Goal: Task Accomplishment & Management: Use online tool/utility

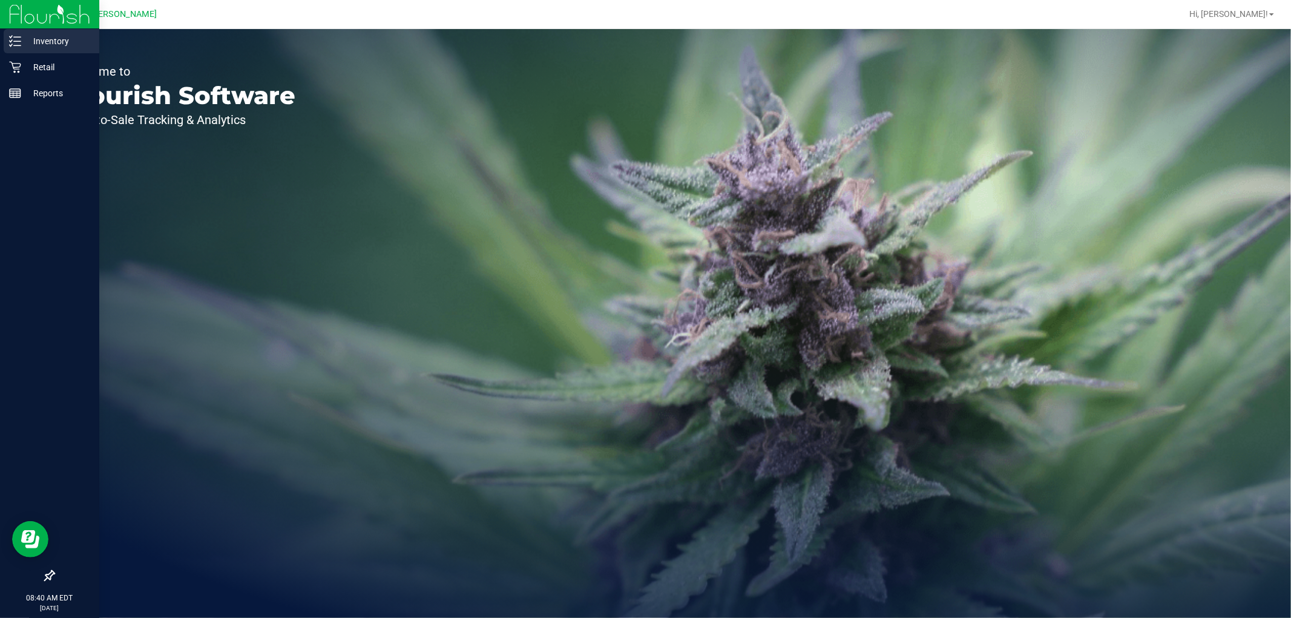
click at [27, 45] on p "Inventory" at bounding box center [57, 41] width 73 height 15
click at [24, 61] on p "Retail" at bounding box center [57, 67] width 73 height 15
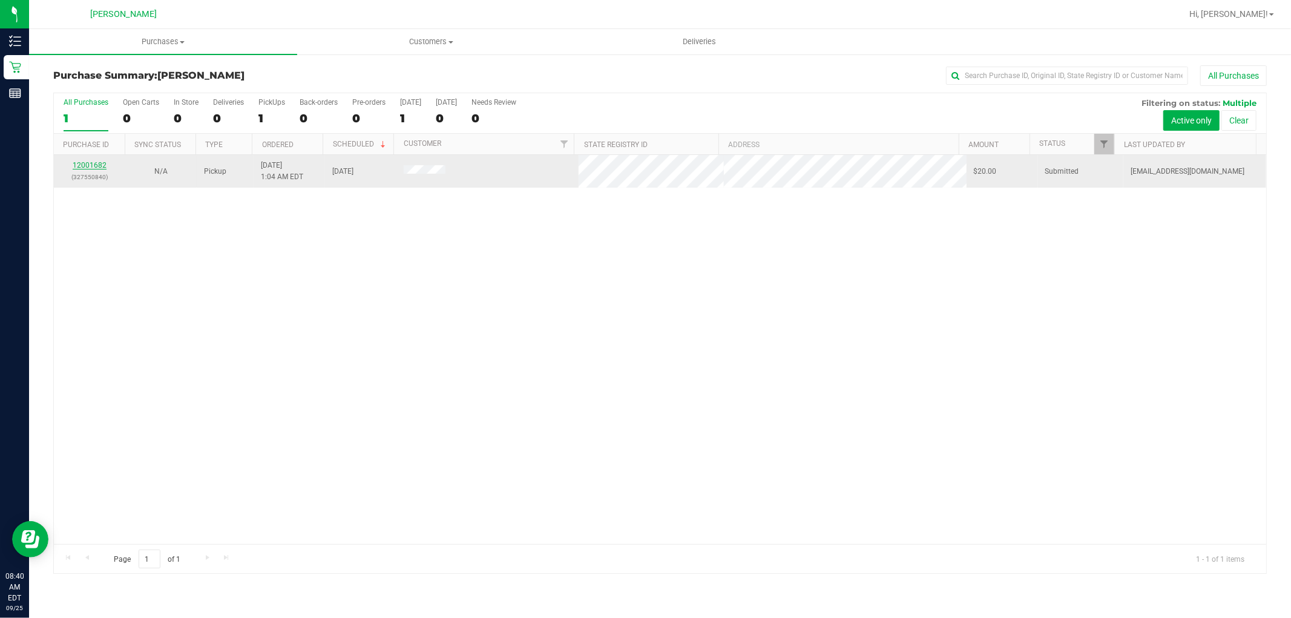
click at [93, 162] on link "12001682" at bounding box center [90, 165] width 34 height 8
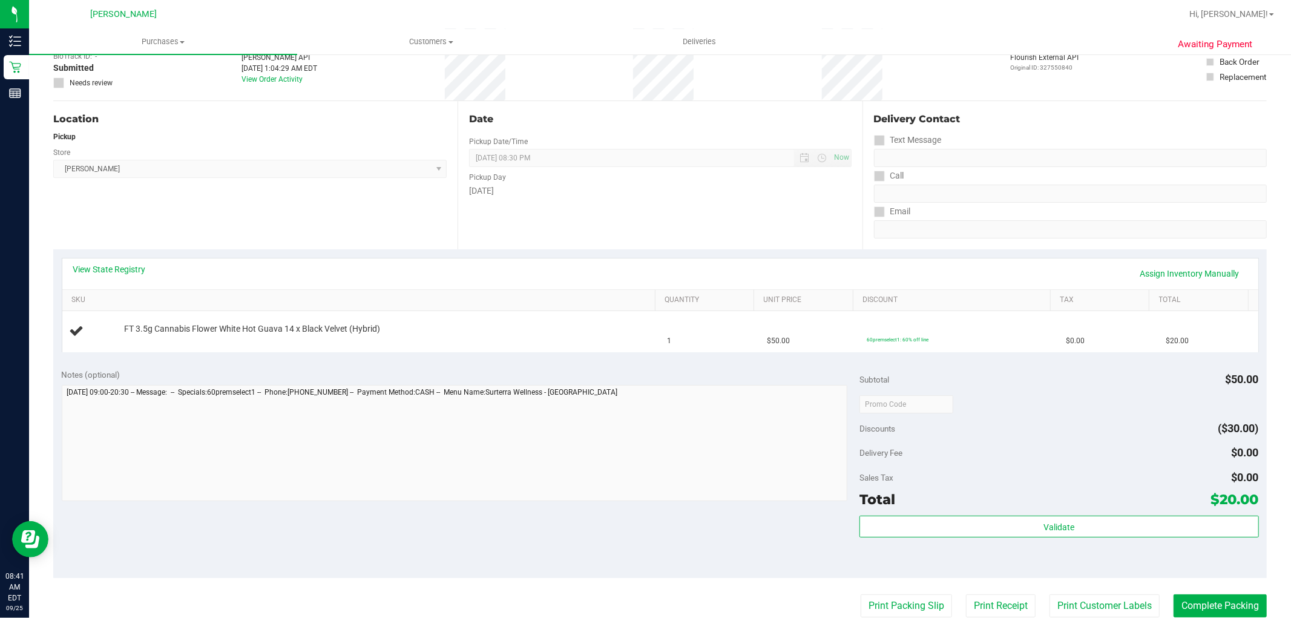
scroll to position [269, 0]
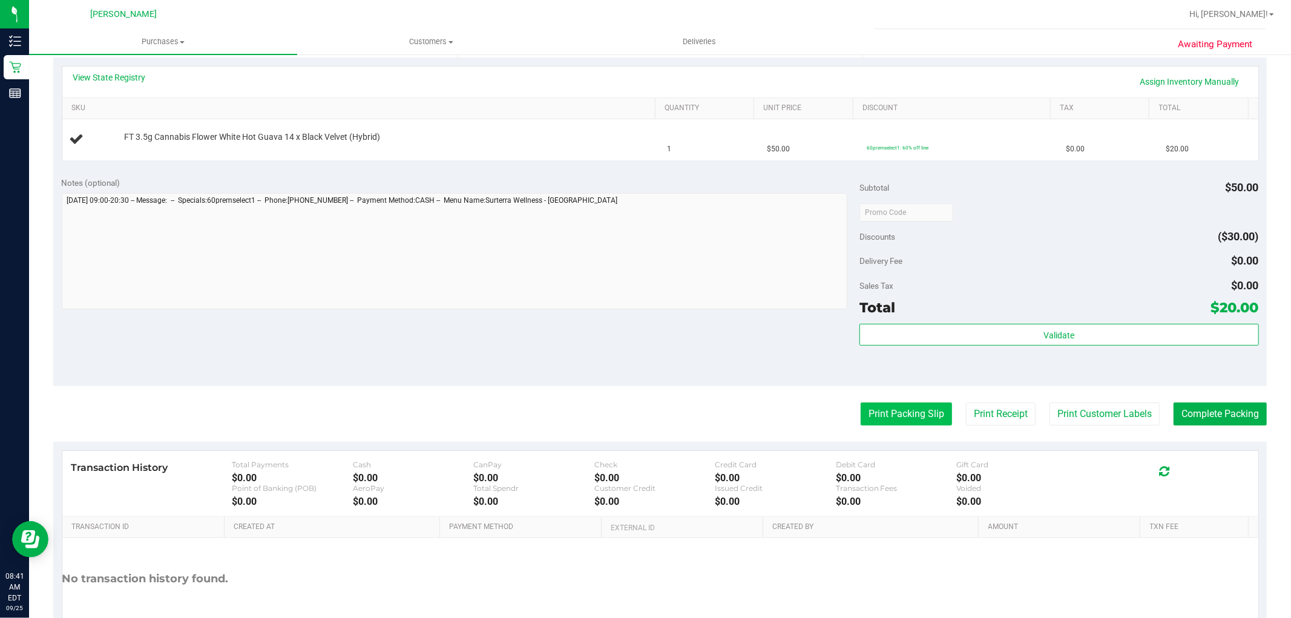
click at [862, 417] on button "Print Packing Slip" at bounding box center [905, 413] width 91 height 23
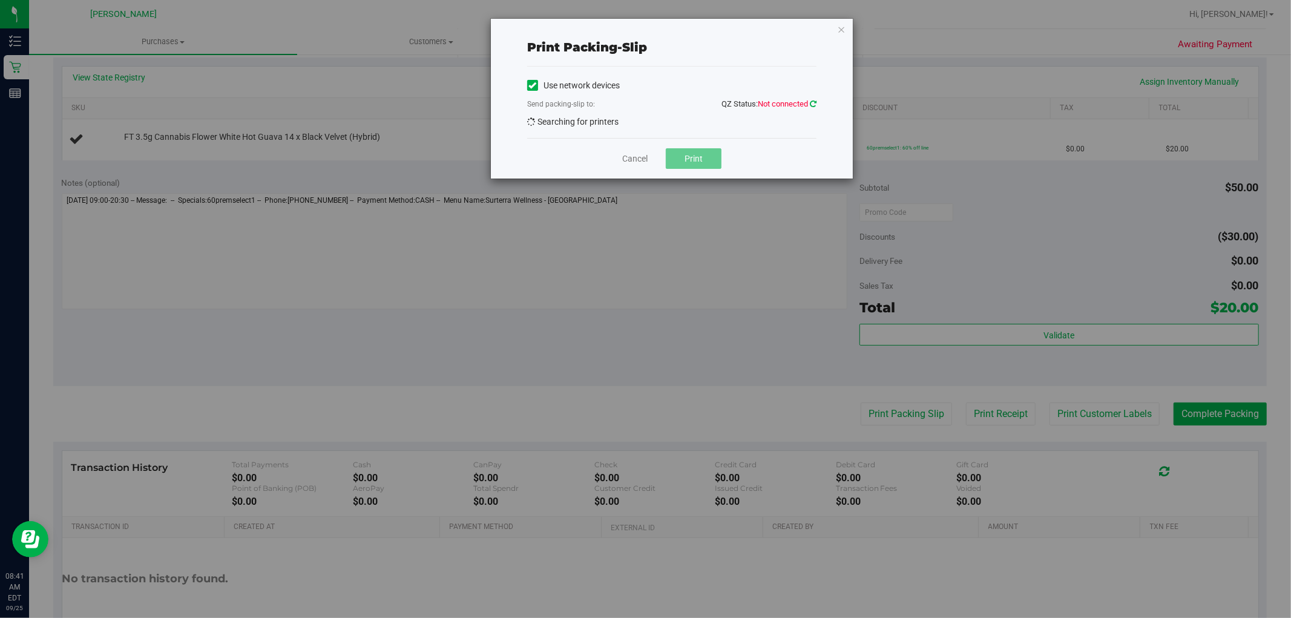
click at [814, 102] on icon at bounding box center [813, 104] width 7 height 8
click at [633, 160] on link "Cancel" at bounding box center [634, 158] width 25 height 13
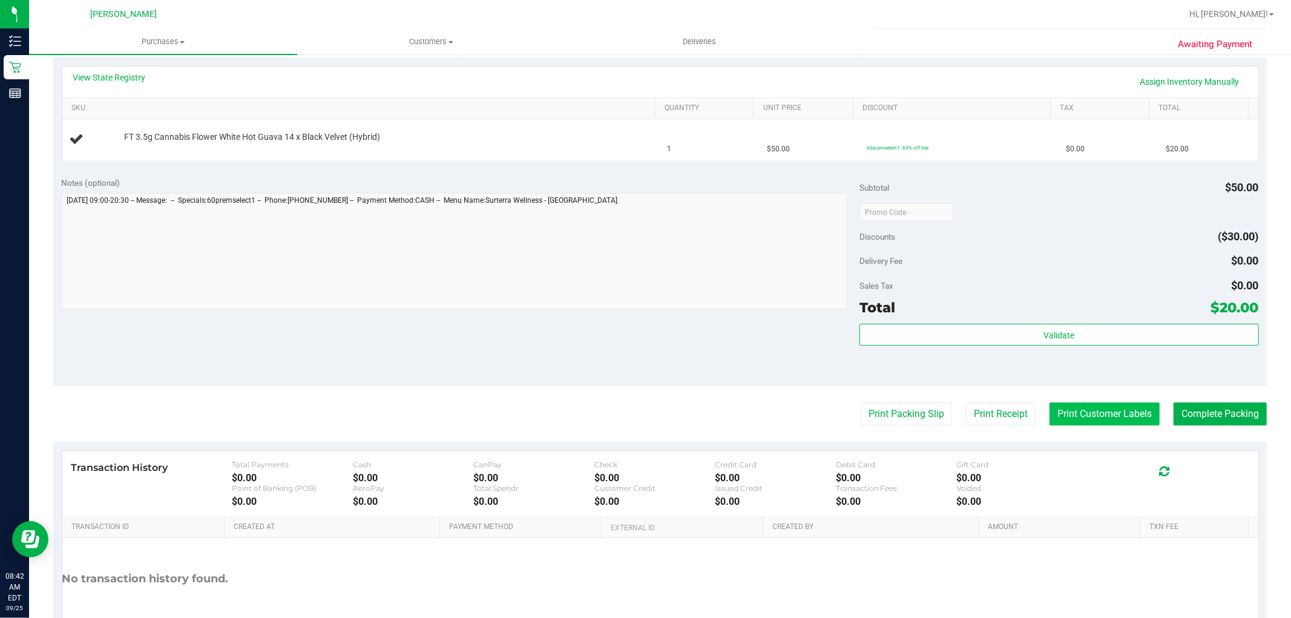
click at [1125, 417] on button "Print Customer Labels" at bounding box center [1104, 413] width 110 height 23
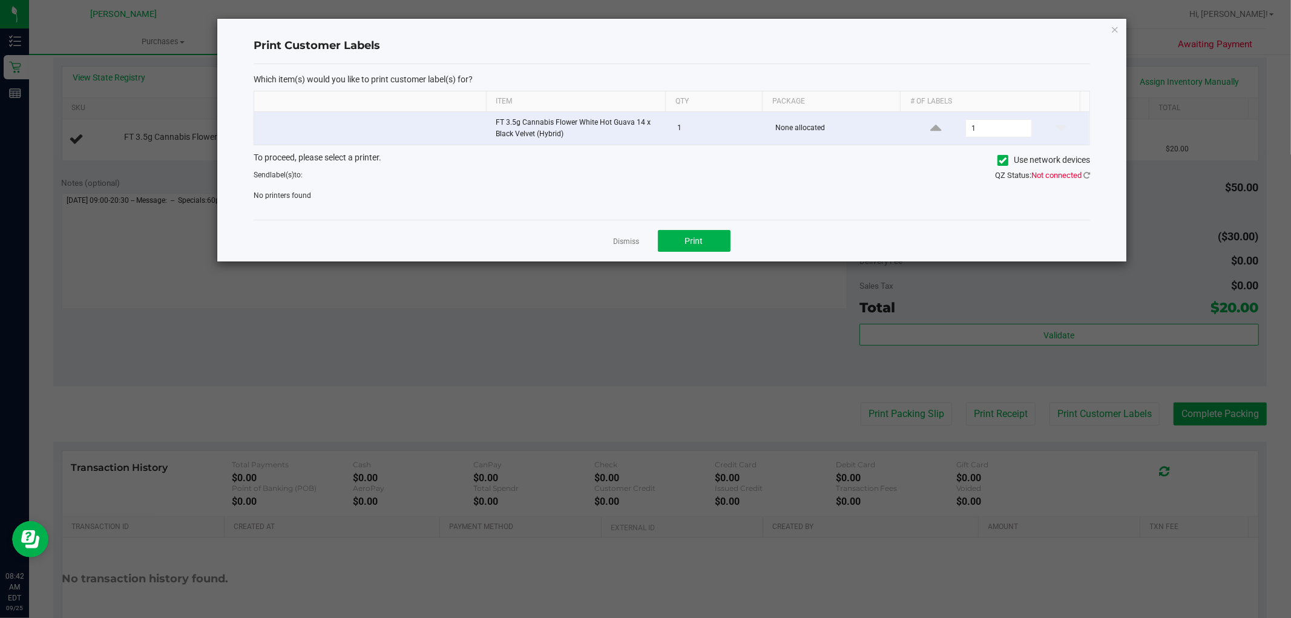
click at [633, 244] on link "Dismiss" at bounding box center [626, 242] width 26 height 10
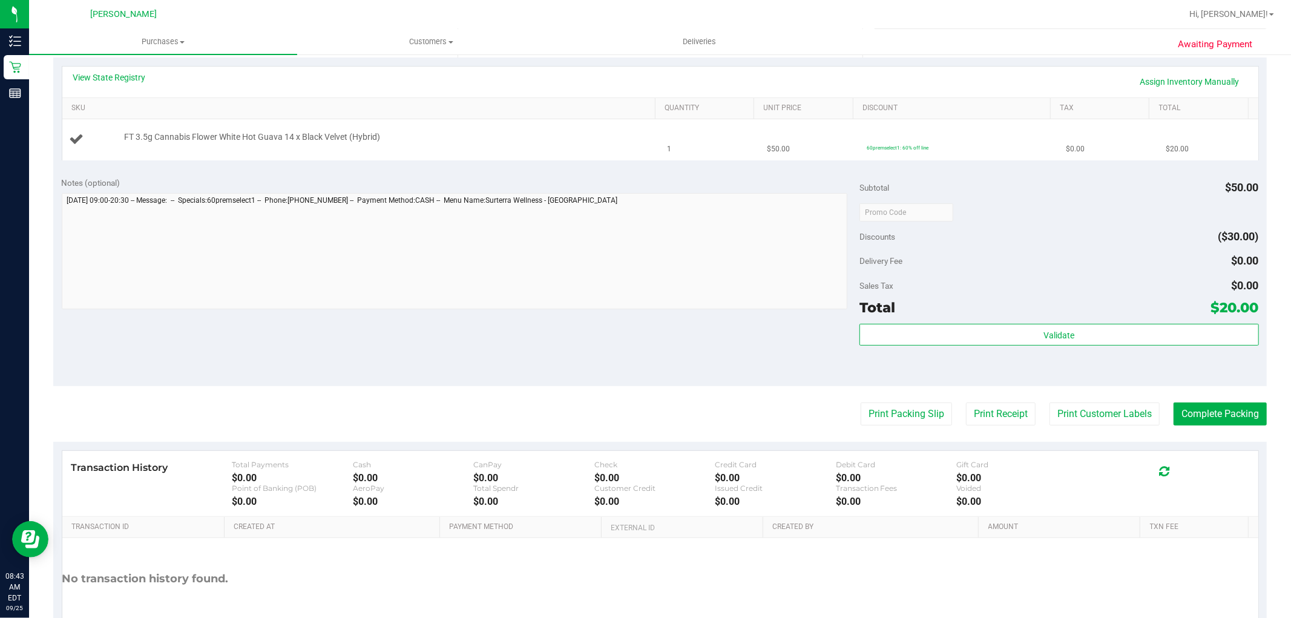
click at [495, 151] on td "FT 3.5g Cannabis Flower White Hot Guava 14 x Black Velvet (Hybrid)" at bounding box center [361, 139] width 598 height 41
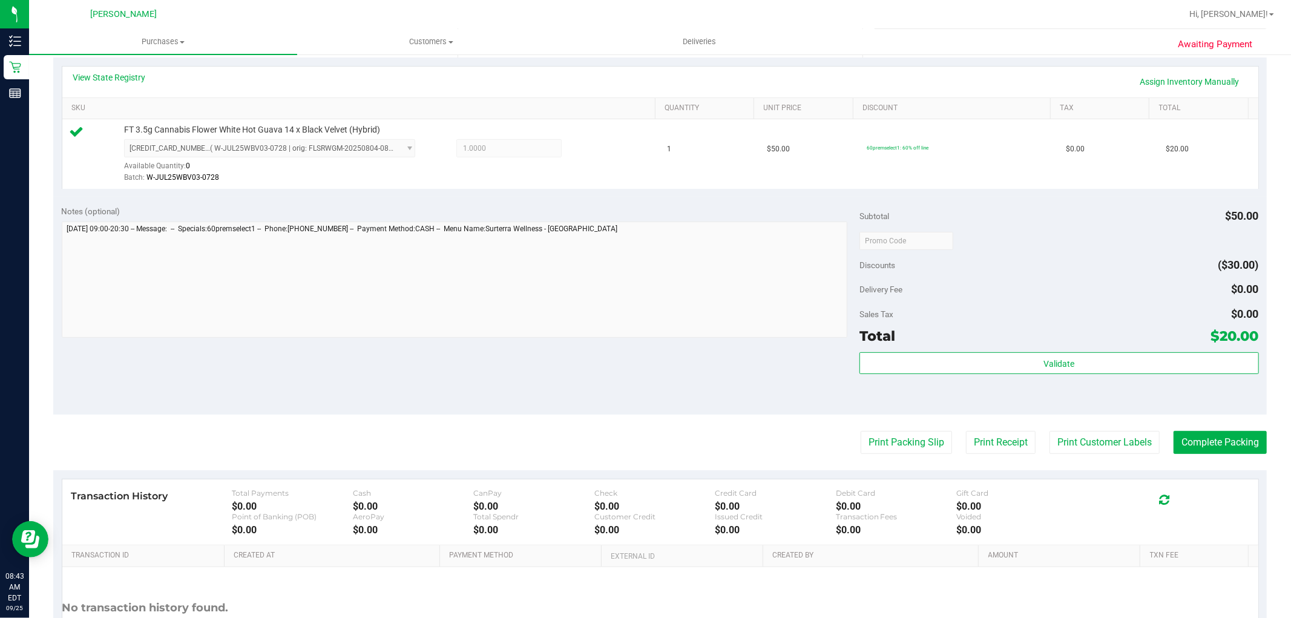
click at [1030, 438] on div "Print Packing Slip Print Receipt Print Customer Labels Complete Packing" at bounding box center [659, 442] width 1213 height 23
click at [1049, 437] on button "Print Customer Labels" at bounding box center [1104, 442] width 110 height 23
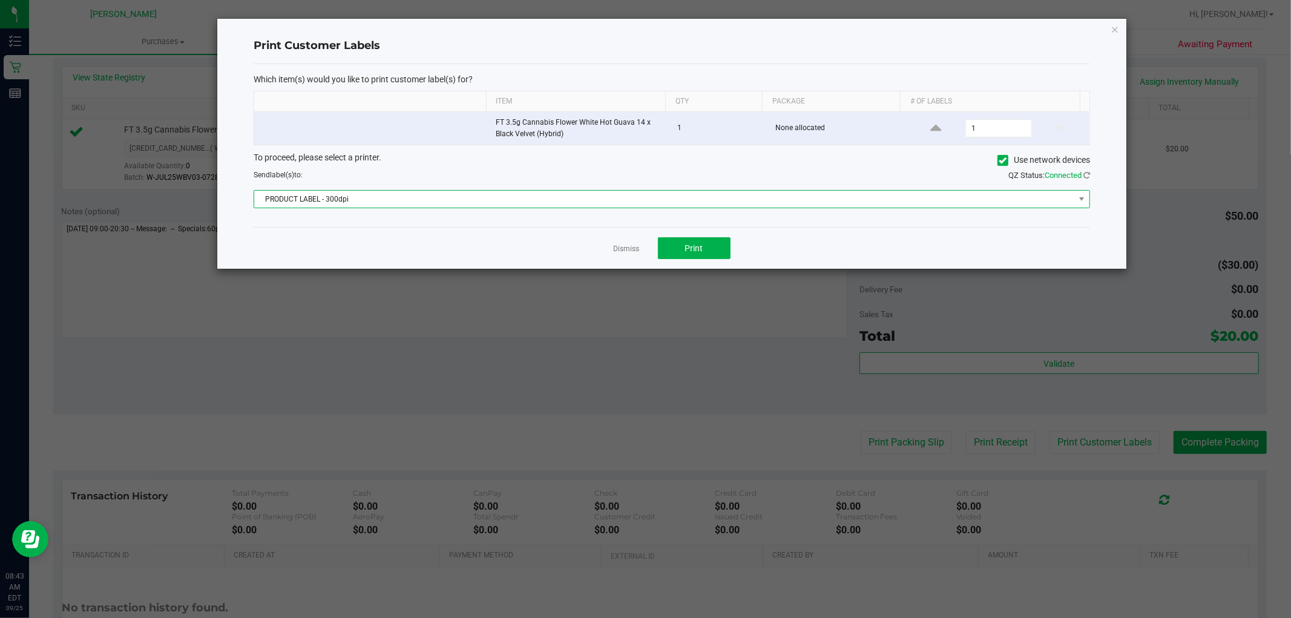
click at [684, 200] on span "PRODUCT LABEL - 300dpi" at bounding box center [664, 199] width 820 height 17
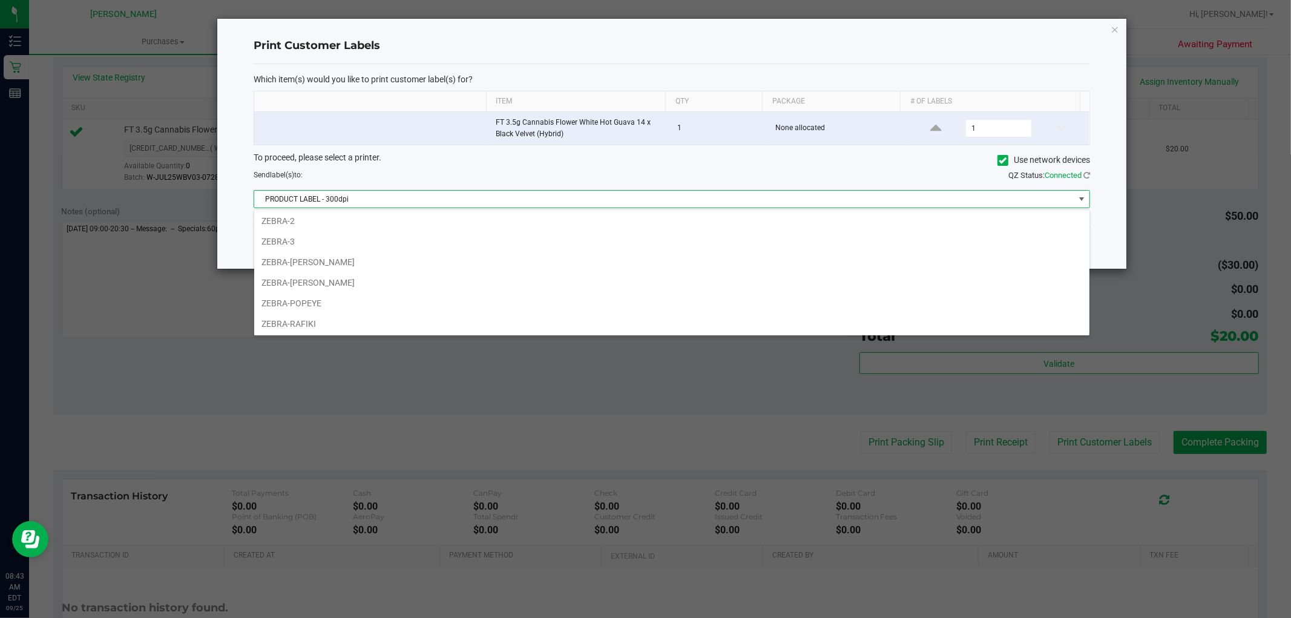
scroll to position [65, 0]
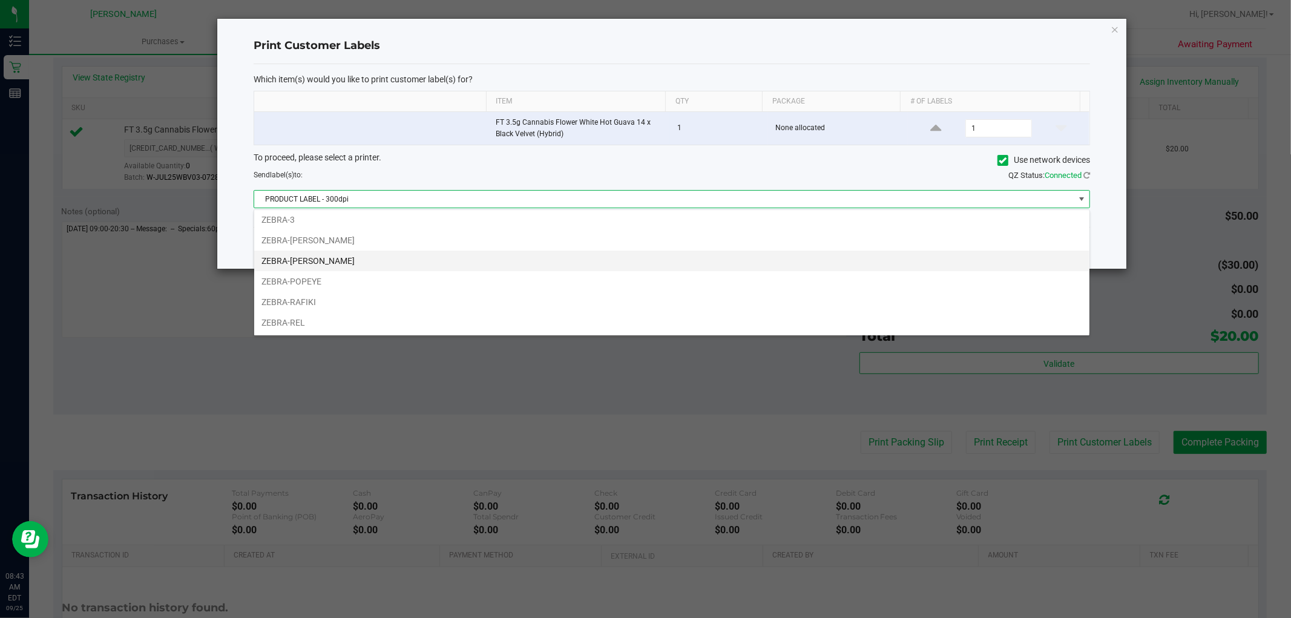
click at [410, 255] on li "ZEBRA-[PERSON_NAME]" at bounding box center [671, 260] width 835 height 21
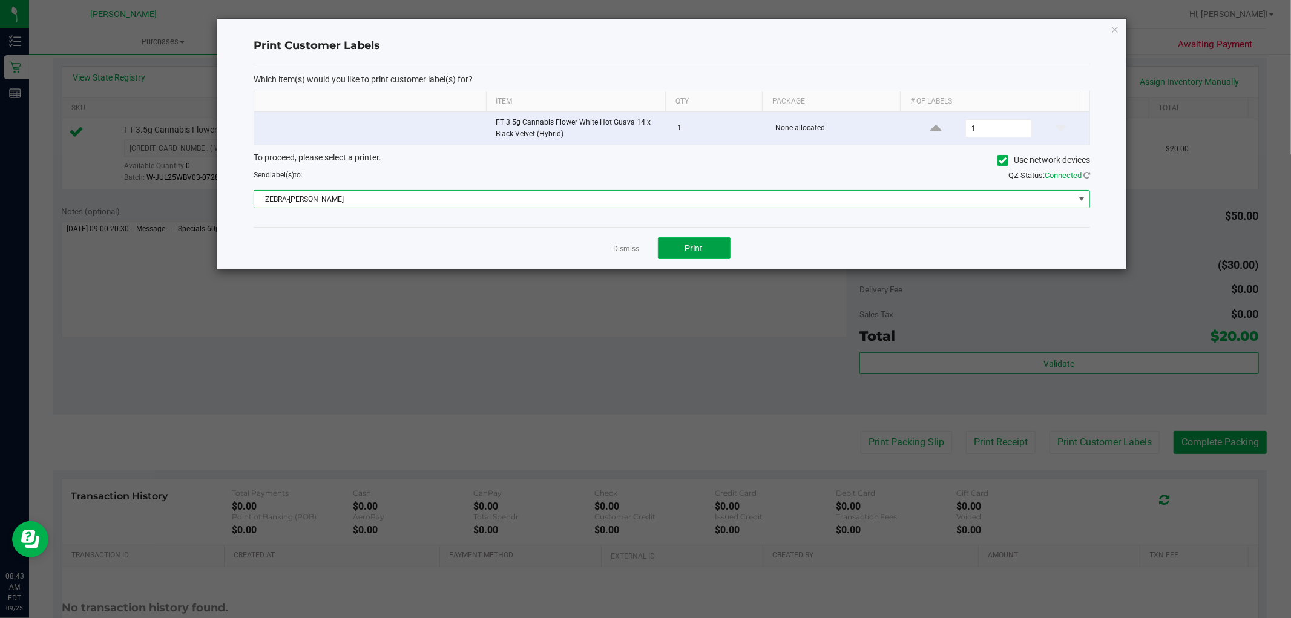
click at [690, 243] on span "Print" at bounding box center [694, 248] width 18 height 10
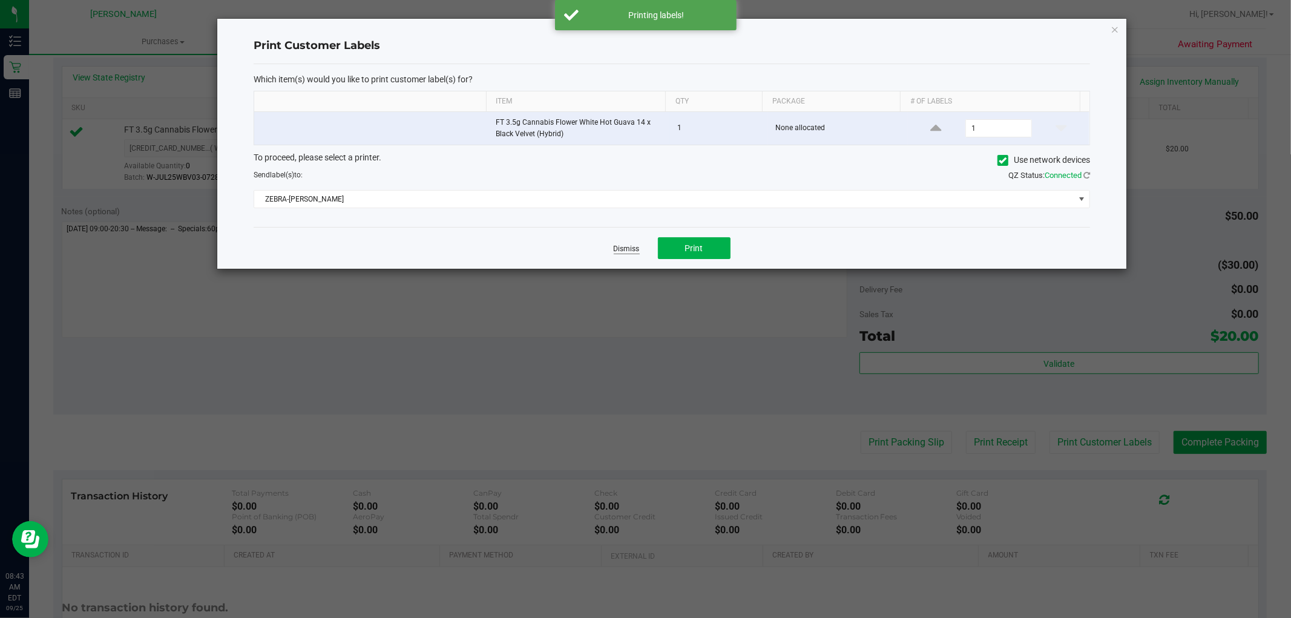
click at [623, 251] on link "Dismiss" at bounding box center [626, 249] width 26 height 10
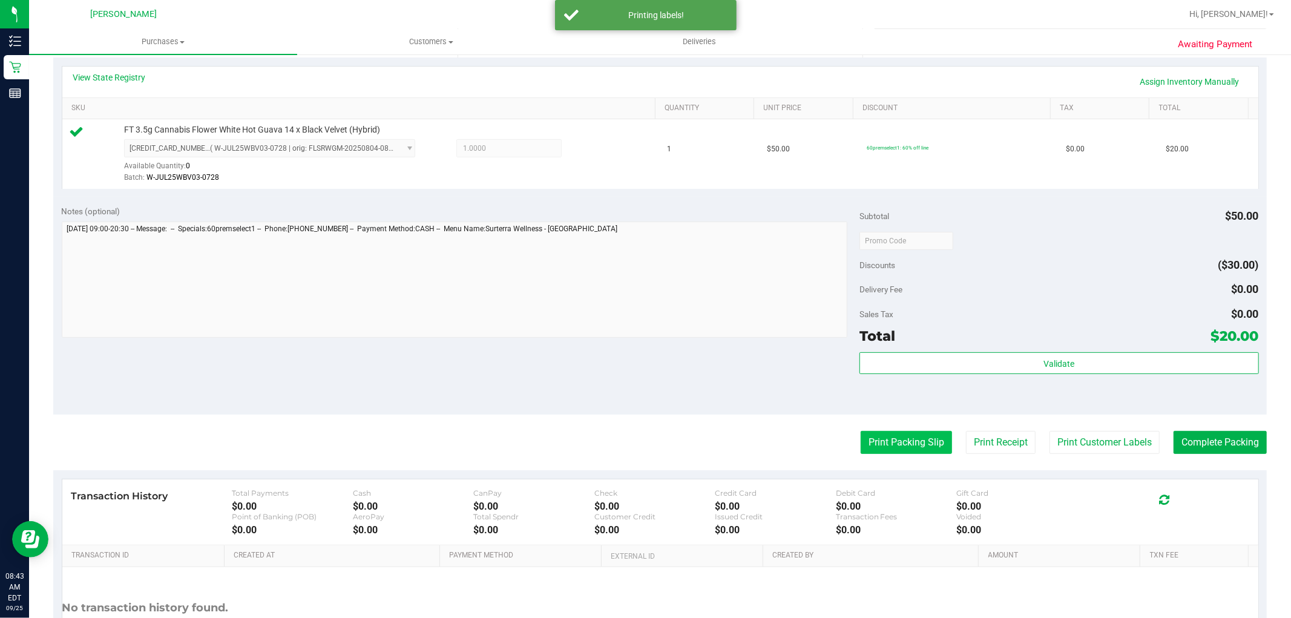
click at [893, 443] on button "Print Packing Slip" at bounding box center [905, 442] width 91 height 23
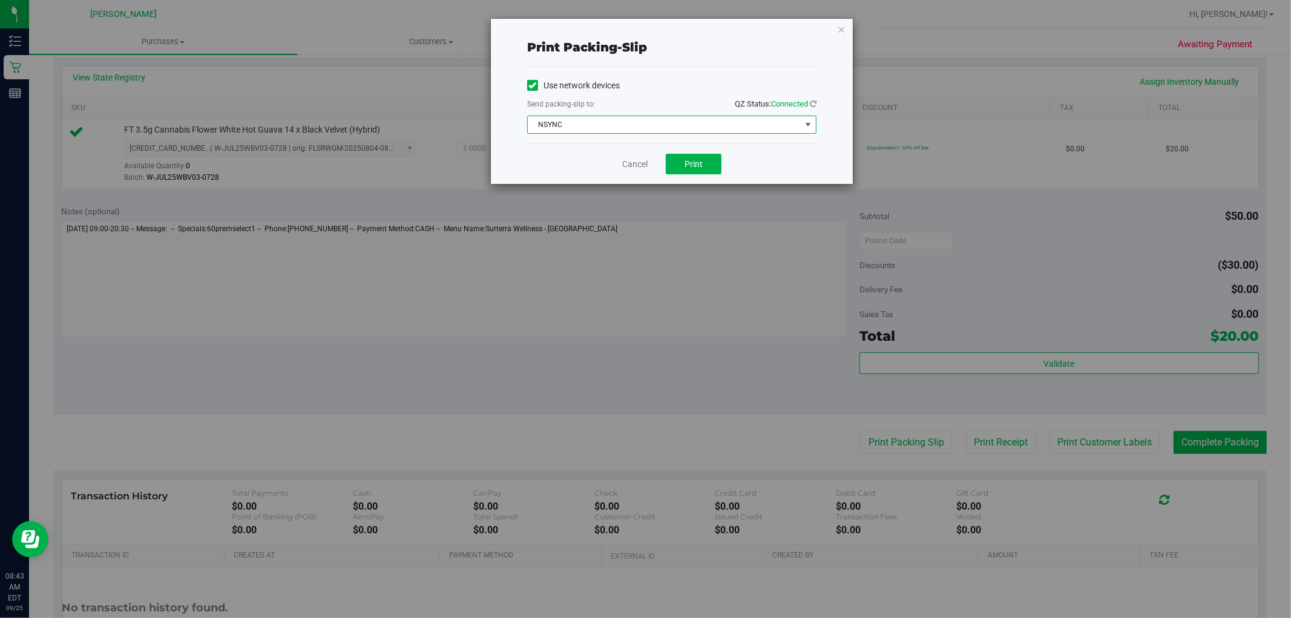
click at [652, 129] on span "NSYNC" at bounding box center [664, 124] width 273 height 17
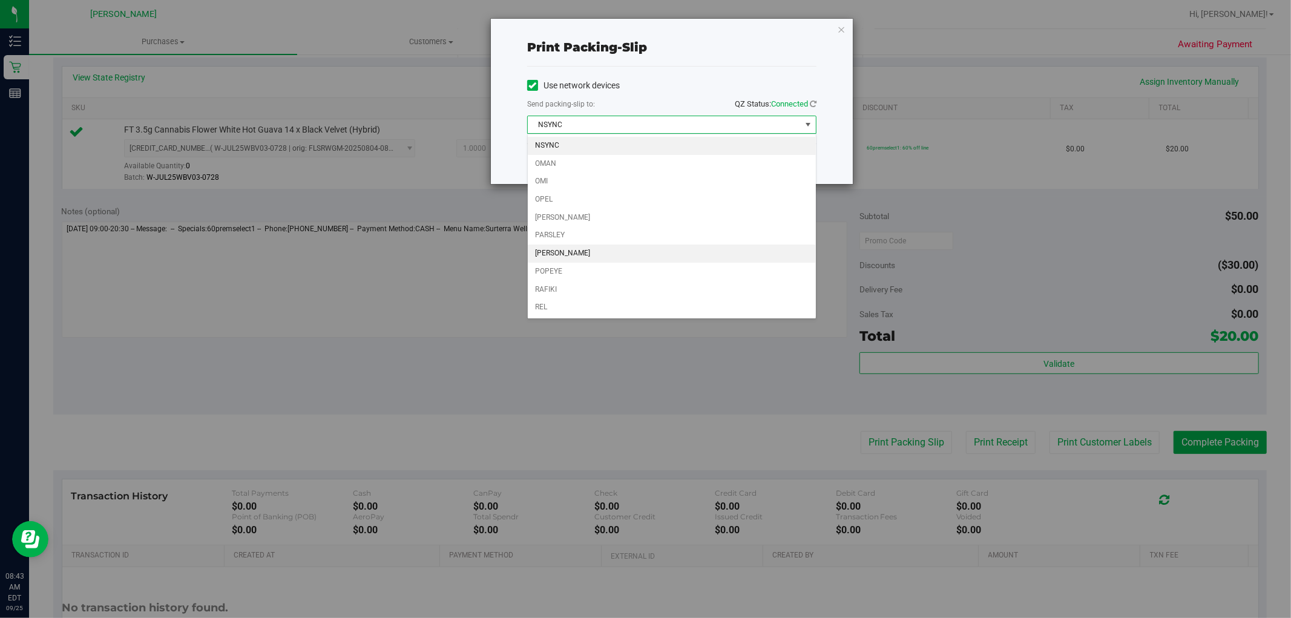
click at [630, 259] on li "[PERSON_NAME]" at bounding box center [672, 253] width 288 height 18
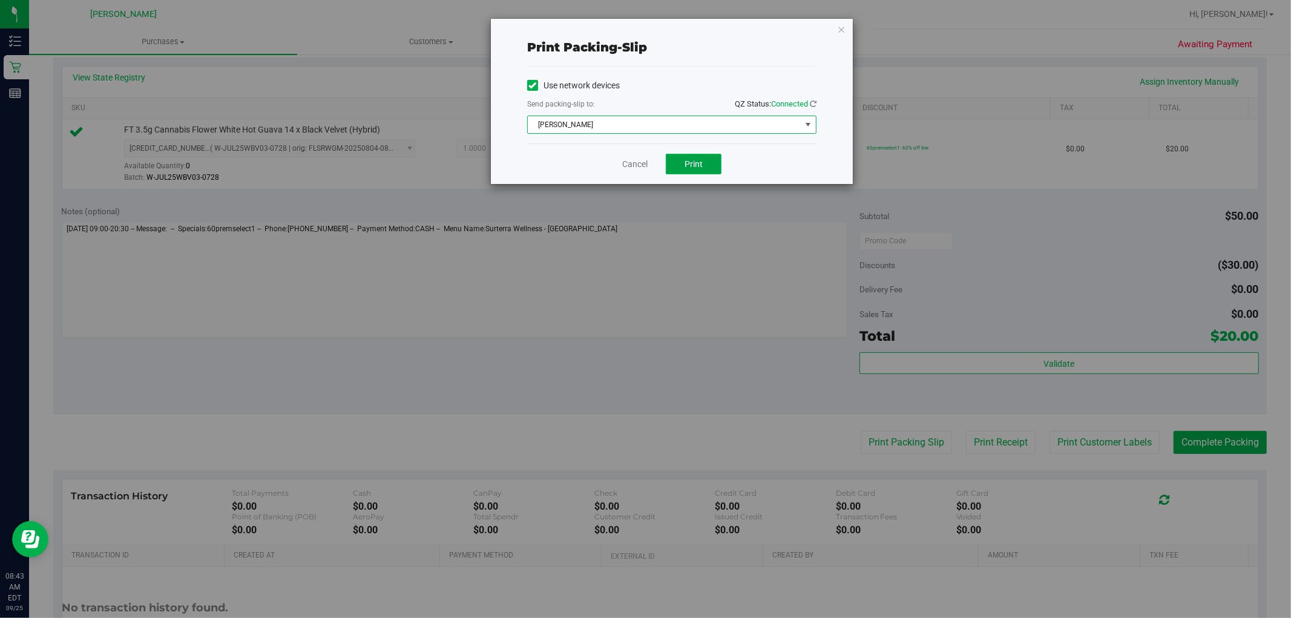
click at [704, 157] on button "Print" at bounding box center [694, 164] width 56 height 21
click at [635, 162] on link "Cancel" at bounding box center [634, 164] width 25 height 13
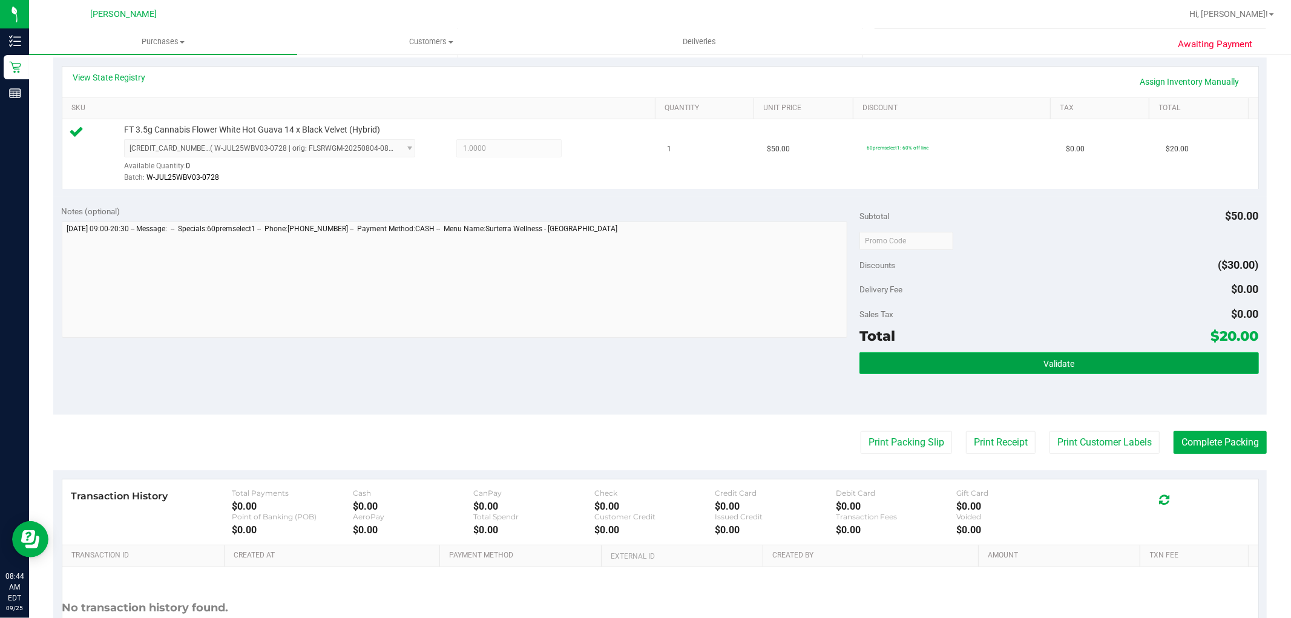
click at [1009, 361] on button "Validate" at bounding box center [1058, 363] width 399 height 22
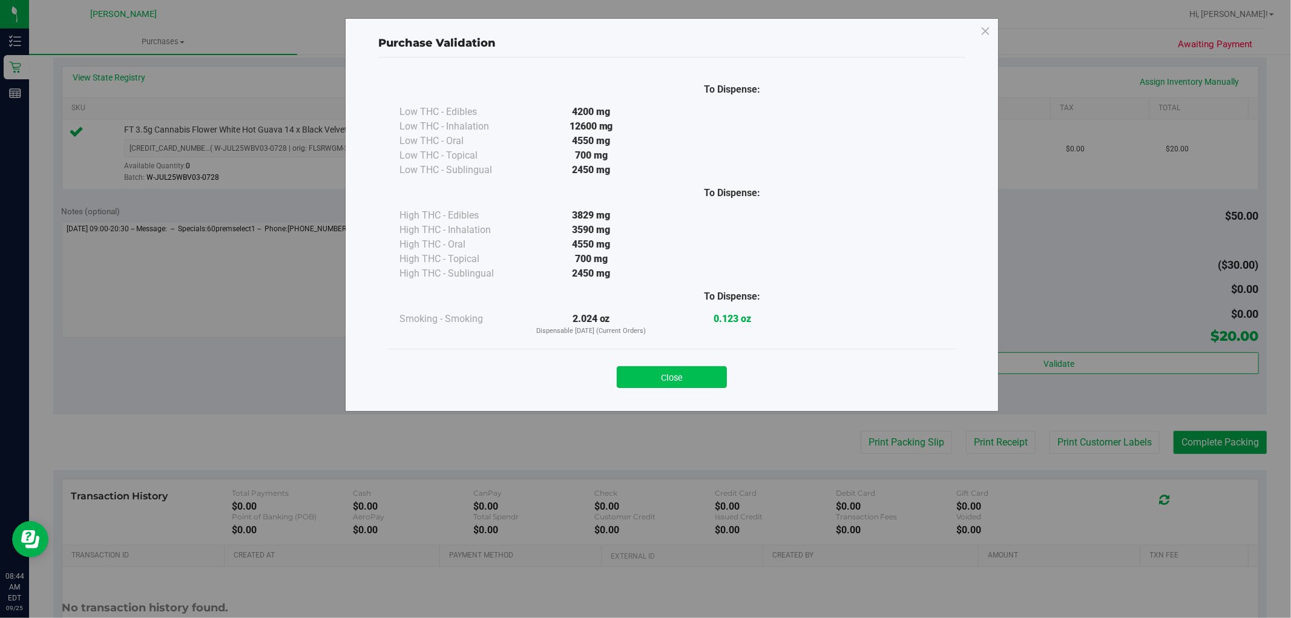
click at [698, 380] on button "Close" at bounding box center [672, 377] width 110 height 22
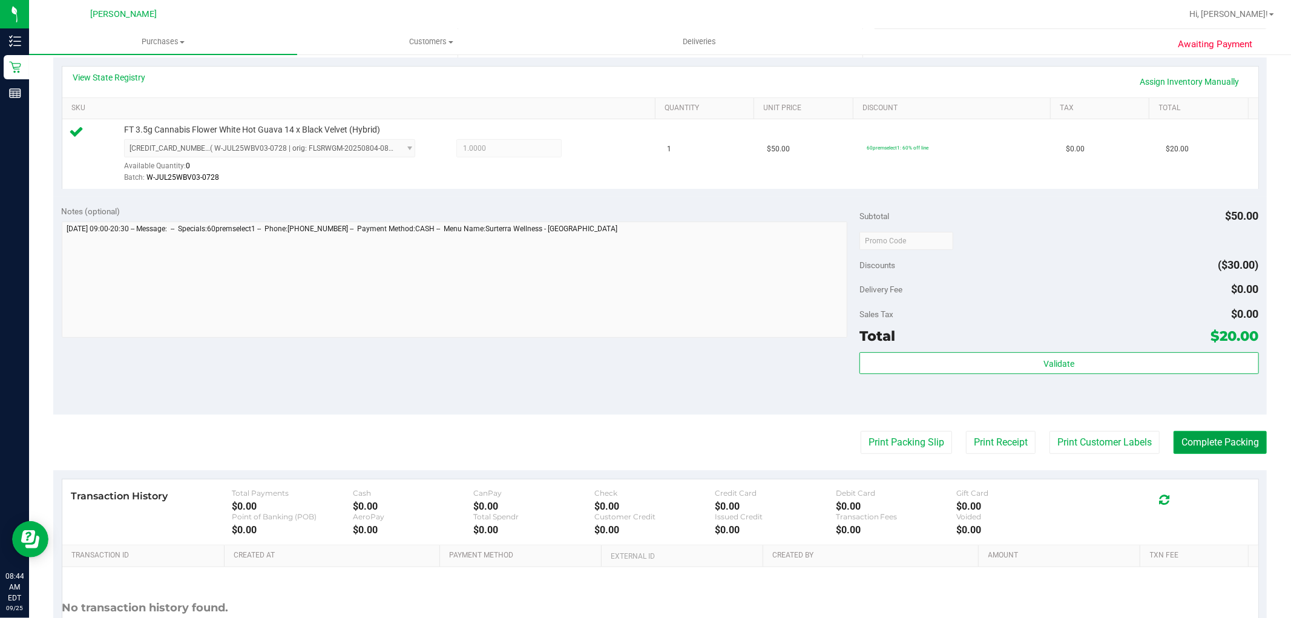
click at [1204, 443] on button "Complete Packing" at bounding box center [1219, 442] width 93 height 23
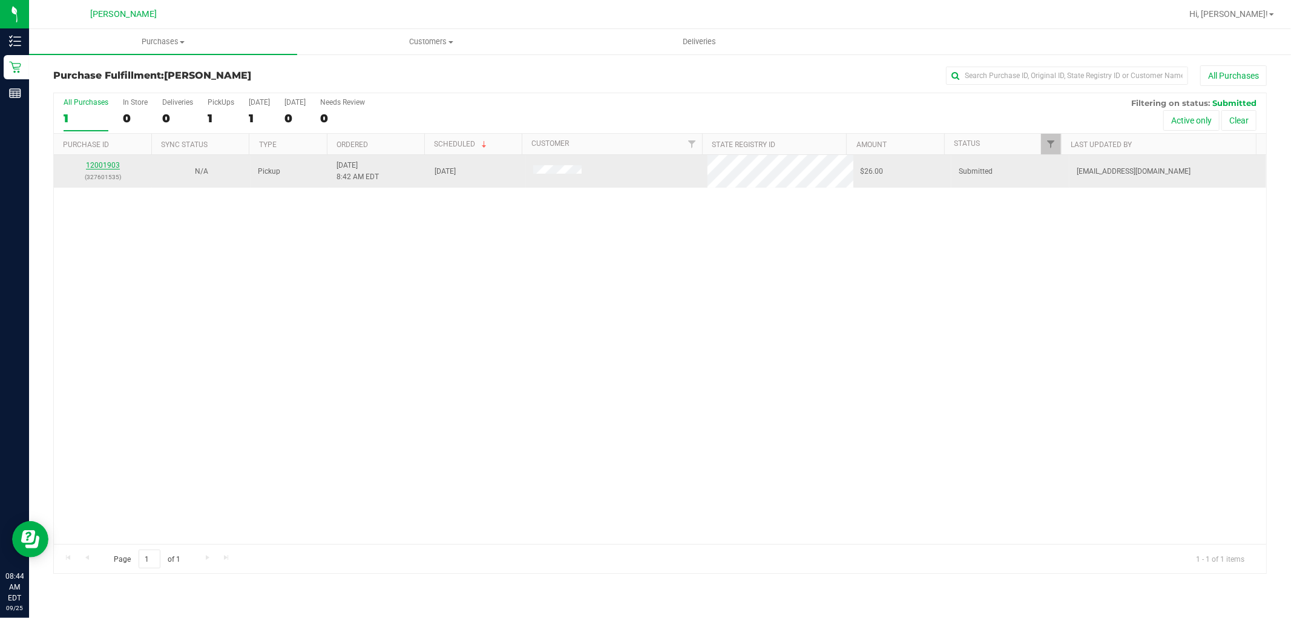
click at [100, 168] on link "12001903" at bounding box center [103, 165] width 34 height 8
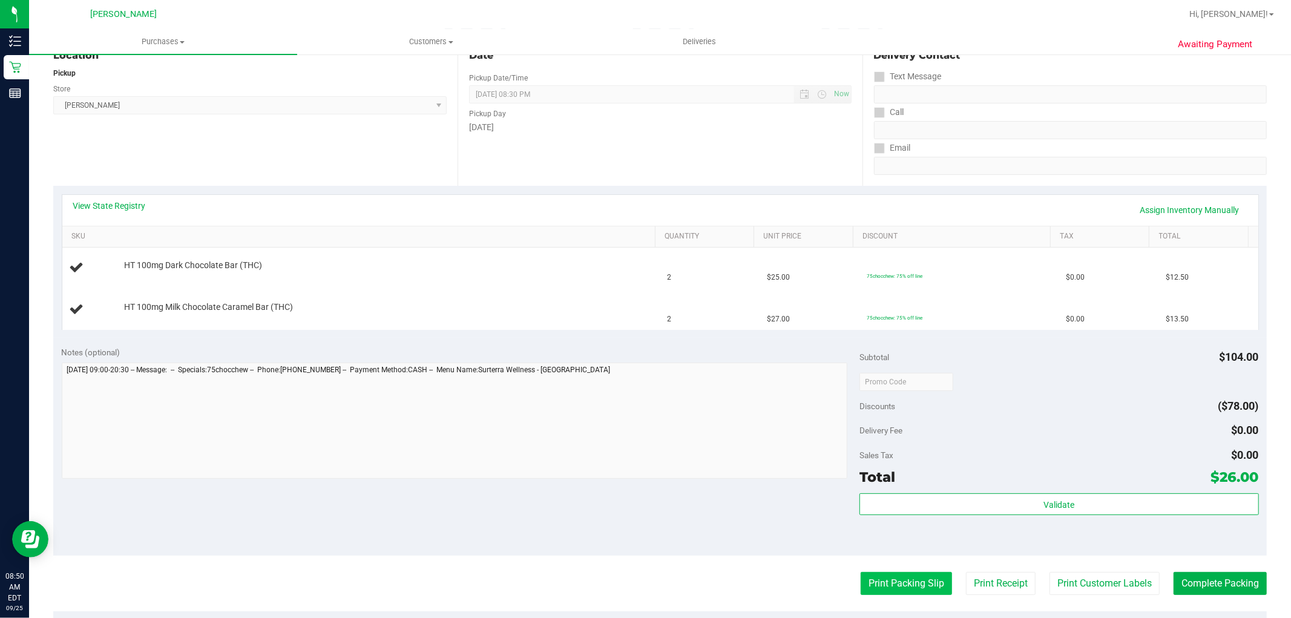
scroll to position [201, 0]
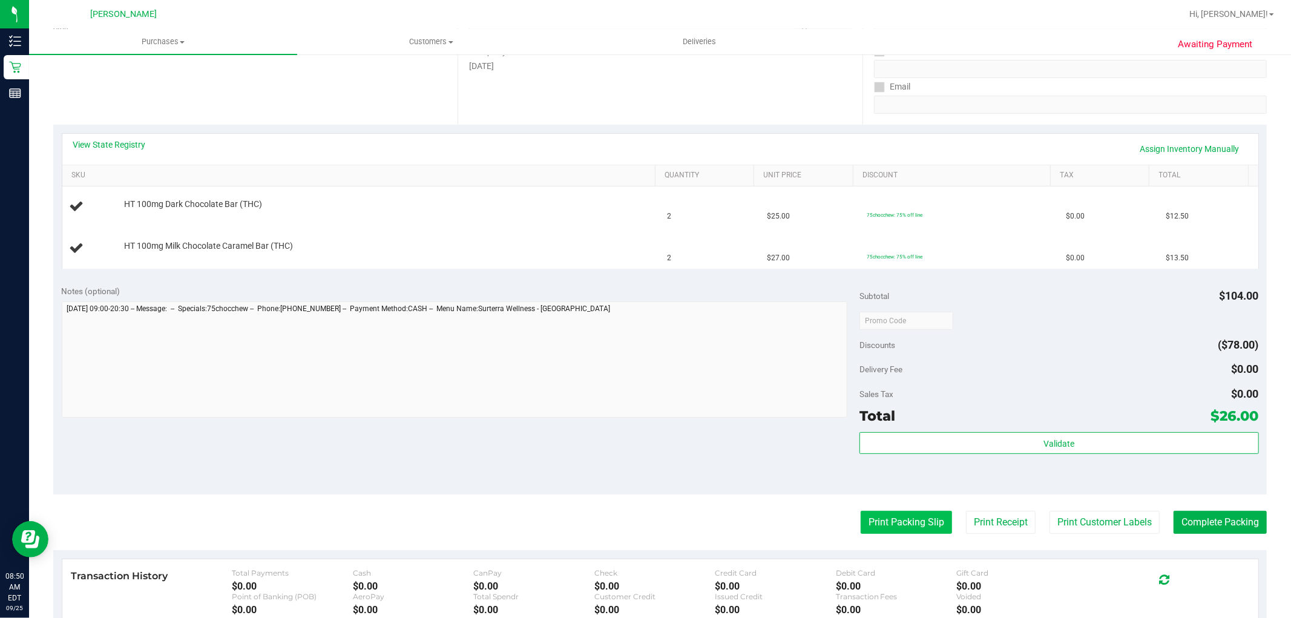
click at [908, 518] on button "Print Packing Slip" at bounding box center [905, 522] width 91 height 23
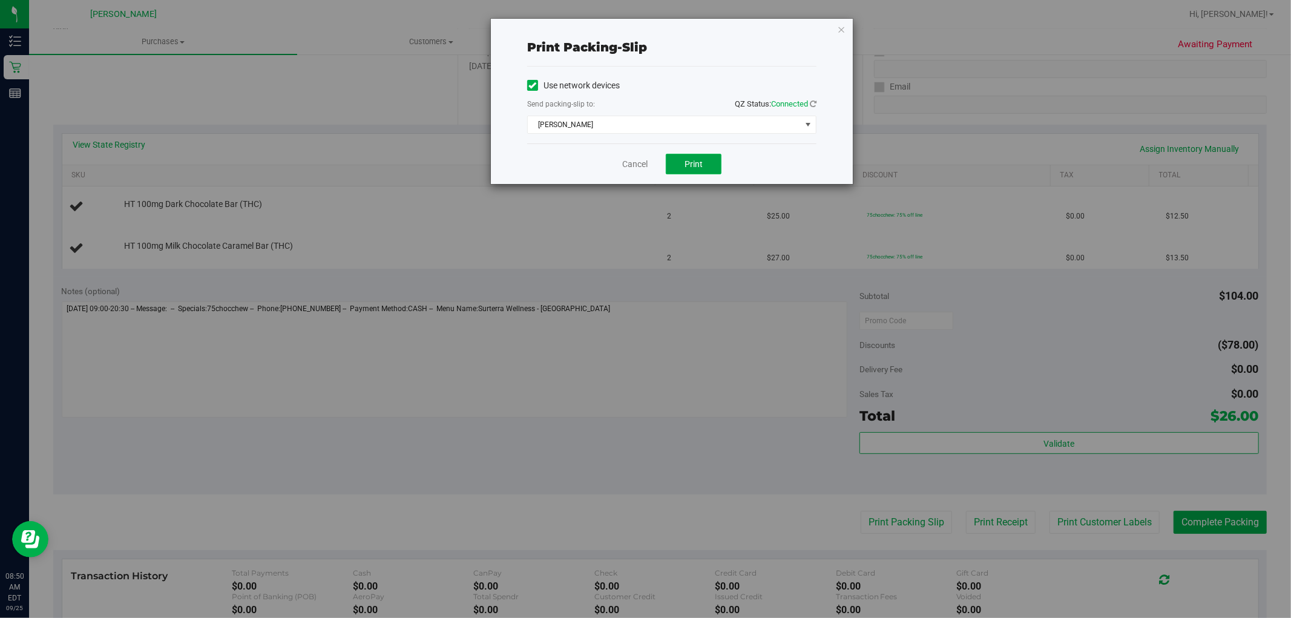
click at [690, 155] on button "Print" at bounding box center [694, 164] width 56 height 21
click at [637, 164] on link "Cancel" at bounding box center [634, 164] width 25 height 13
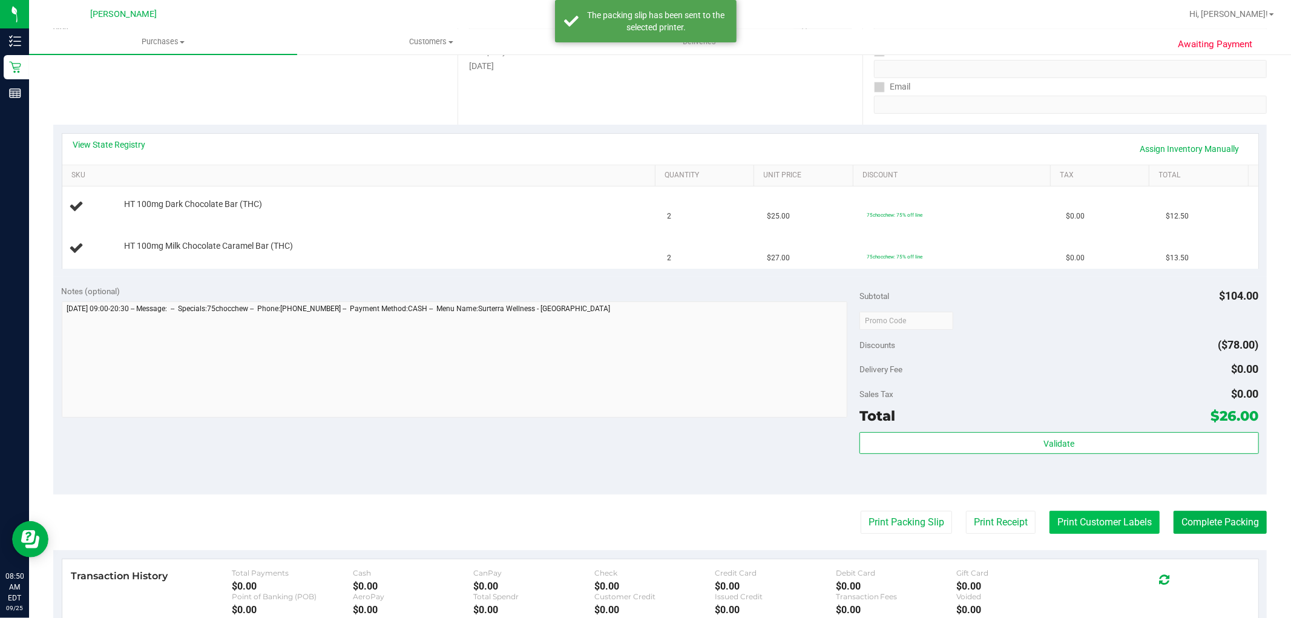
click at [1065, 517] on button "Print Customer Labels" at bounding box center [1104, 522] width 110 height 23
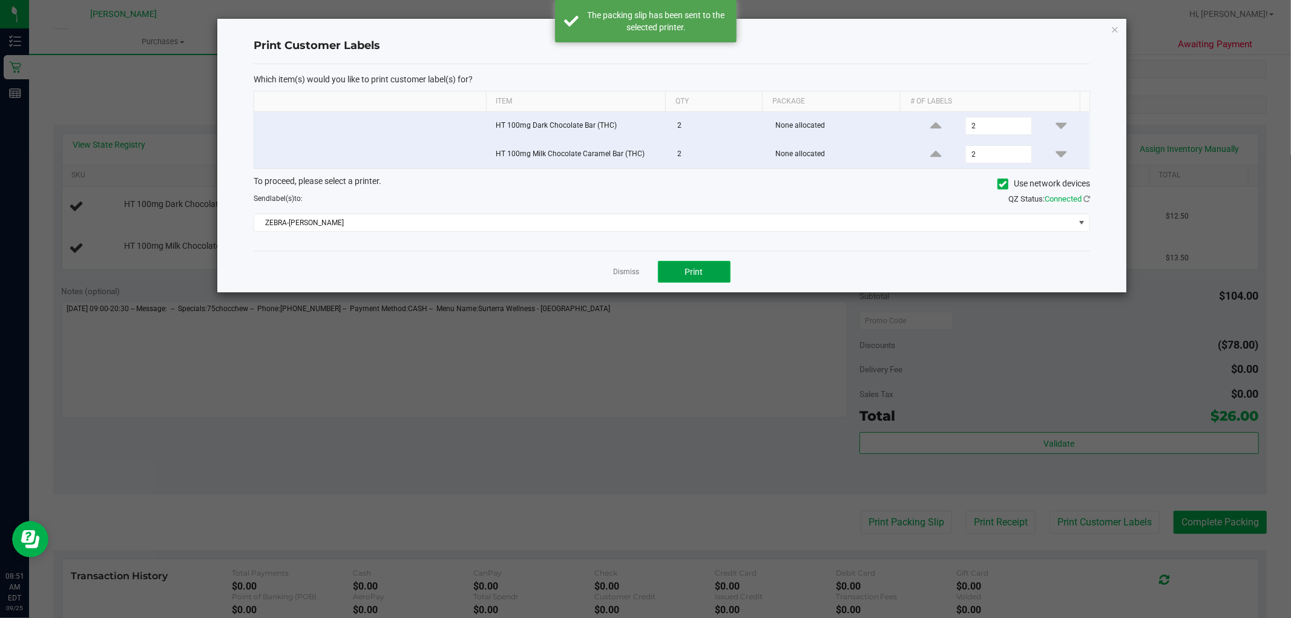
click at [691, 264] on button "Print" at bounding box center [694, 272] width 73 height 22
click at [635, 275] on link "Dismiss" at bounding box center [626, 272] width 26 height 10
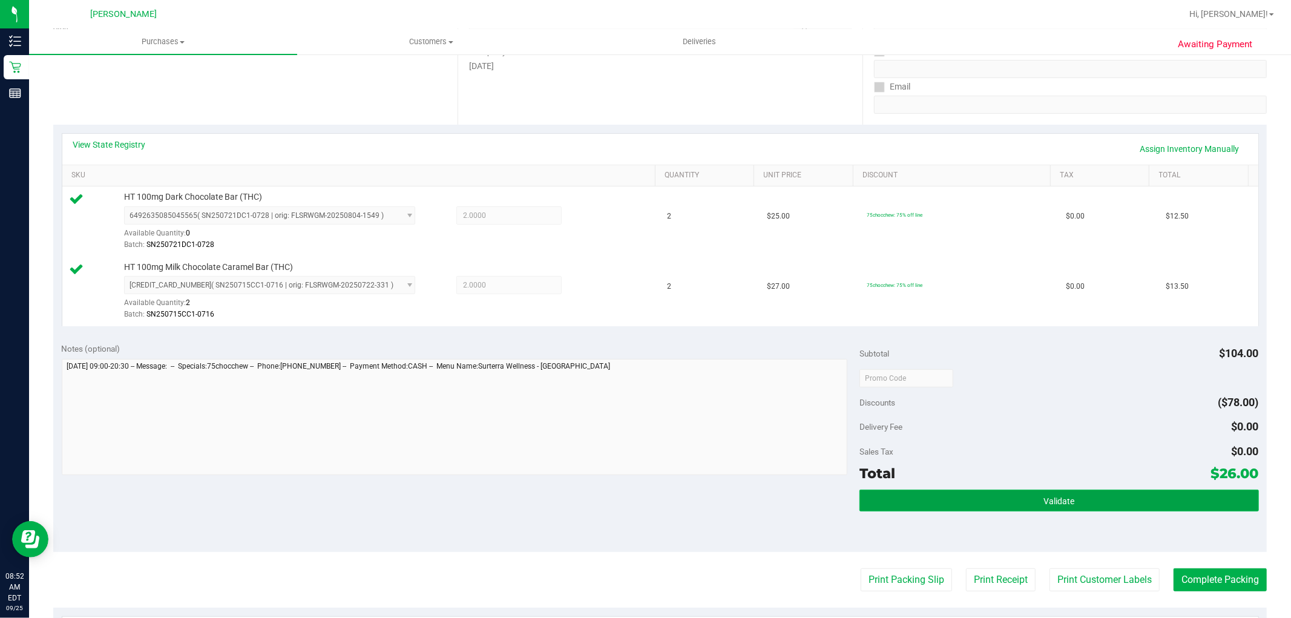
click at [1002, 491] on button "Validate" at bounding box center [1058, 500] width 399 height 22
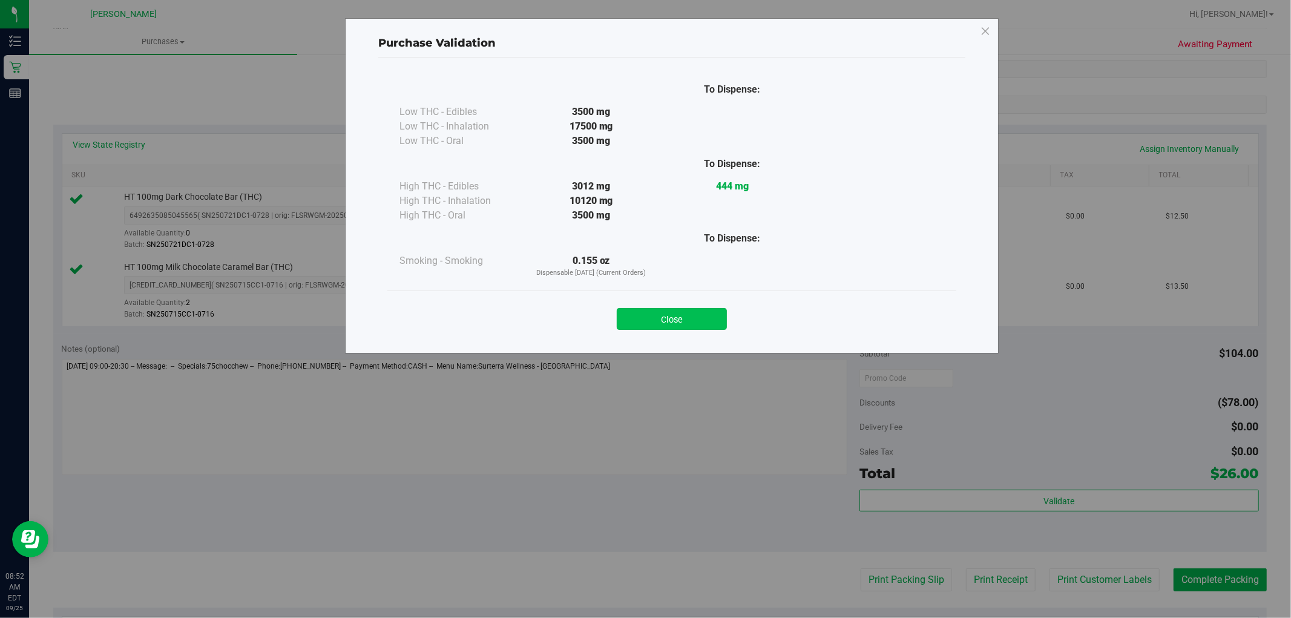
click at [679, 325] on button "Close" at bounding box center [672, 319] width 110 height 22
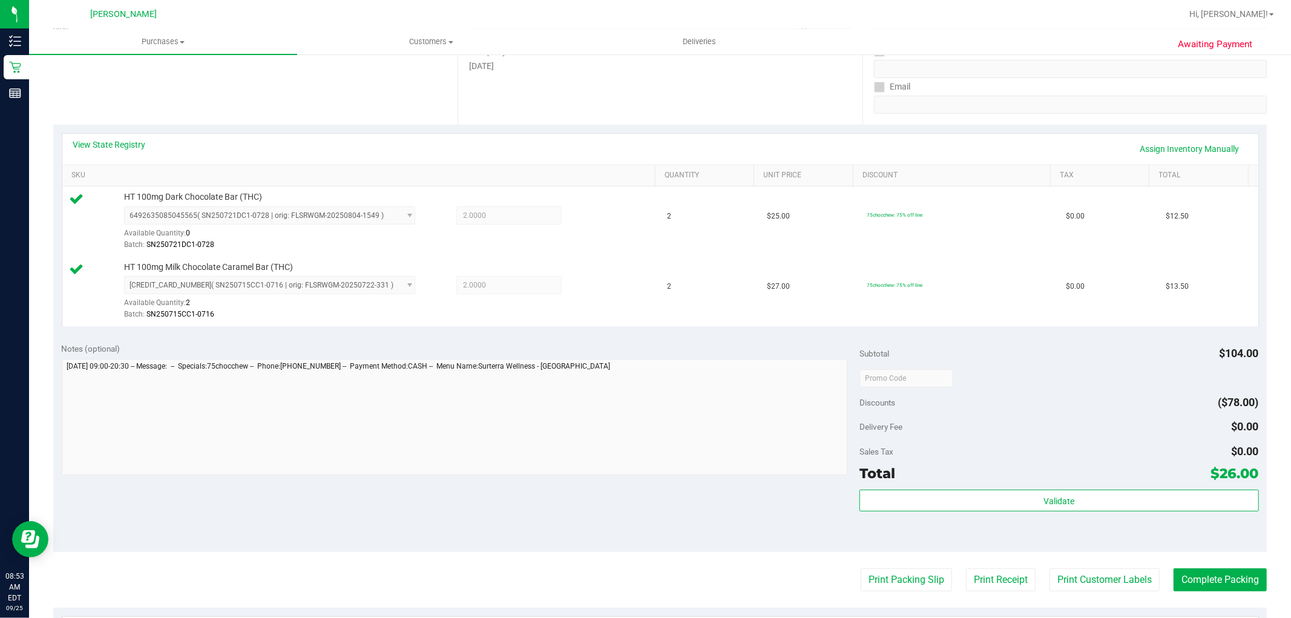
scroll to position [269, 0]
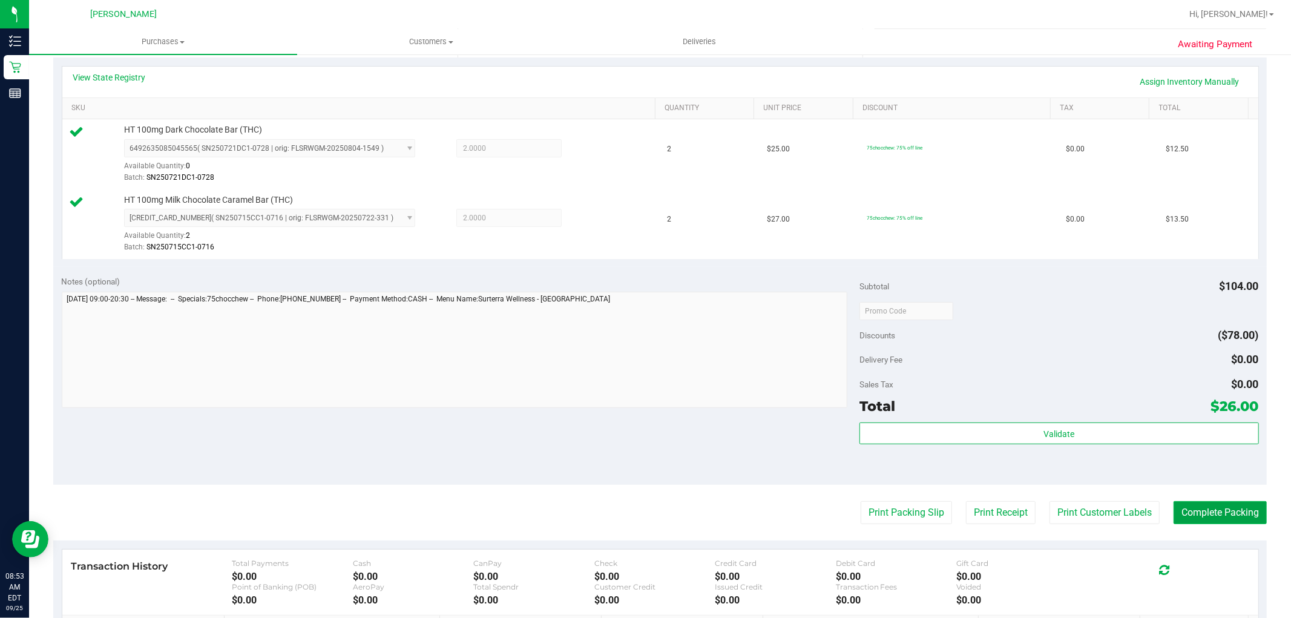
click at [1179, 512] on button "Complete Packing" at bounding box center [1219, 512] width 93 height 23
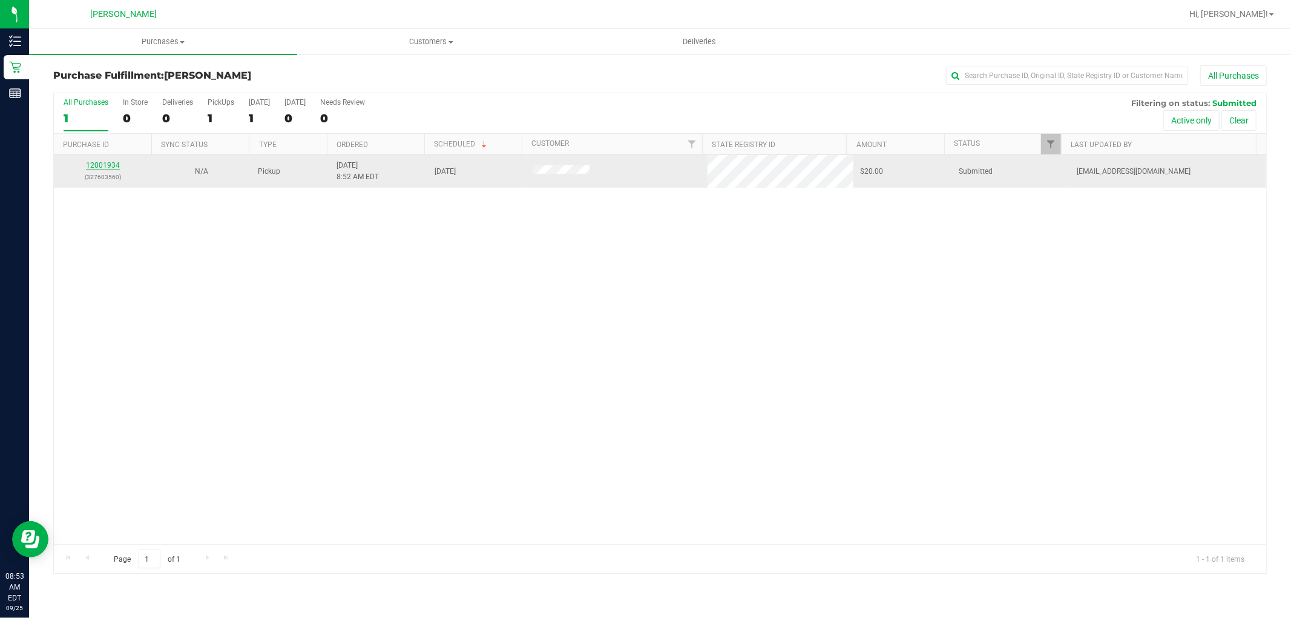
click at [110, 165] on link "12001934" at bounding box center [103, 165] width 34 height 8
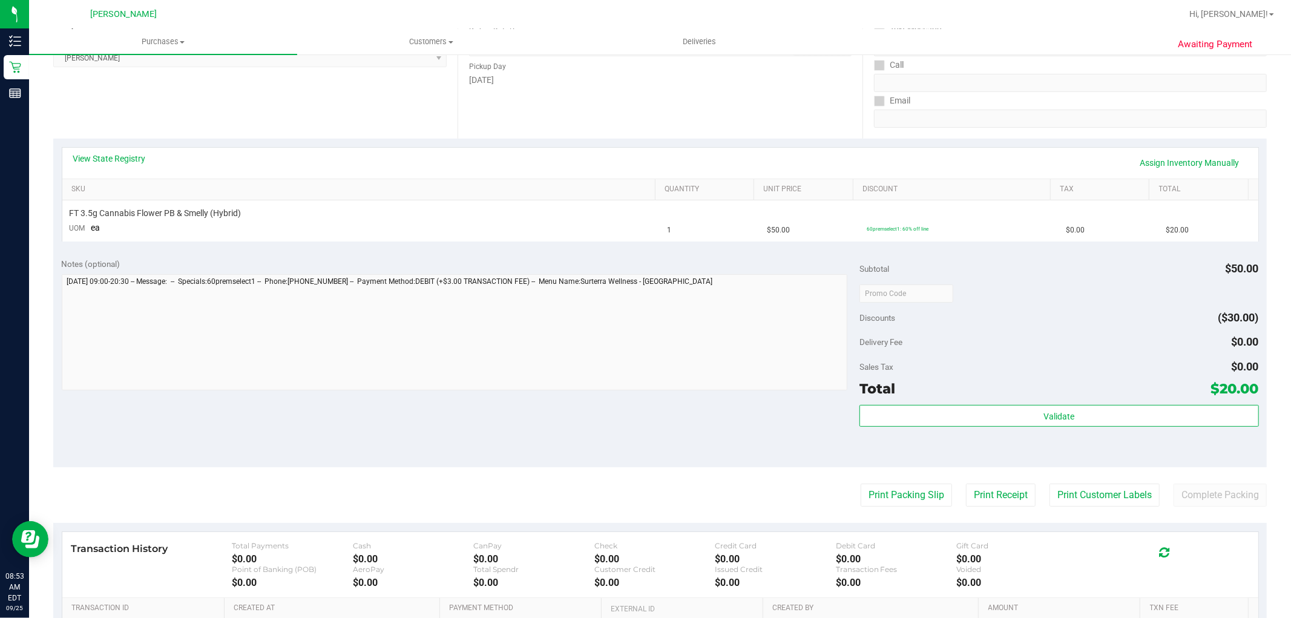
scroll to position [201, 0]
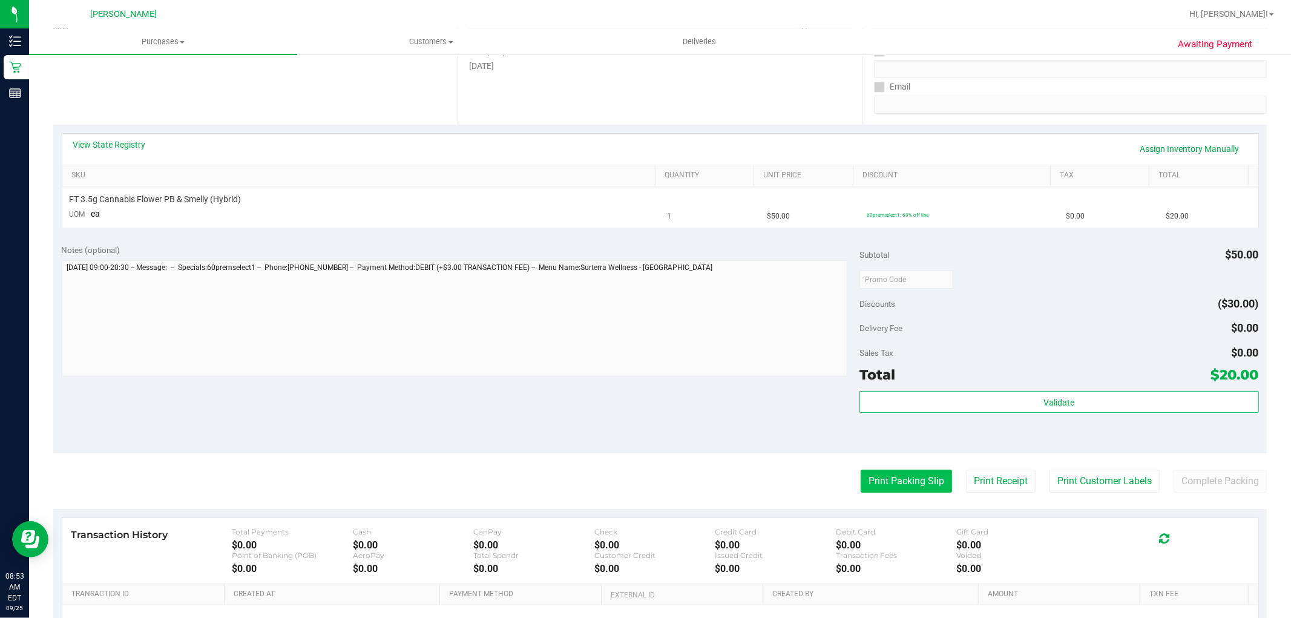
click at [908, 473] on button "Print Packing Slip" at bounding box center [905, 480] width 91 height 23
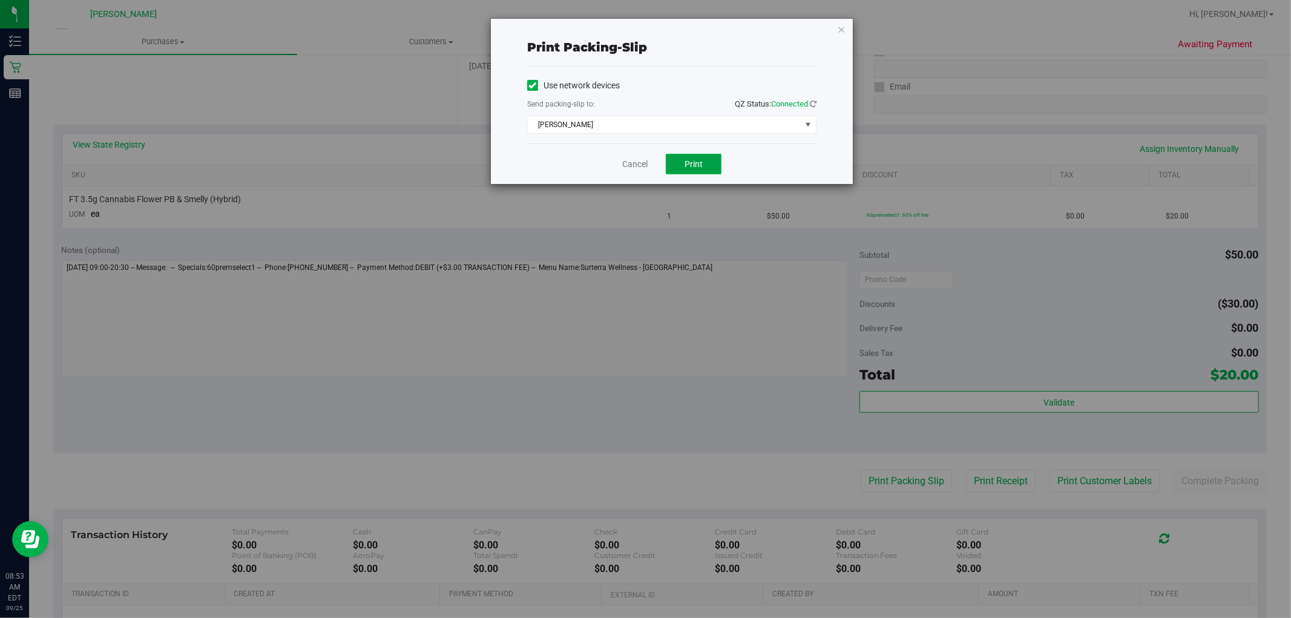
click at [713, 171] on button "Print" at bounding box center [694, 164] width 56 height 21
click at [625, 166] on link "Cancel" at bounding box center [634, 164] width 25 height 13
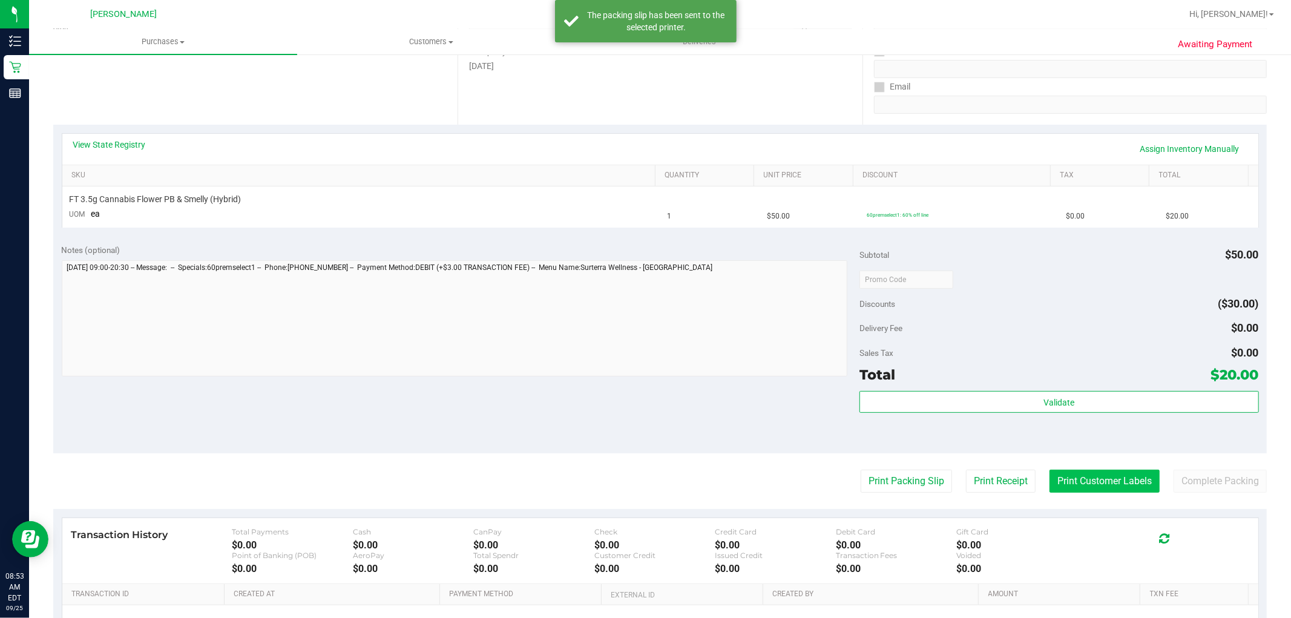
click at [1105, 476] on button "Print Customer Labels" at bounding box center [1104, 480] width 110 height 23
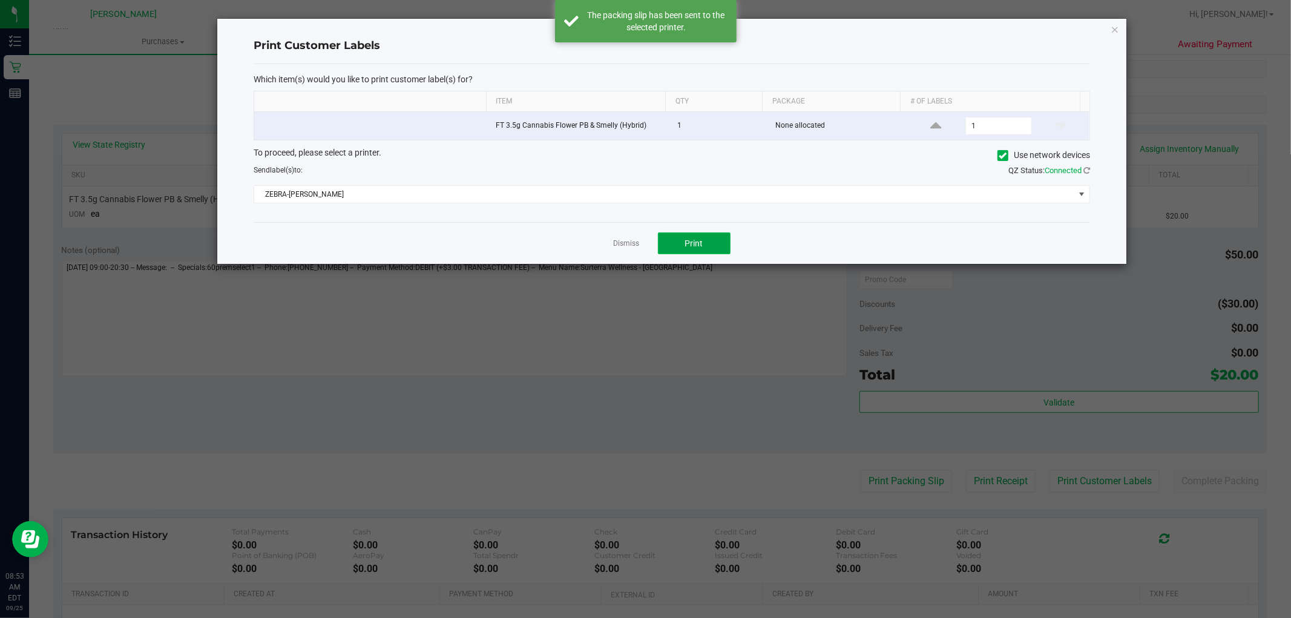
click at [714, 243] on button "Print" at bounding box center [694, 243] width 73 height 22
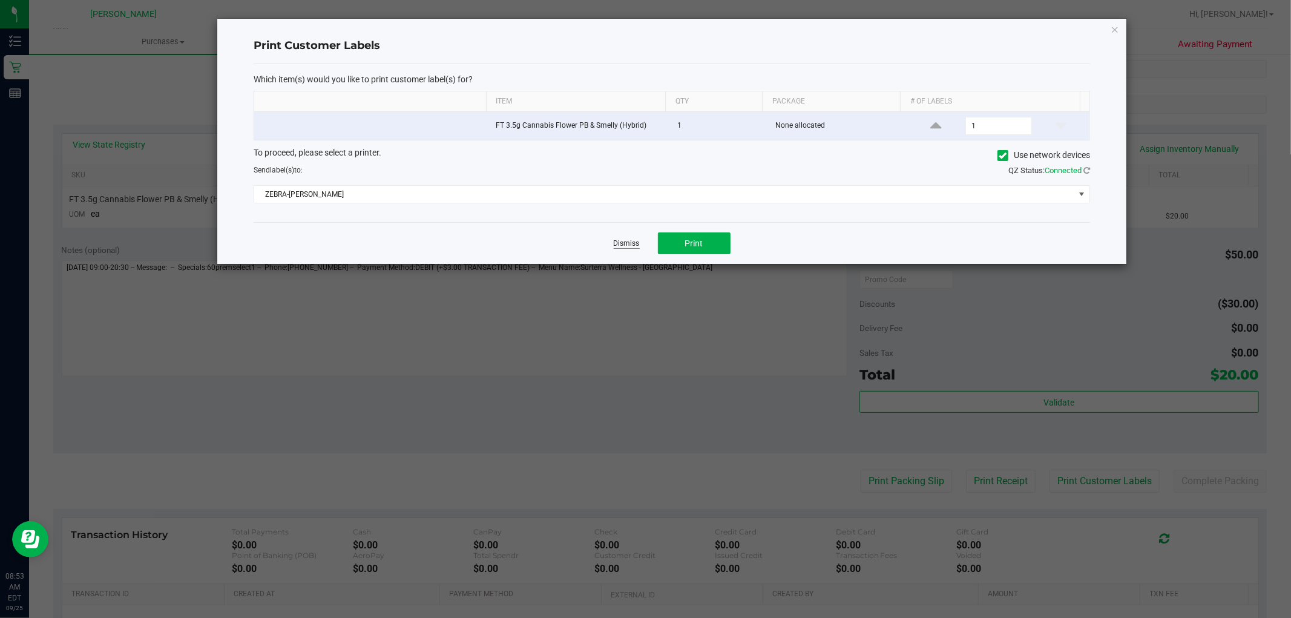
click at [636, 244] on link "Dismiss" at bounding box center [626, 243] width 26 height 10
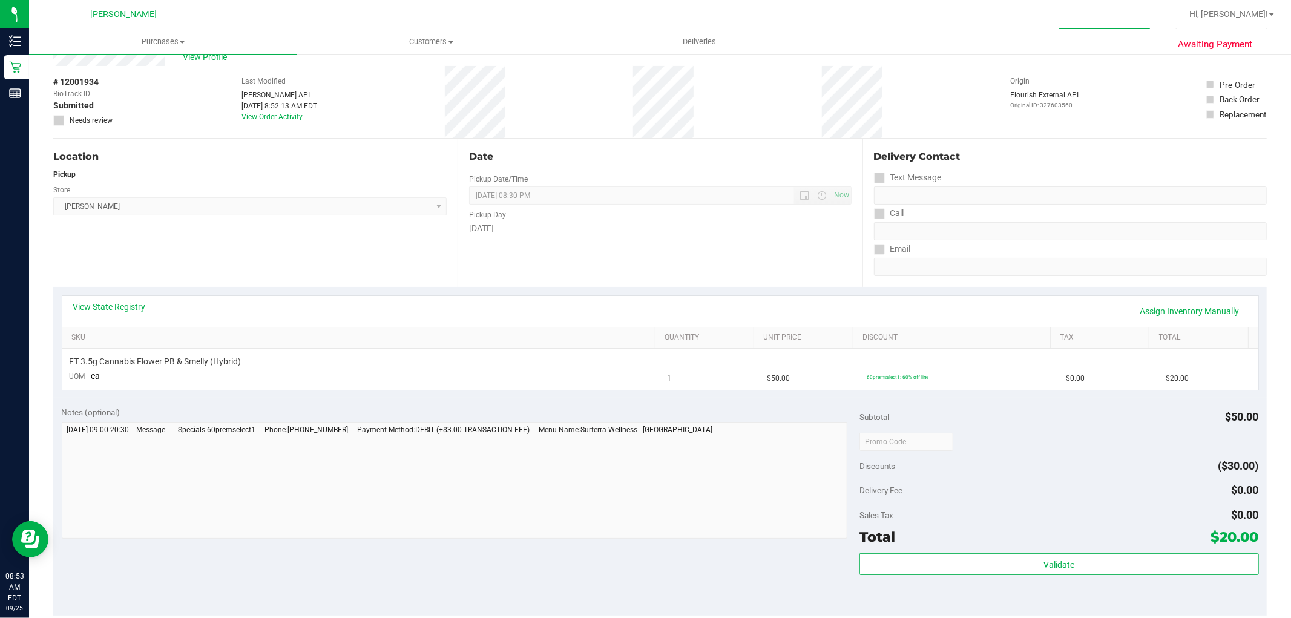
scroll to position [0, 0]
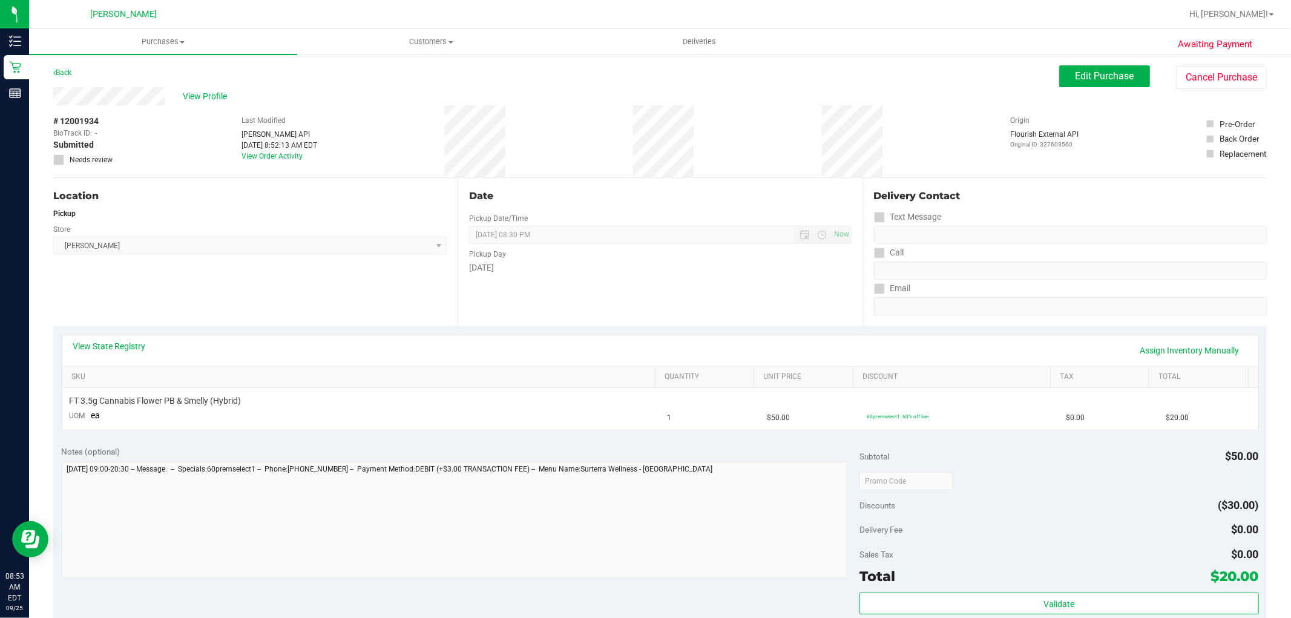
click at [57, 65] on div "Back" at bounding box center [62, 72] width 18 height 15
click at [62, 73] on link "Back" at bounding box center [62, 72] width 18 height 8
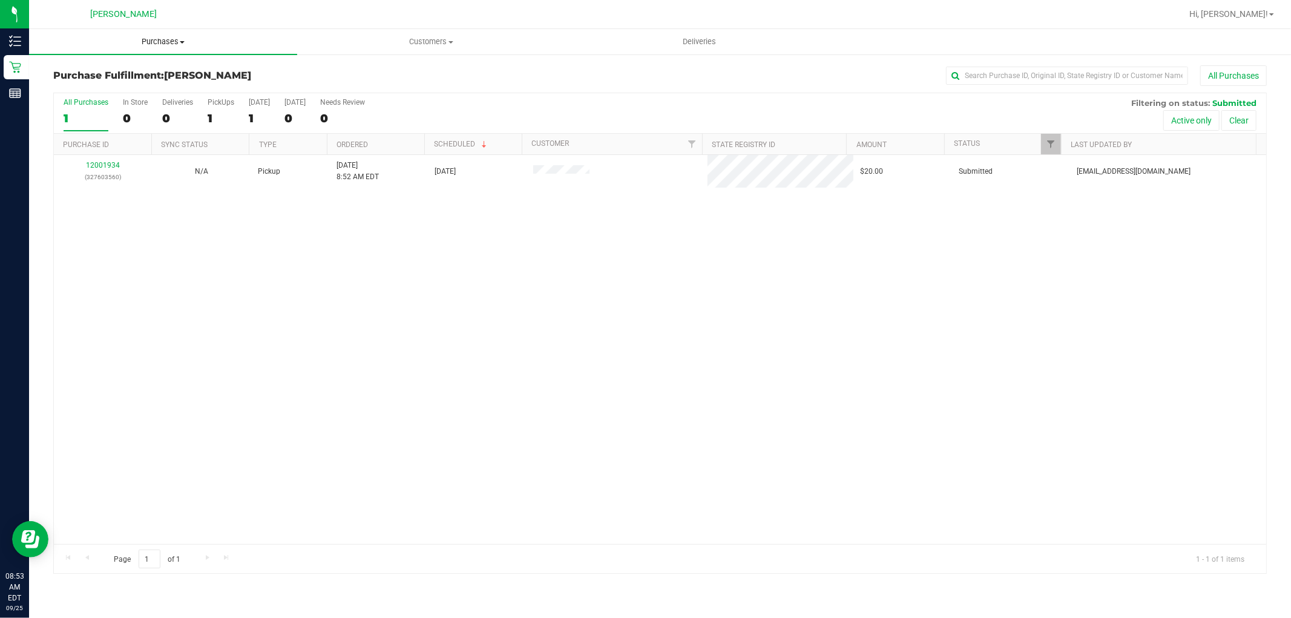
click at [155, 48] on uib-tab-heading "Purchases Summary of purchases Fulfillment All purchases" at bounding box center [163, 41] width 268 height 25
click at [128, 90] on li "Fulfillment" at bounding box center [163, 87] width 268 height 15
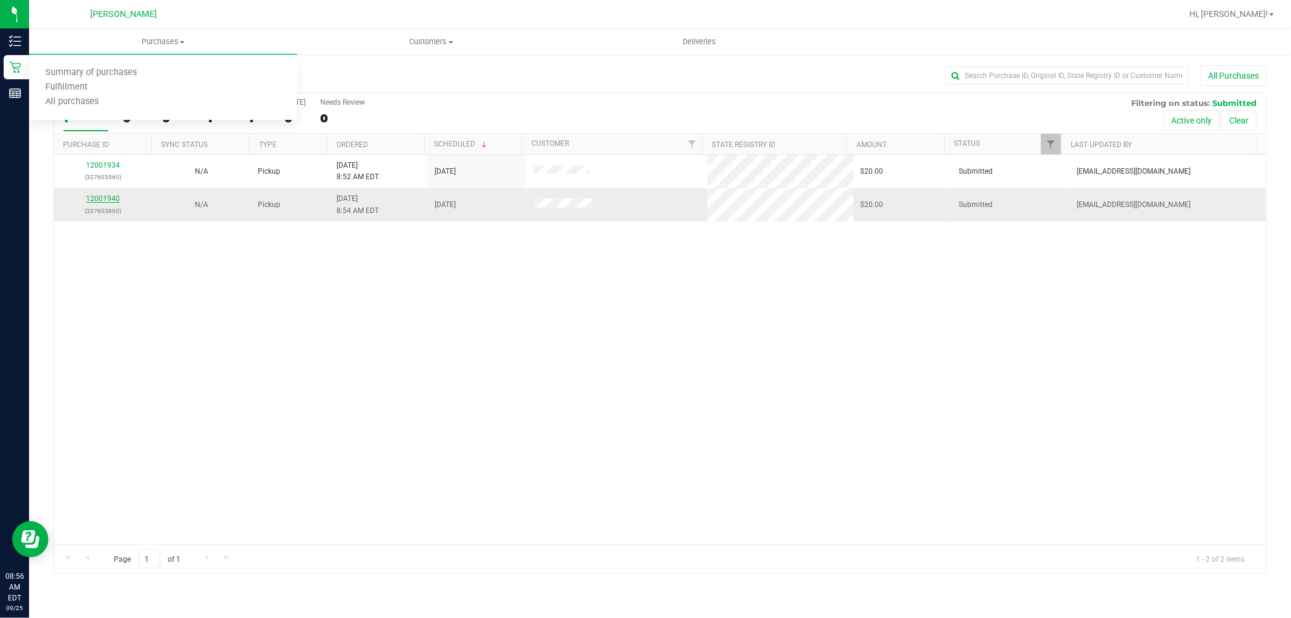
click at [107, 195] on link "12001940" at bounding box center [103, 198] width 34 height 8
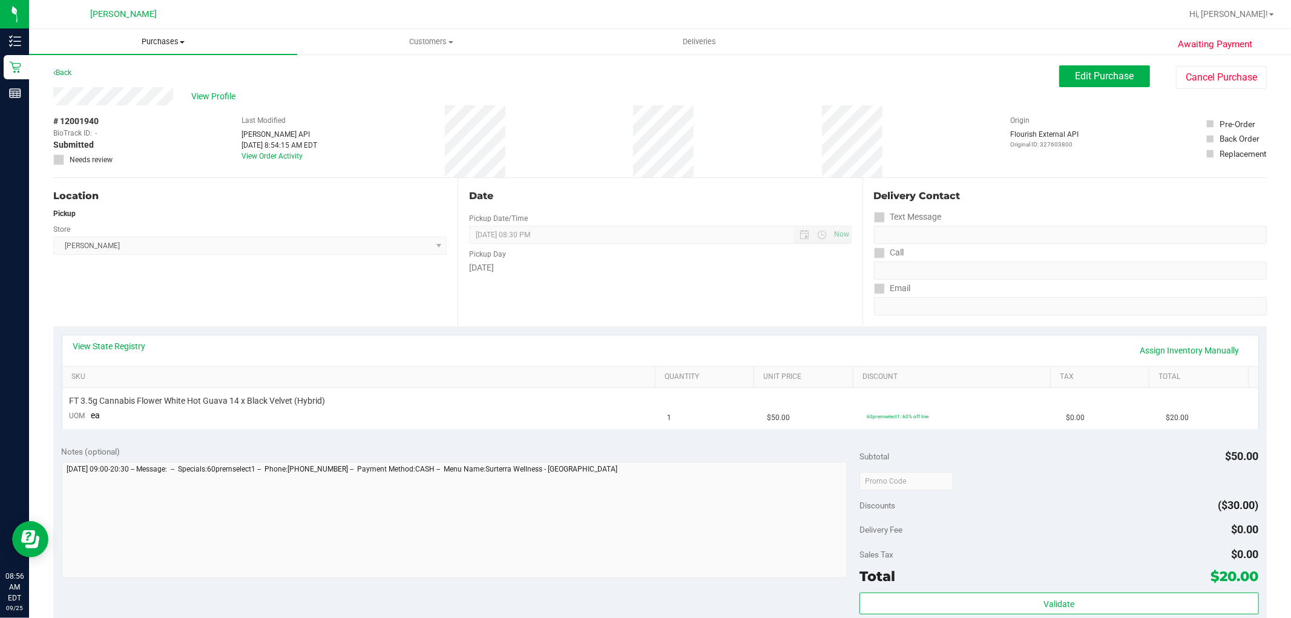
click at [148, 38] on span "Purchases" at bounding box center [163, 41] width 268 height 11
click at [145, 87] on li "Fulfillment" at bounding box center [163, 87] width 268 height 15
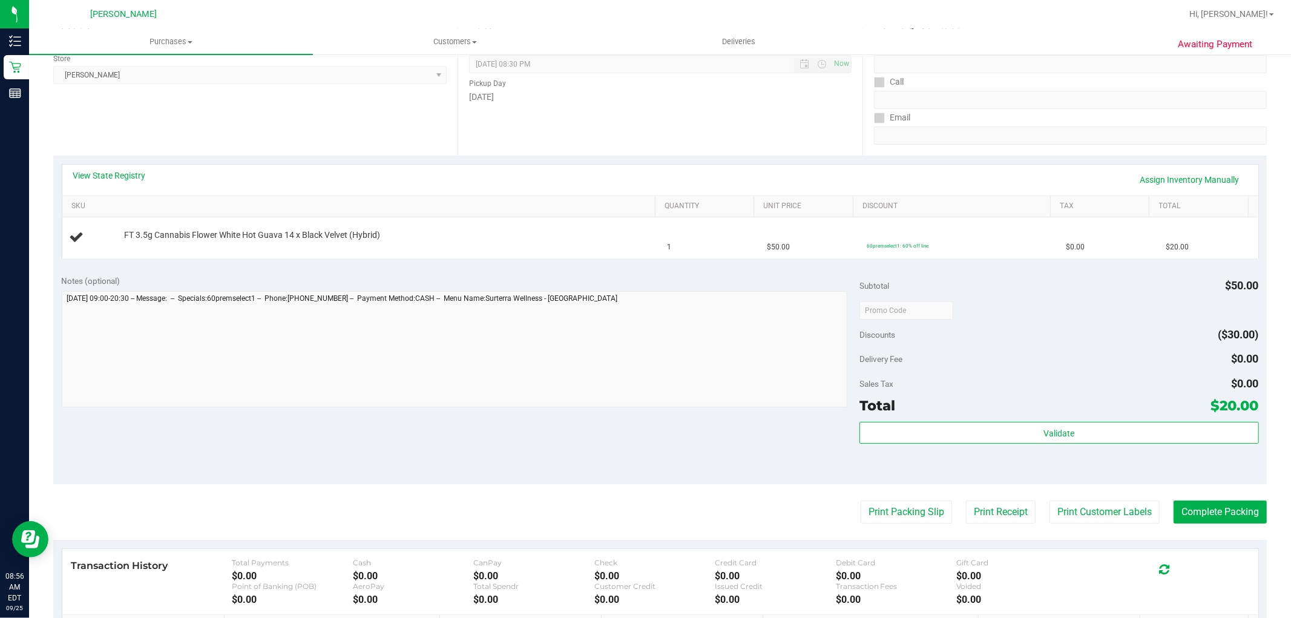
scroll to position [201, 0]
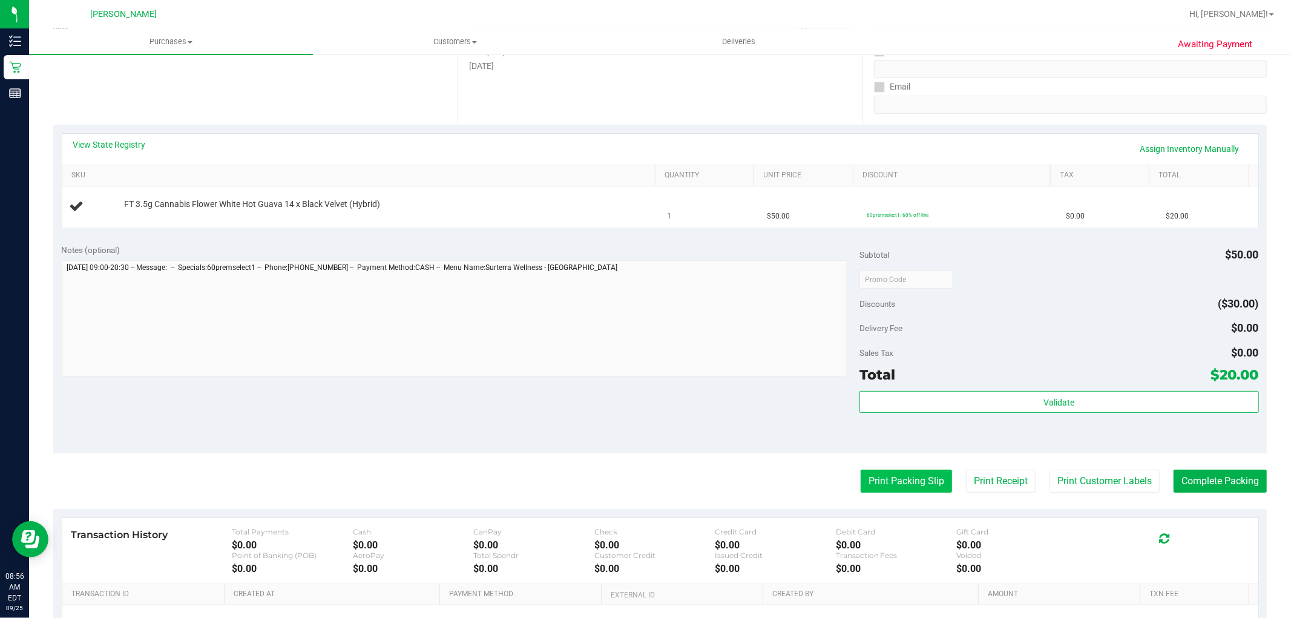
click at [906, 490] on button "Print Packing Slip" at bounding box center [905, 480] width 91 height 23
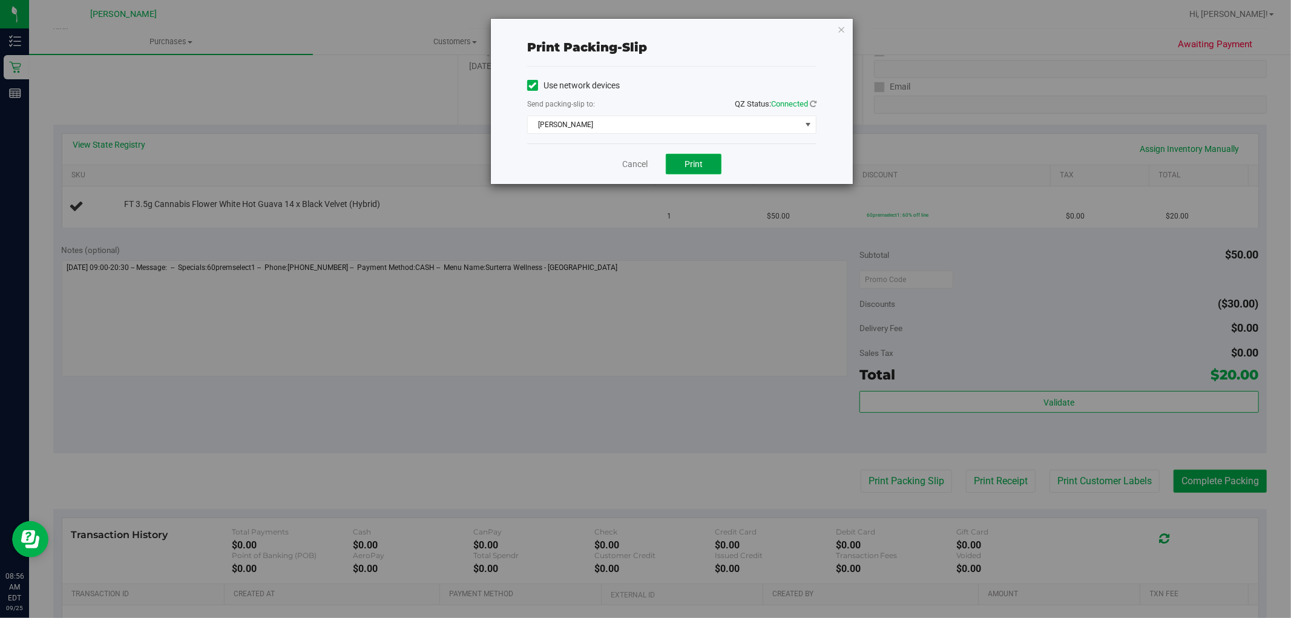
click at [697, 165] on span "Print" at bounding box center [693, 164] width 18 height 10
click at [630, 168] on link "Cancel" at bounding box center [634, 164] width 25 height 13
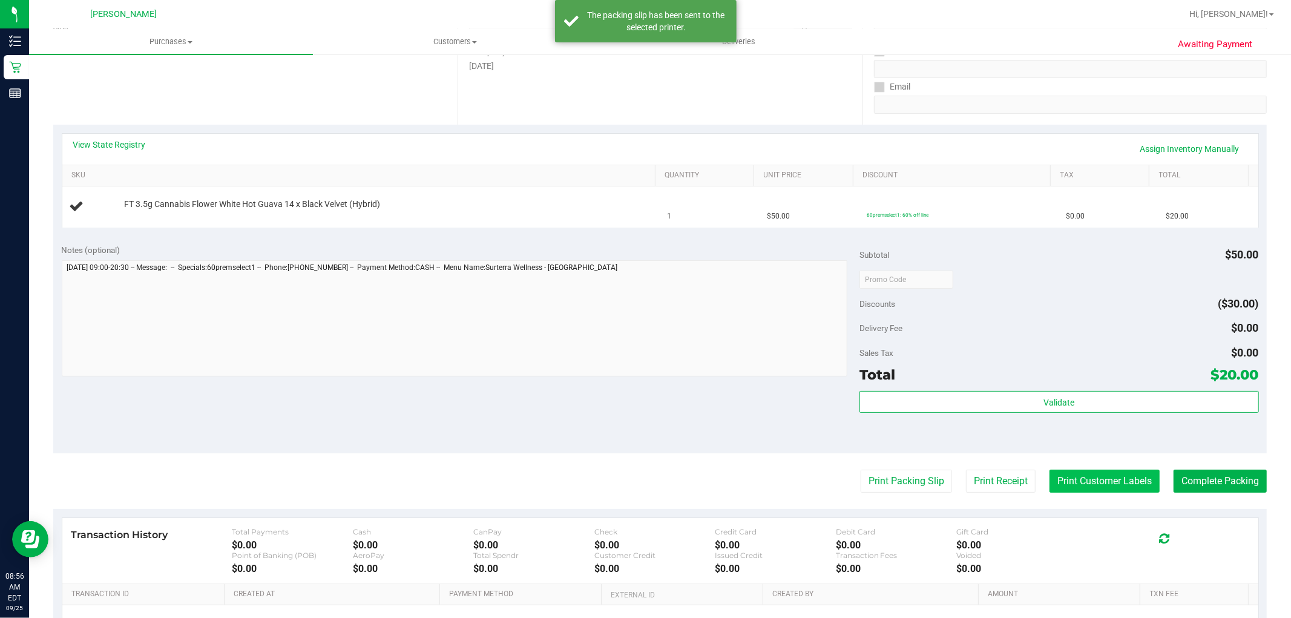
click at [1133, 478] on button "Print Customer Labels" at bounding box center [1104, 480] width 110 height 23
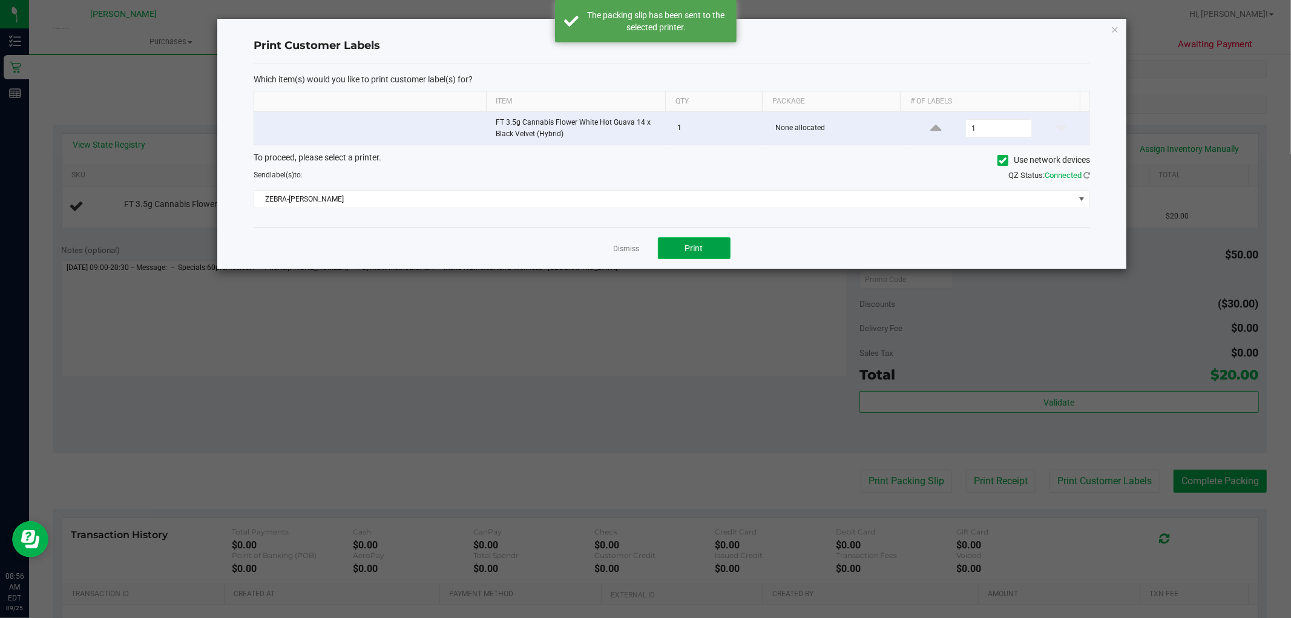
click at [706, 252] on button "Print" at bounding box center [694, 248] width 73 height 22
click at [627, 249] on link "Dismiss" at bounding box center [626, 249] width 26 height 10
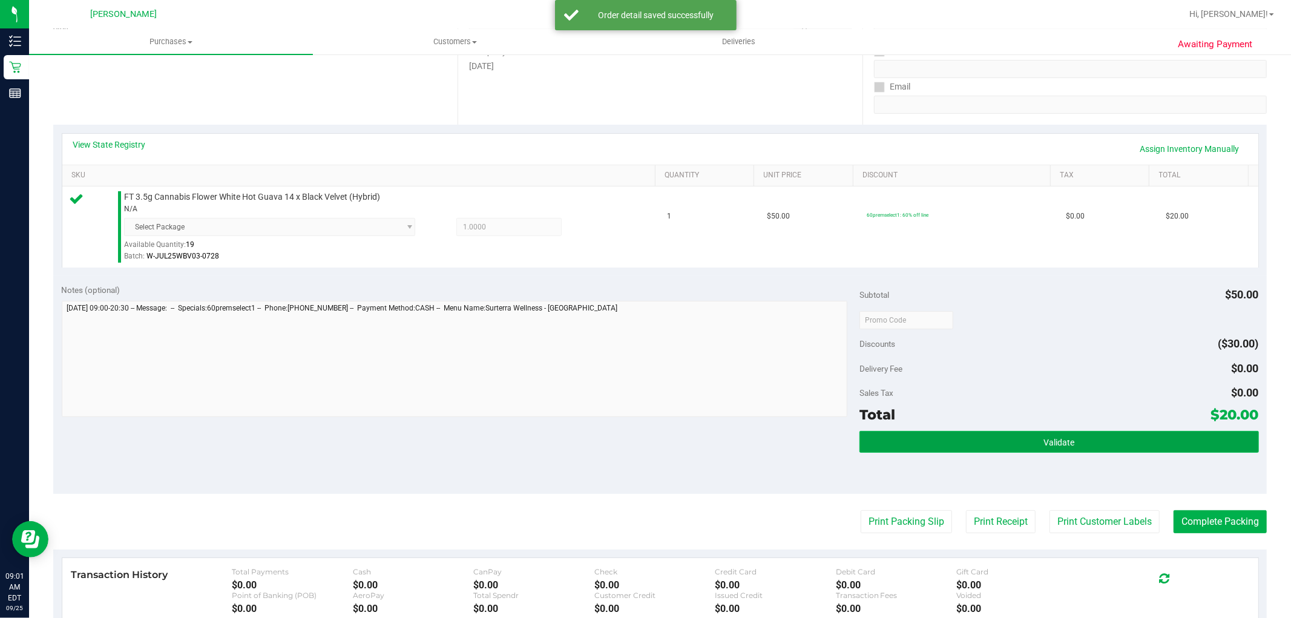
click at [947, 446] on button "Validate" at bounding box center [1058, 442] width 399 height 22
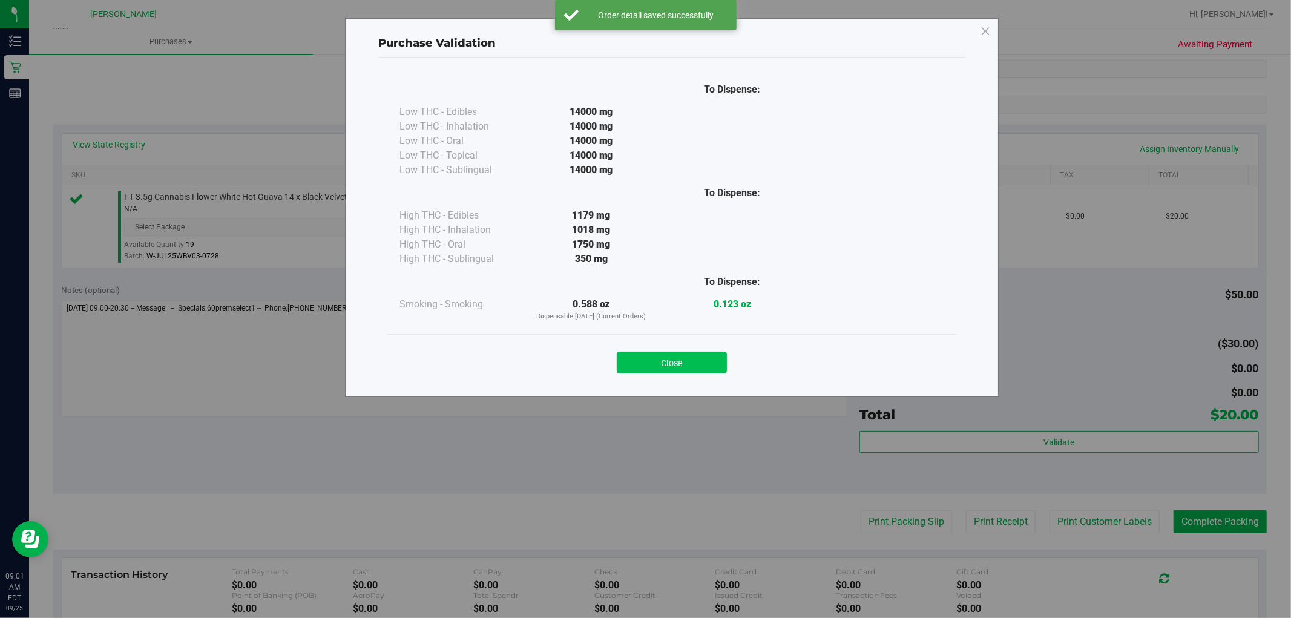
click at [657, 368] on button "Close" at bounding box center [672, 363] width 110 height 22
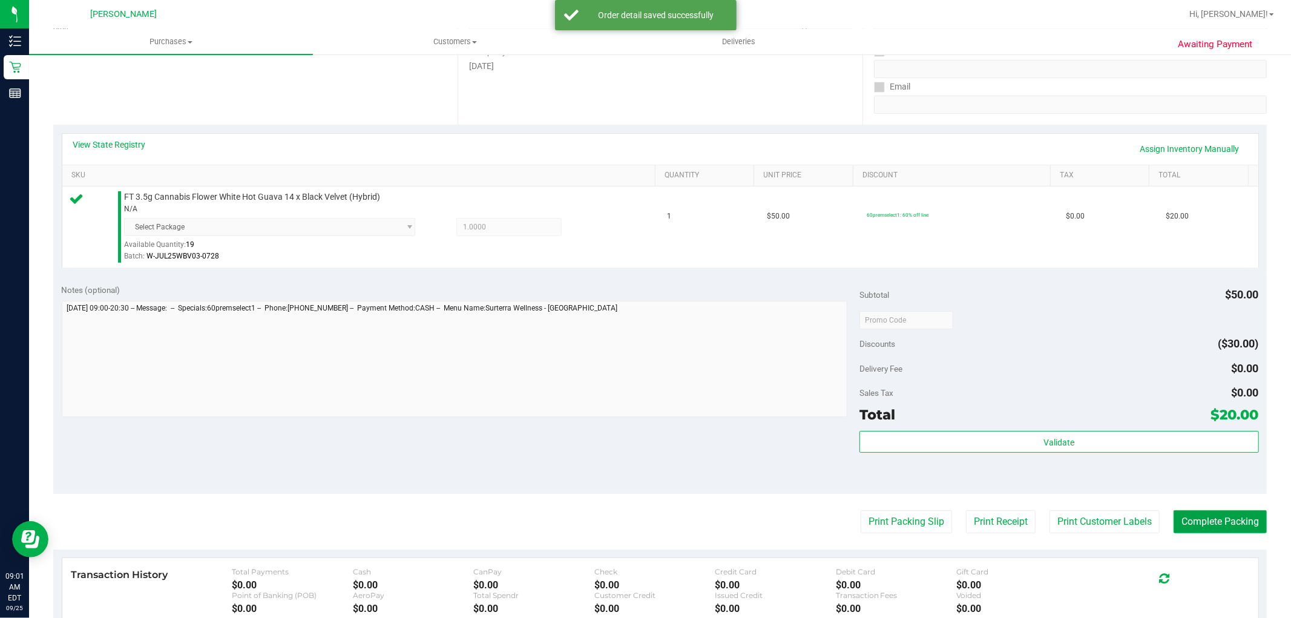
click at [1184, 527] on button "Complete Packing" at bounding box center [1219, 521] width 93 height 23
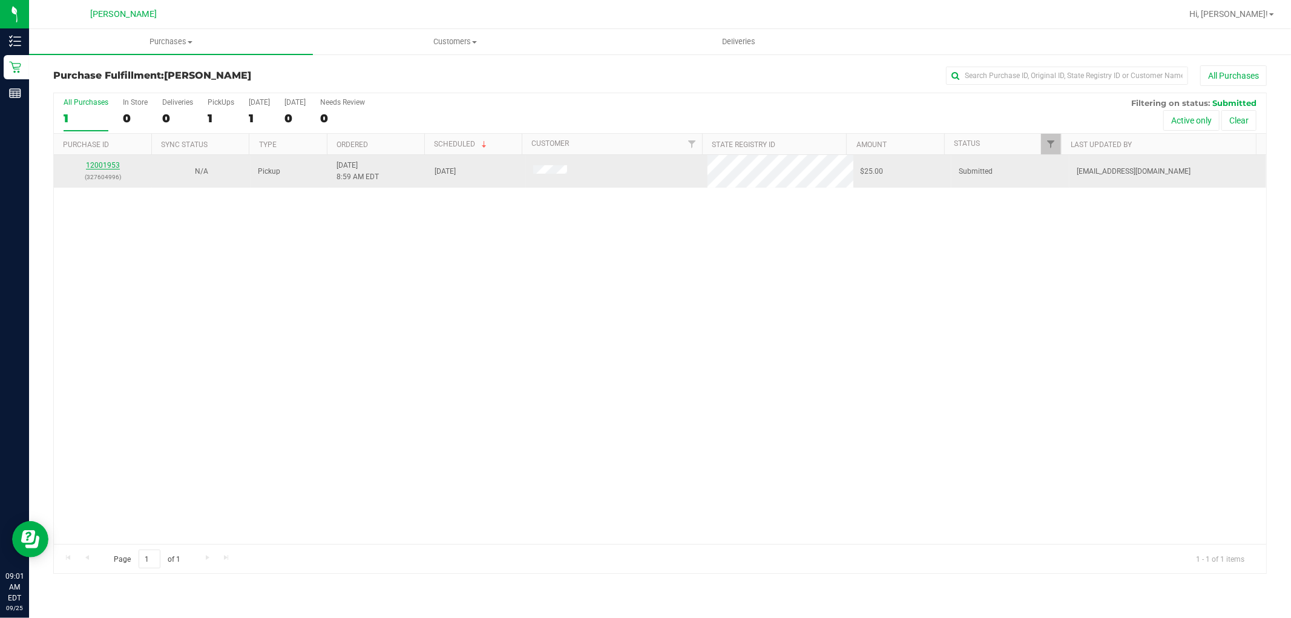
click at [103, 168] on link "12001953" at bounding box center [103, 165] width 34 height 8
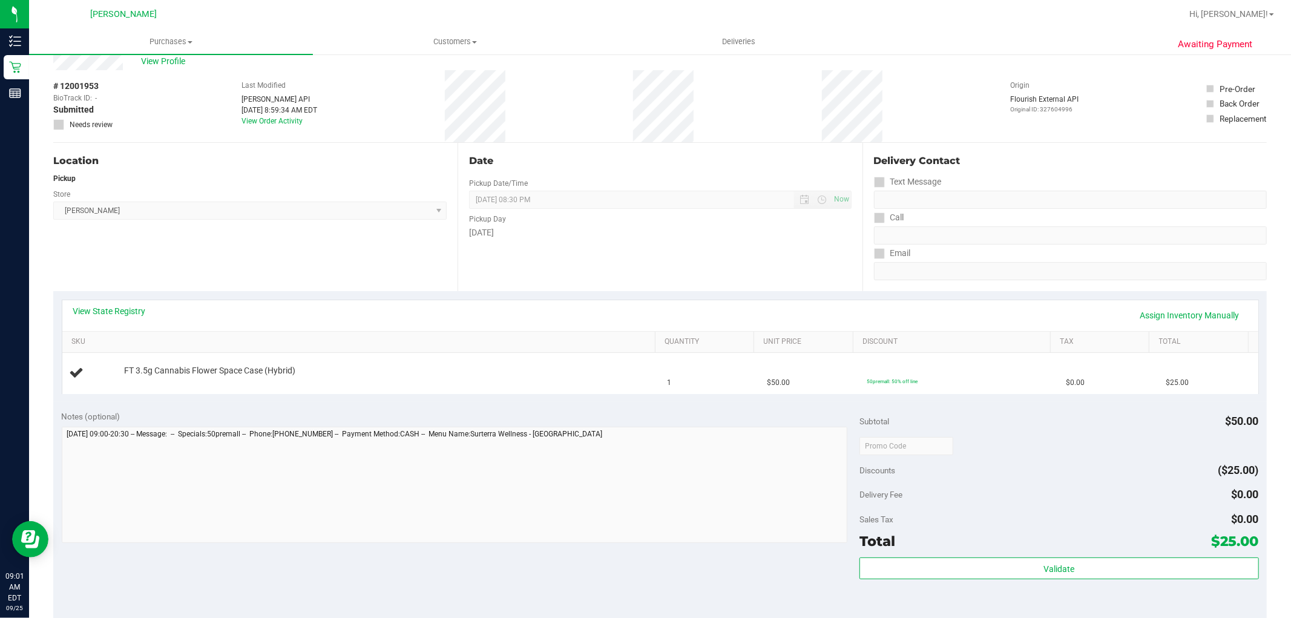
scroll to position [134, 0]
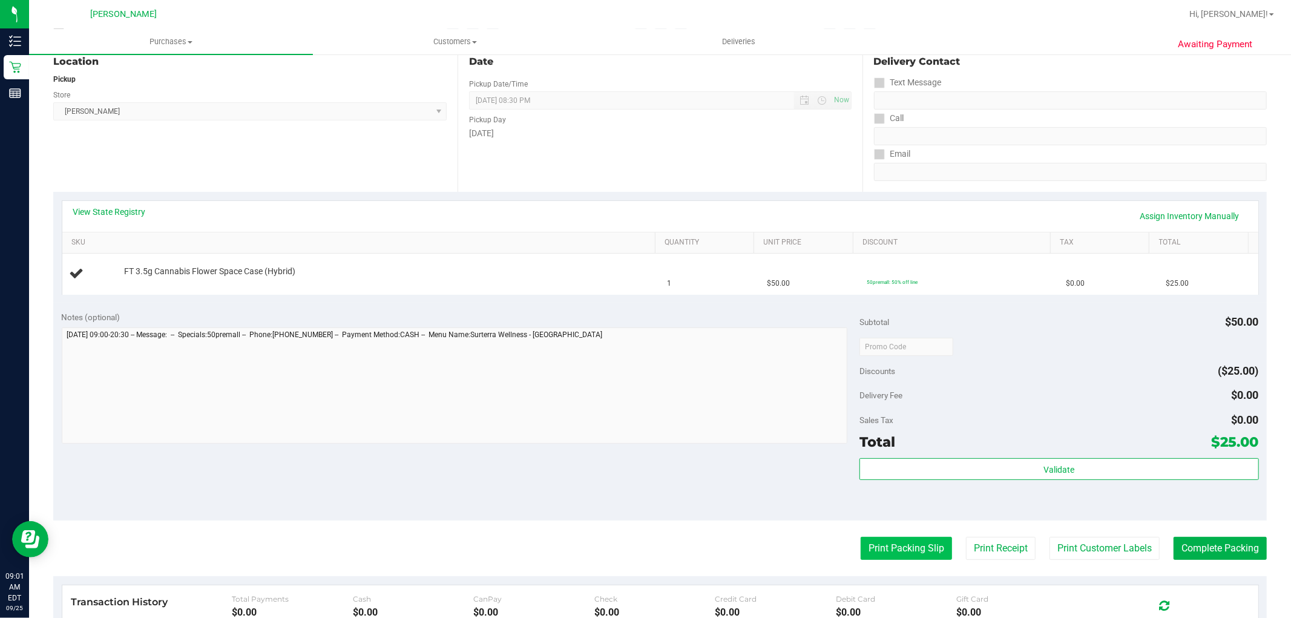
click at [924, 548] on button "Print Packing Slip" at bounding box center [905, 548] width 91 height 23
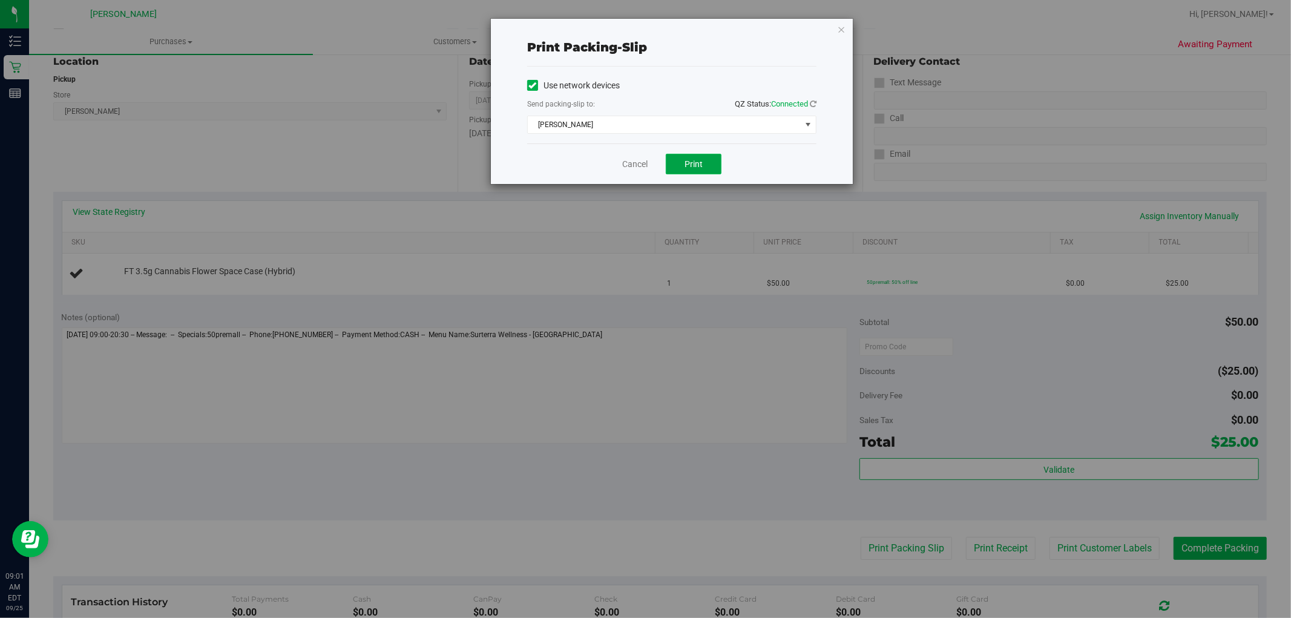
click at [698, 165] on span "Print" at bounding box center [693, 164] width 18 height 10
click at [642, 160] on link "Cancel" at bounding box center [634, 164] width 25 height 13
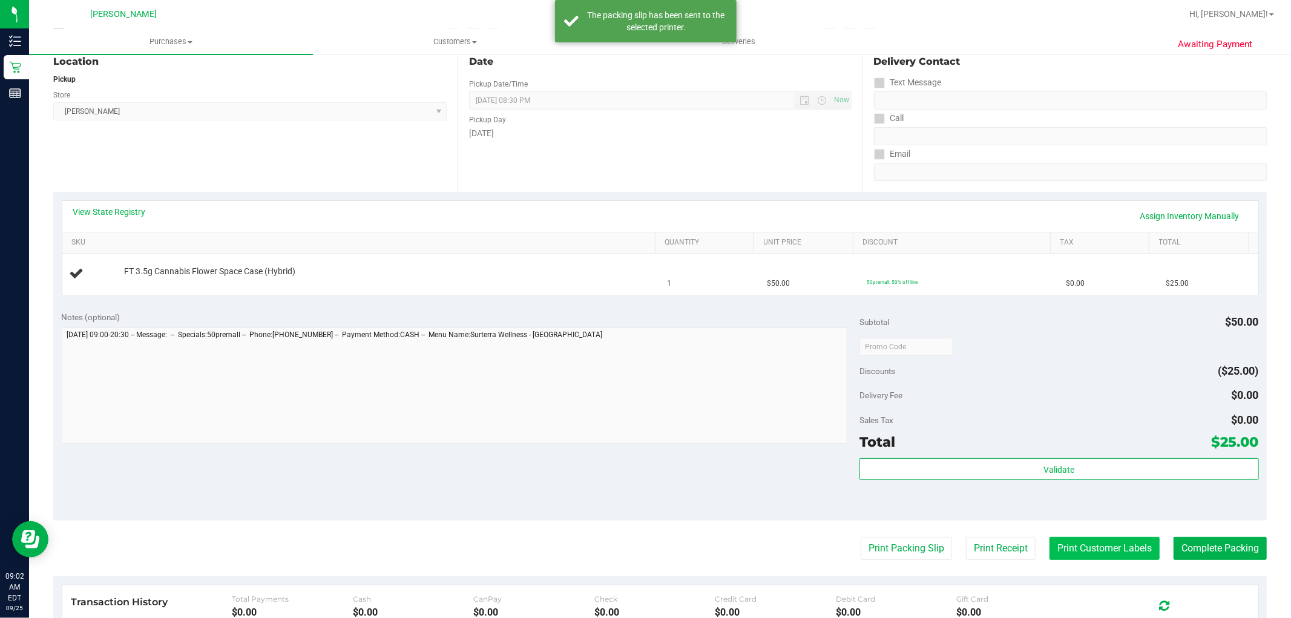
click at [1087, 543] on button "Print Customer Labels" at bounding box center [1104, 548] width 110 height 23
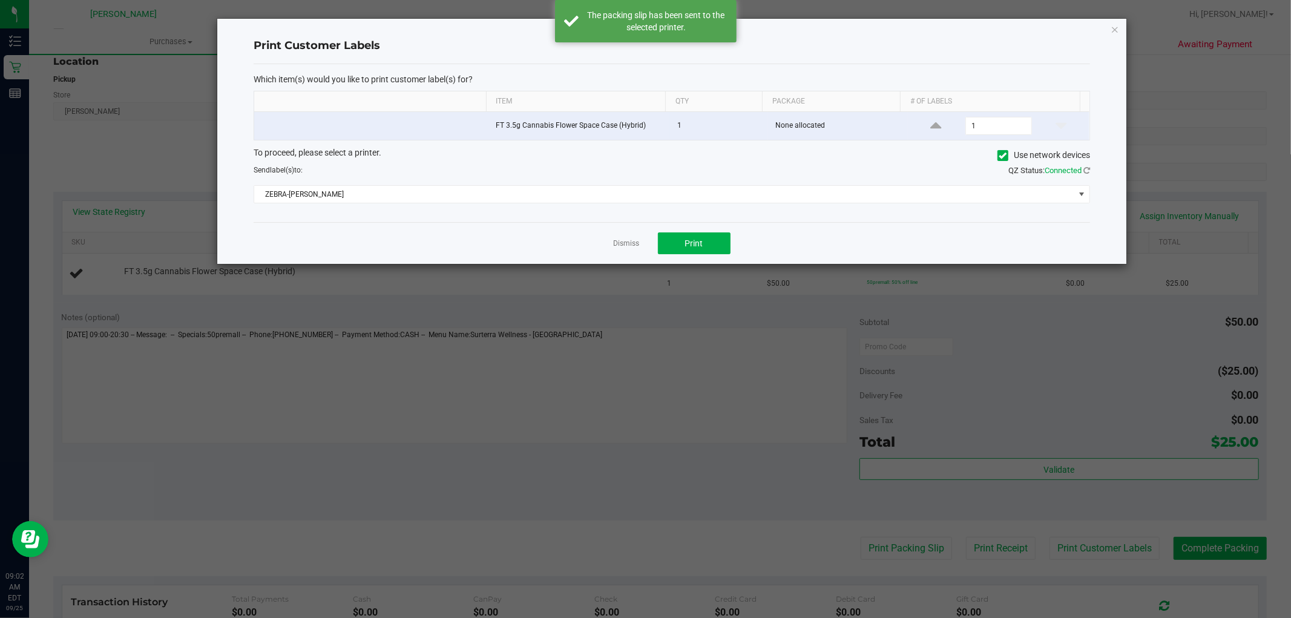
click at [703, 232] on div "Dismiss Print" at bounding box center [672, 243] width 836 height 42
click at [704, 238] on button "Print" at bounding box center [694, 243] width 73 height 22
click at [628, 242] on link "Dismiss" at bounding box center [626, 243] width 26 height 10
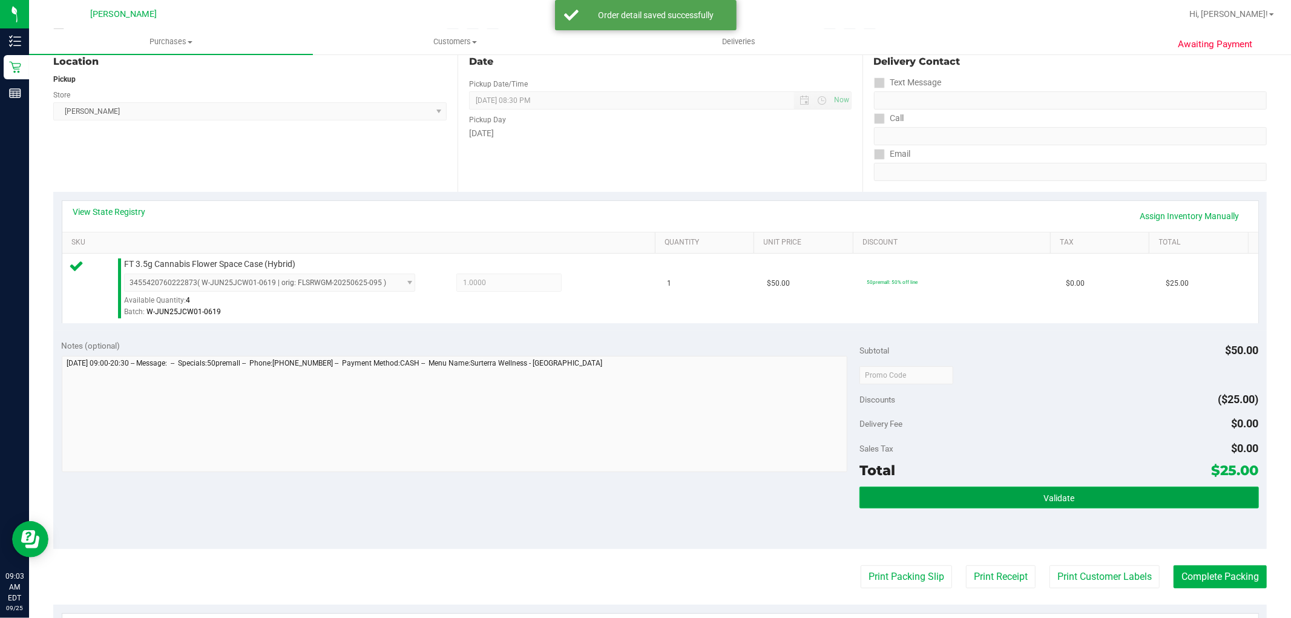
click at [1082, 492] on button "Validate" at bounding box center [1058, 497] width 399 height 22
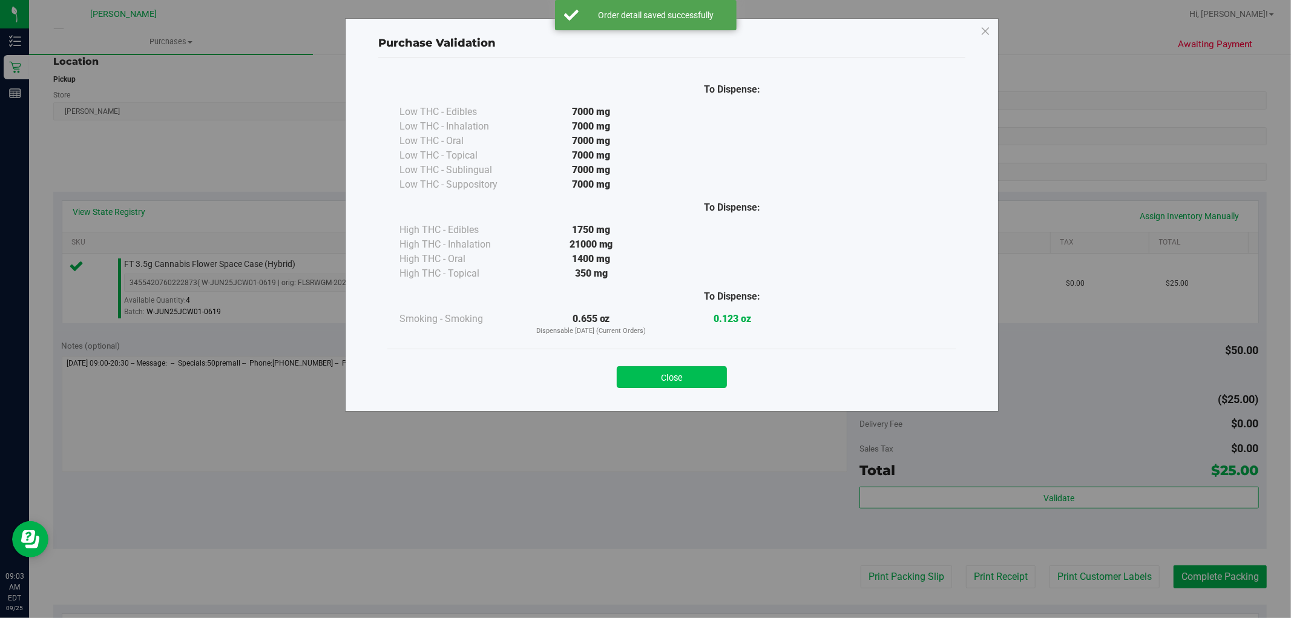
click at [684, 371] on button "Close" at bounding box center [672, 377] width 110 height 22
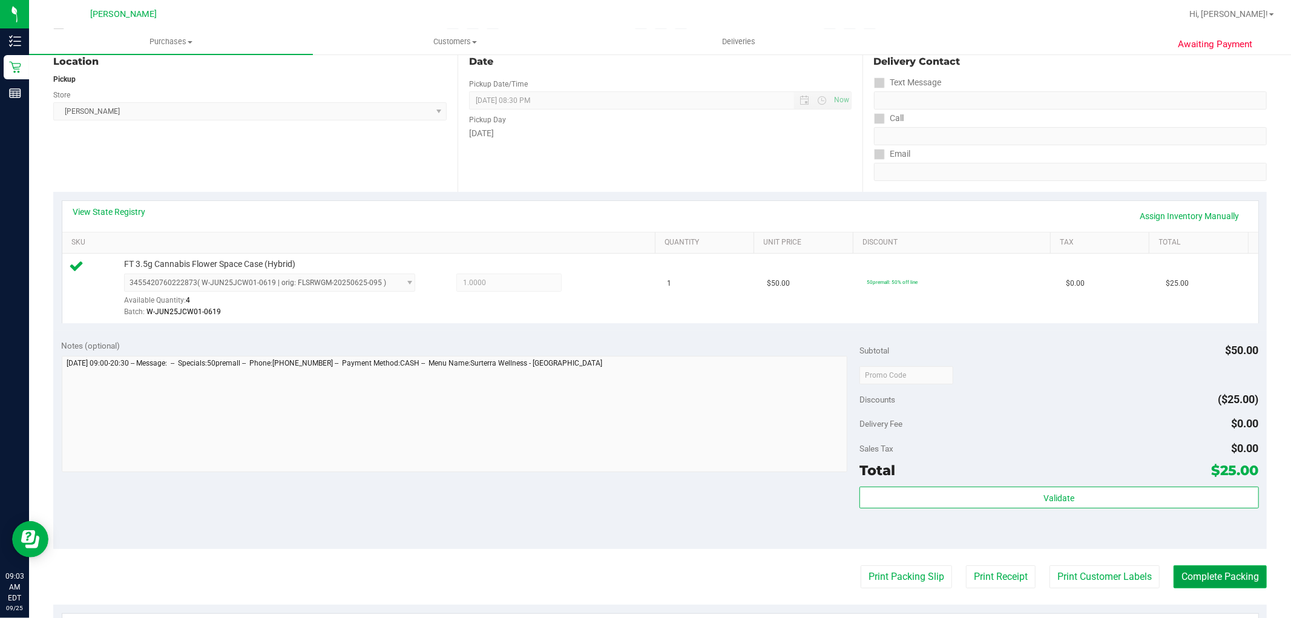
click at [1203, 572] on button "Complete Packing" at bounding box center [1219, 576] width 93 height 23
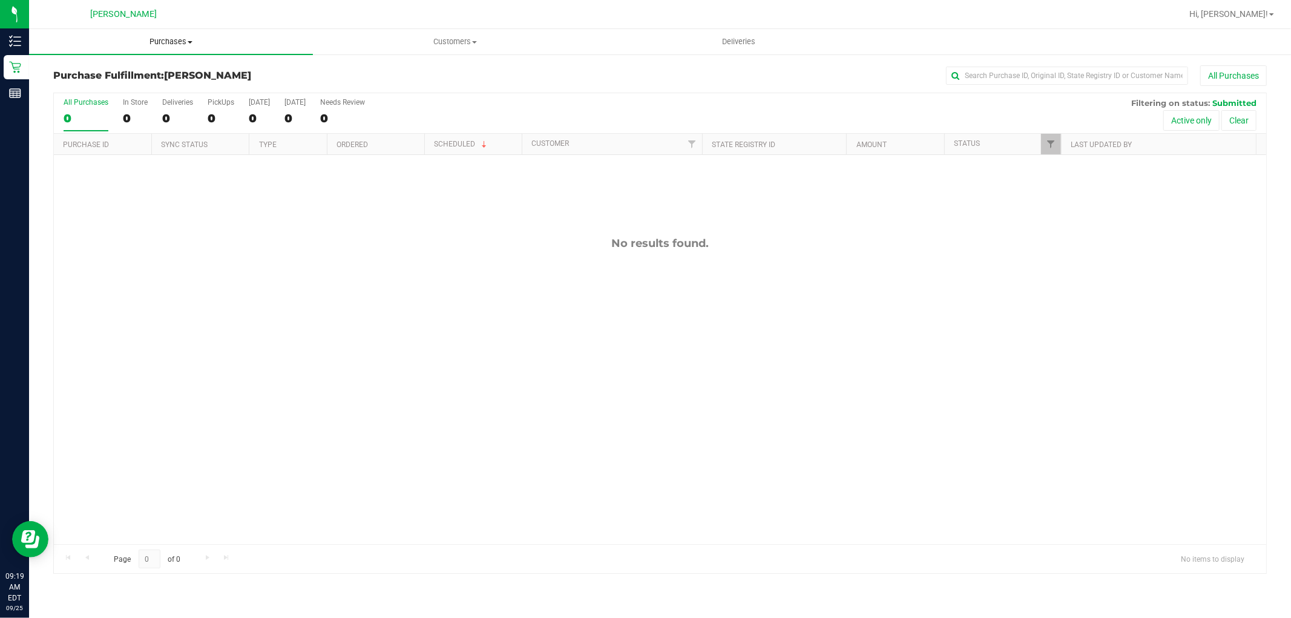
click at [185, 50] on uib-tab-heading "Purchases Summary of purchases Fulfillment All purchases" at bounding box center [171, 41] width 284 height 25
click at [153, 87] on li "Fulfillment" at bounding box center [171, 87] width 284 height 15
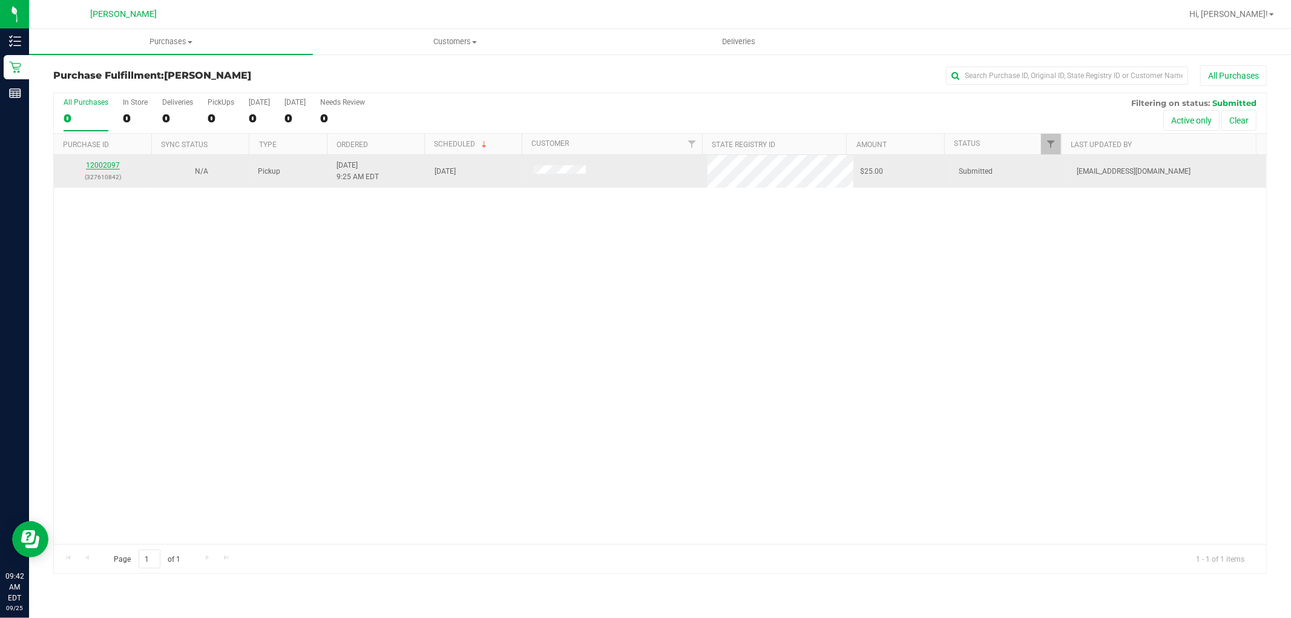
click at [108, 165] on link "12002097" at bounding box center [103, 165] width 34 height 8
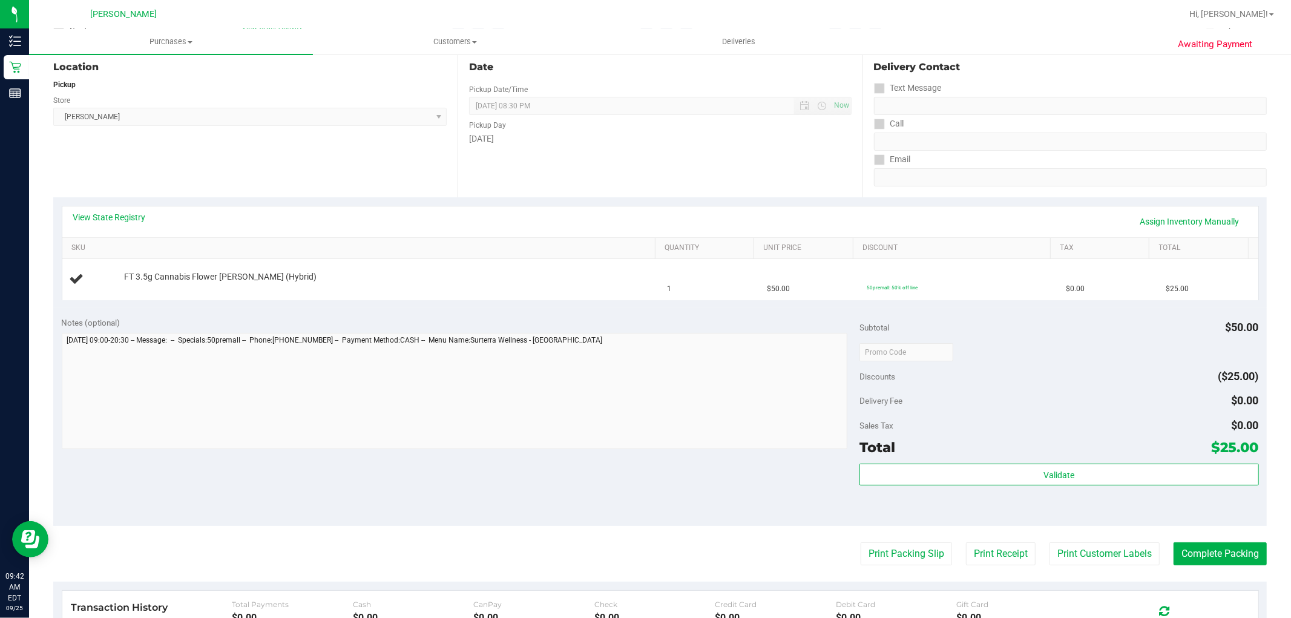
scroll to position [134, 0]
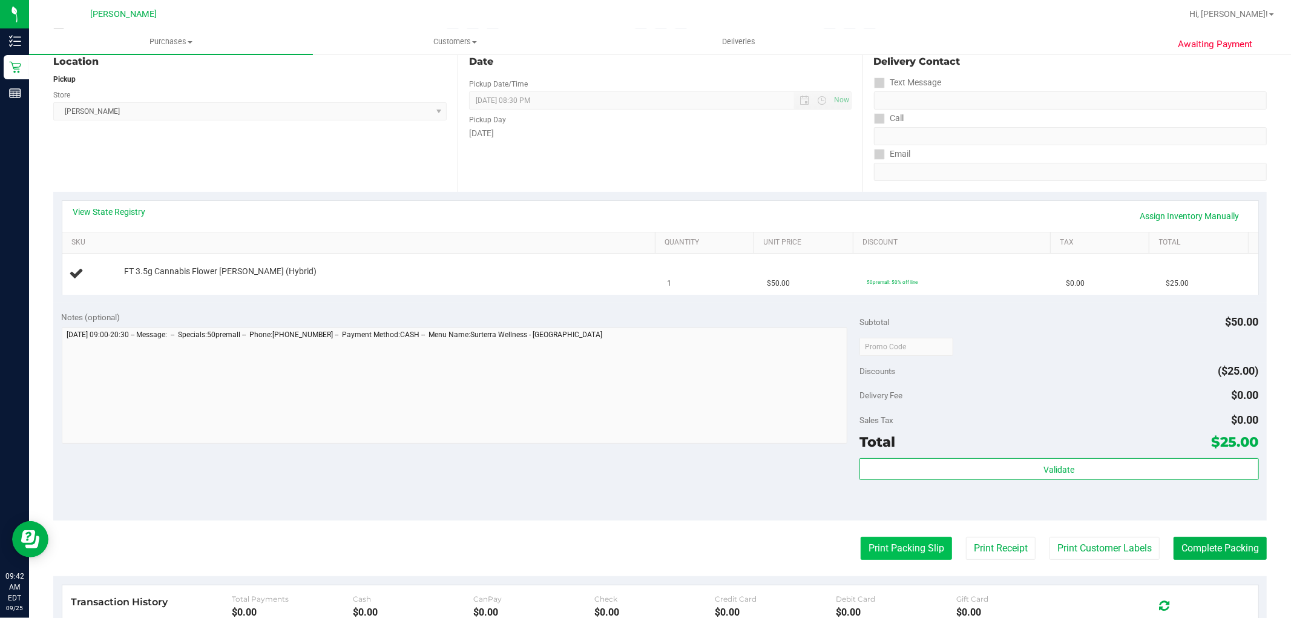
click at [894, 549] on button "Print Packing Slip" at bounding box center [905, 548] width 91 height 23
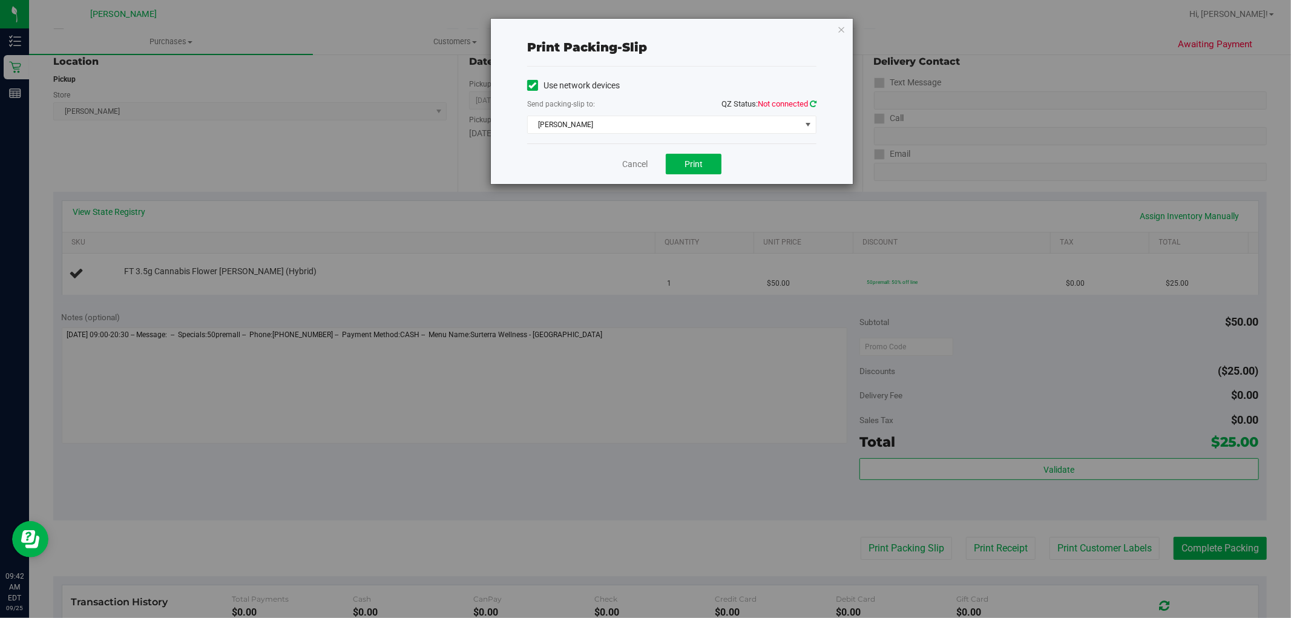
click at [811, 103] on icon at bounding box center [813, 104] width 7 height 8
click at [699, 154] on button "Print" at bounding box center [694, 164] width 56 height 21
click at [643, 166] on link "Cancel" at bounding box center [634, 164] width 25 height 13
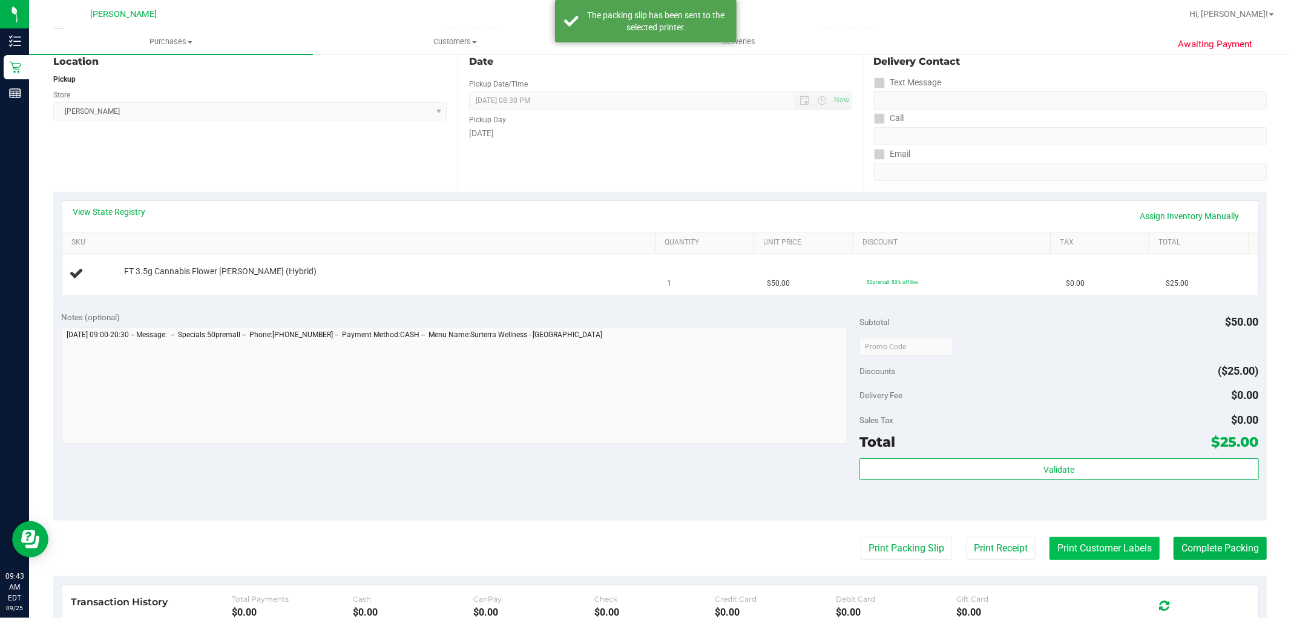
click at [1060, 558] on button "Print Customer Labels" at bounding box center [1104, 548] width 110 height 23
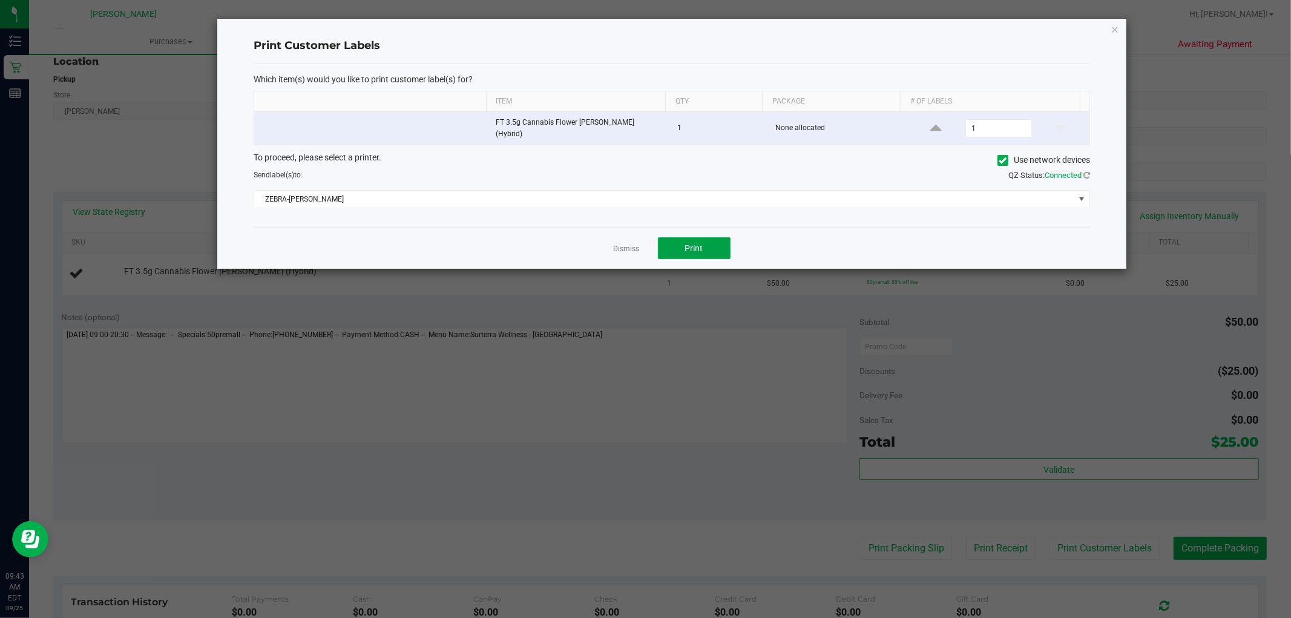
click at [696, 243] on span "Print" at bounding box center [694, 248] width 18 height 10
click at [621, 244] on link "Dismiss" at bounding box center [626, 249] width 26 height 10
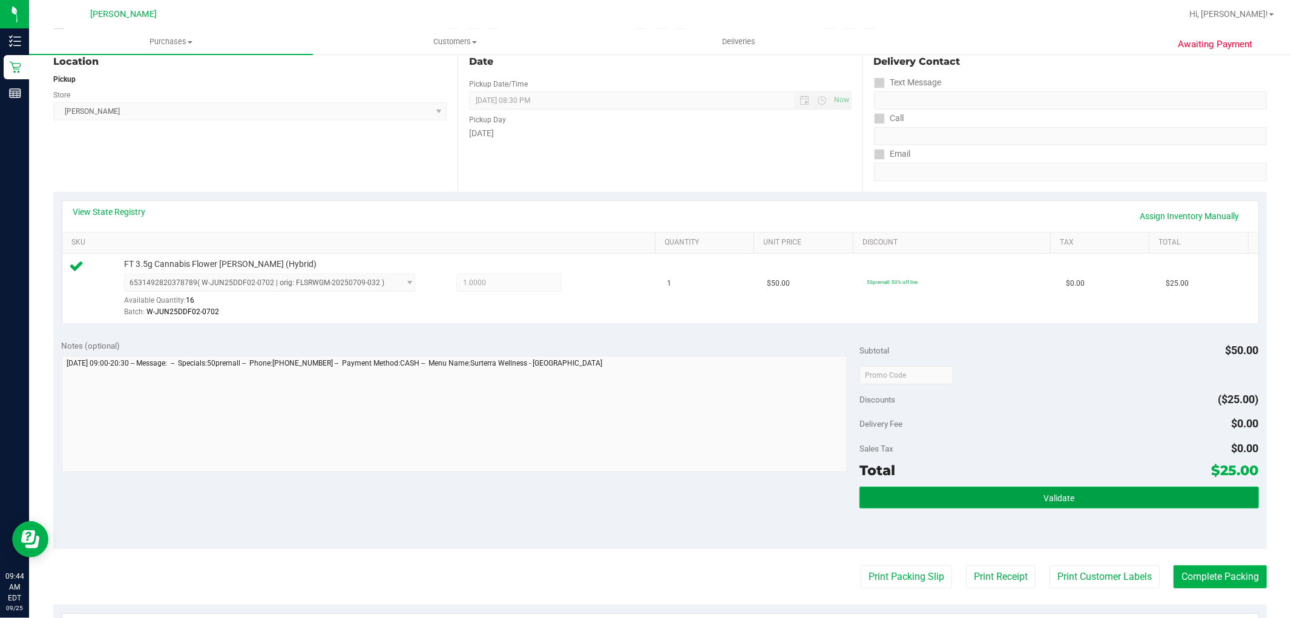
click at [1032, 491] on button "Validate" at bounding box center [1058, 497] width 399 height 22
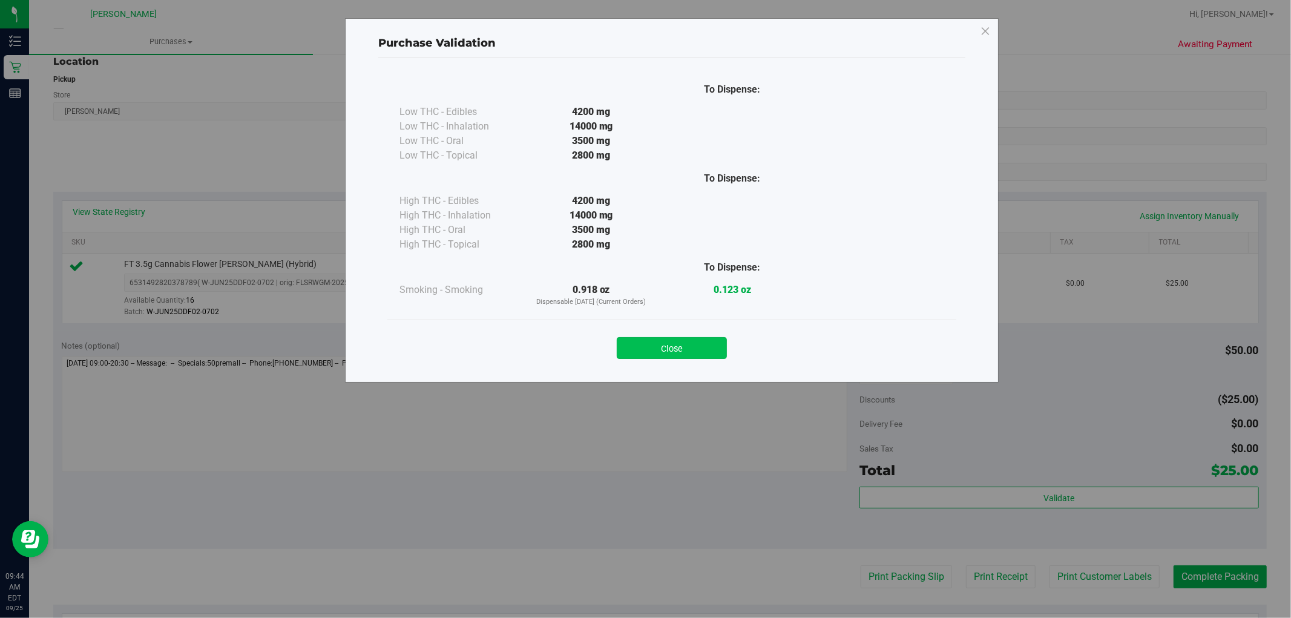
click at [673, 343] on button "Close" at bounding box center [672, 348] width 110 height 22
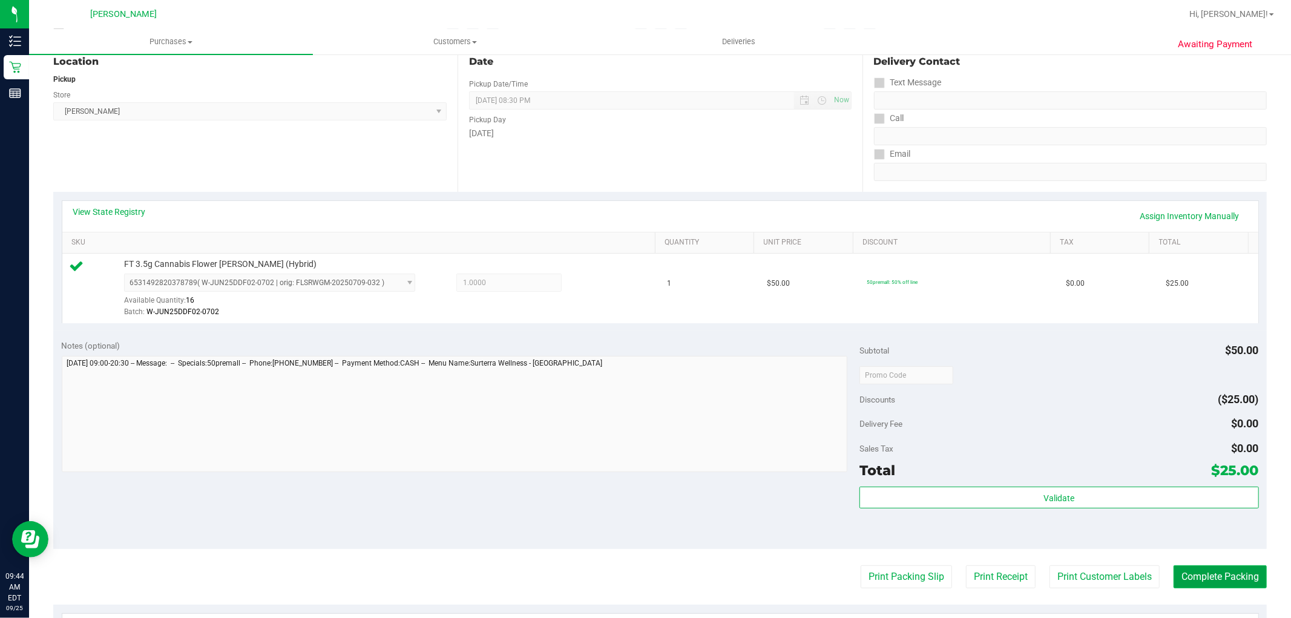
click at [1199, 581] on button "Complete Packing" at bounding box center [1219, 576] width 93 height 23
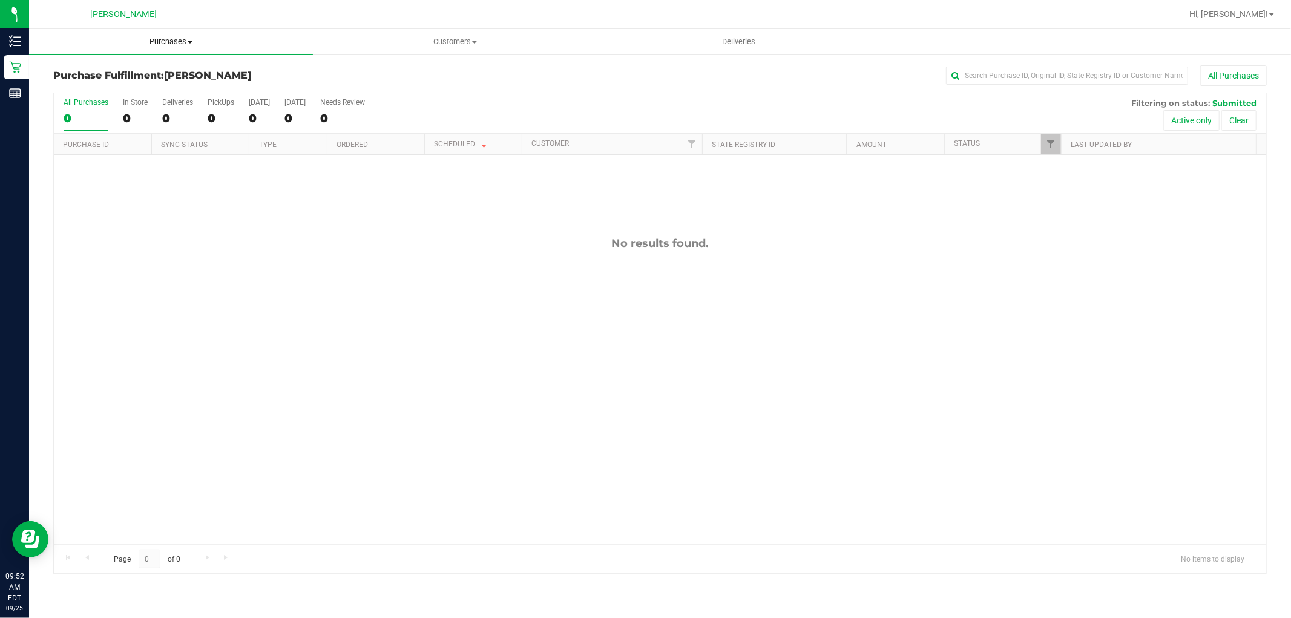
click at [178, 39] on span "Purchases" at bounding box center [171, 41] width 284 height 11
click at [171, 87] on li "Fulfillment" at bounding box center [171, 87] width 284 height 15
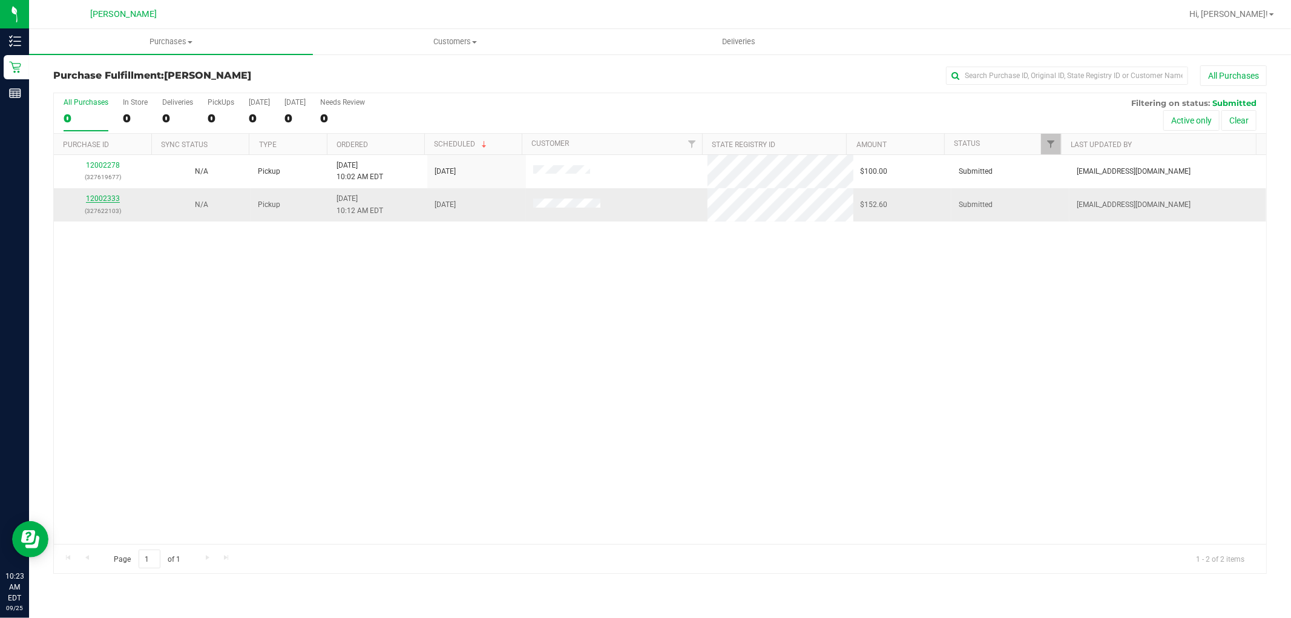
click at [110, 197] on link "12002333" at bounding box center [103, 198] width 34 height 8
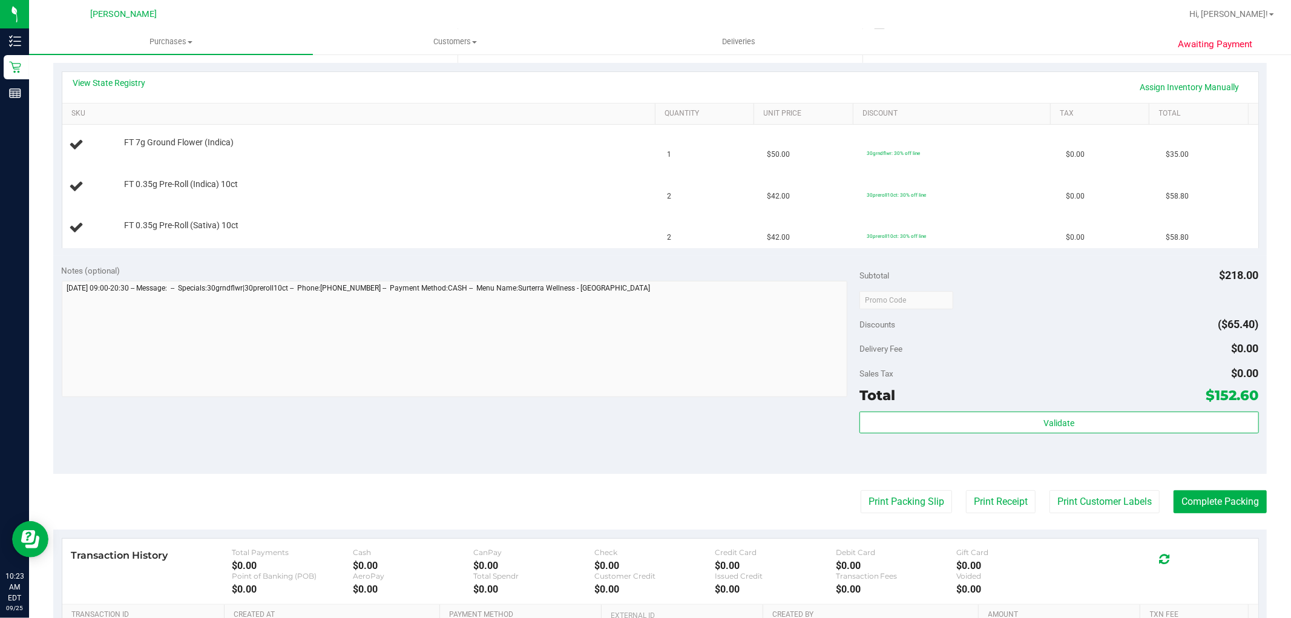
scroll to position [269, 0]
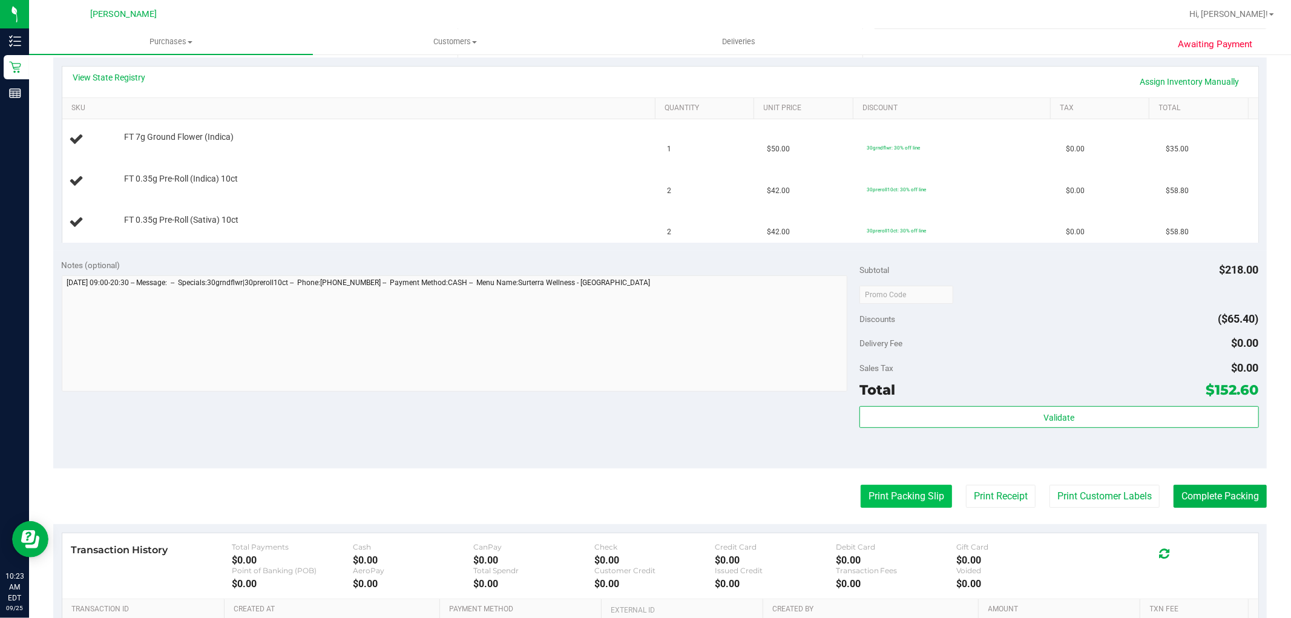
click at [897, 494] on button "Print Packing Slip" at bounding box center [905, 496] width 91 height 23
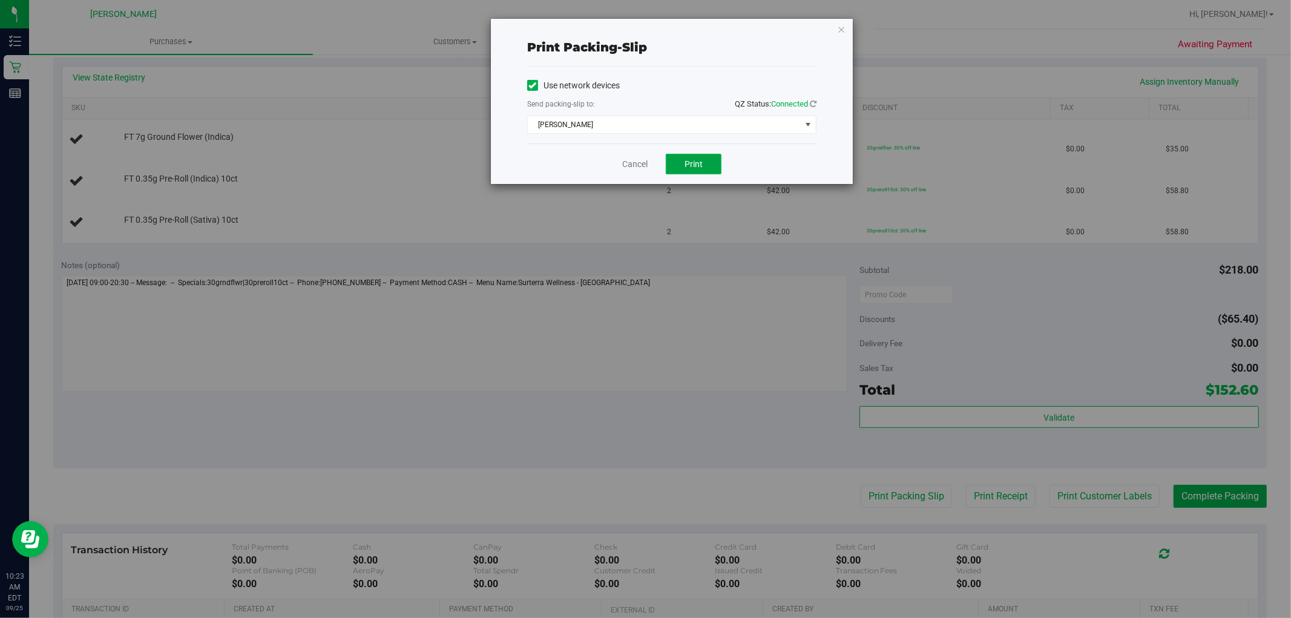
click at [699, 163] on span "Print" at bounding box center [693, 164] width 18 height 10
click at [631, 166] on link "Cancel" at bounding box center [634, 164] width 25 height 13
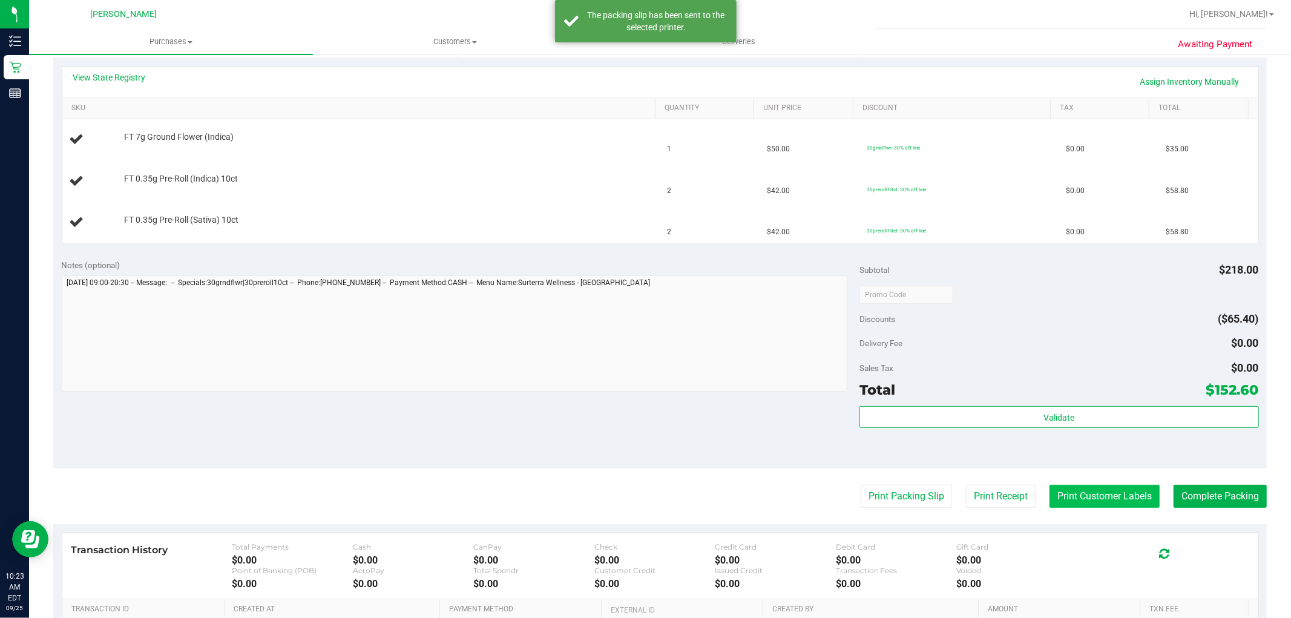
click at [1068, 497] on button "Print Customer Labels" at bounding box center [1104, 496] width 110 height 23
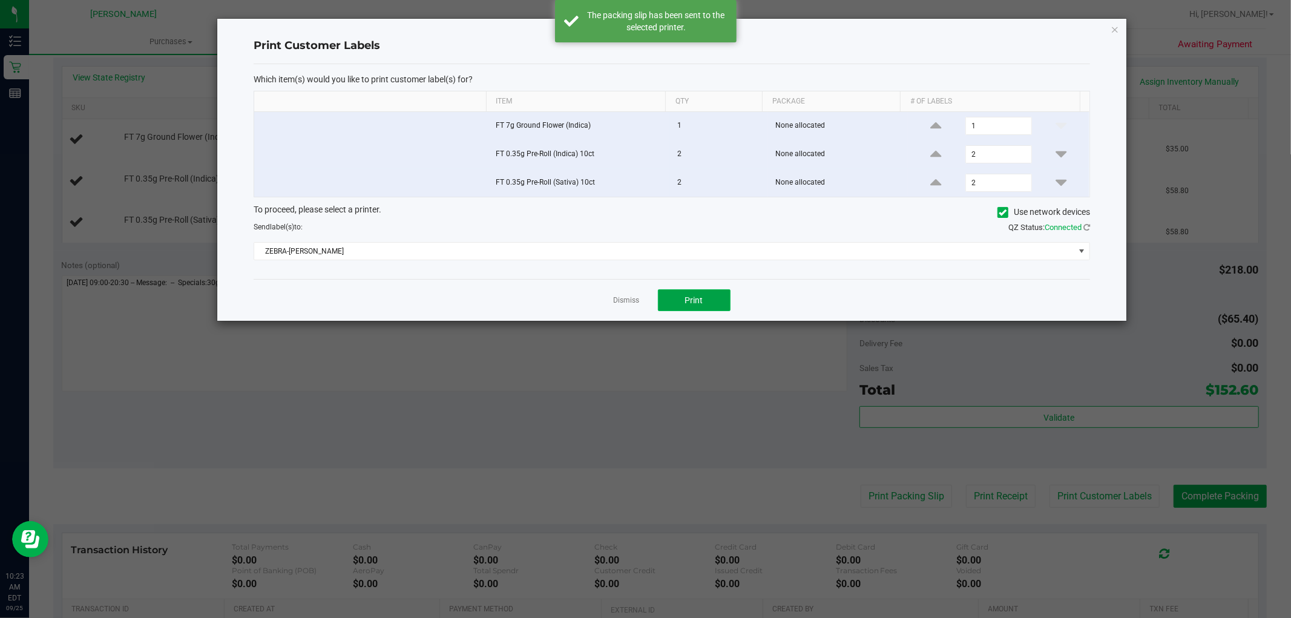
click at [726, 296] on button "Print" at bounding box center [694, 300] width 73 height 22
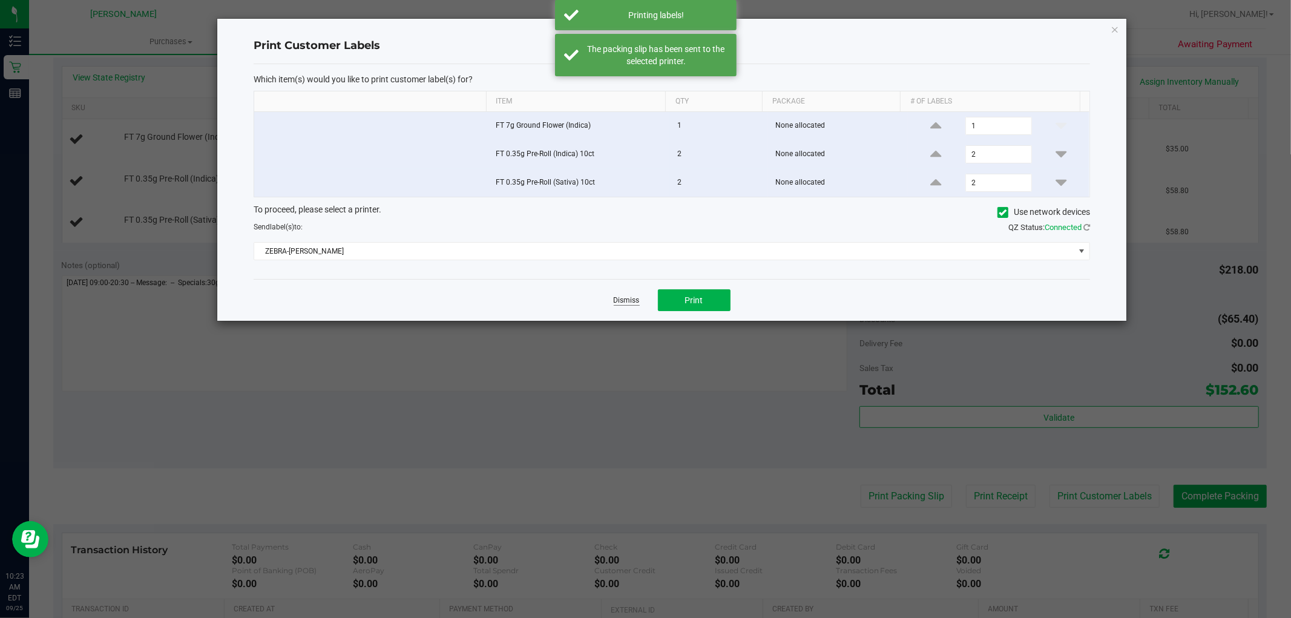
click at [618, 298] on link "Dismiss" at bounding box center [626, 300] width 26 height 10
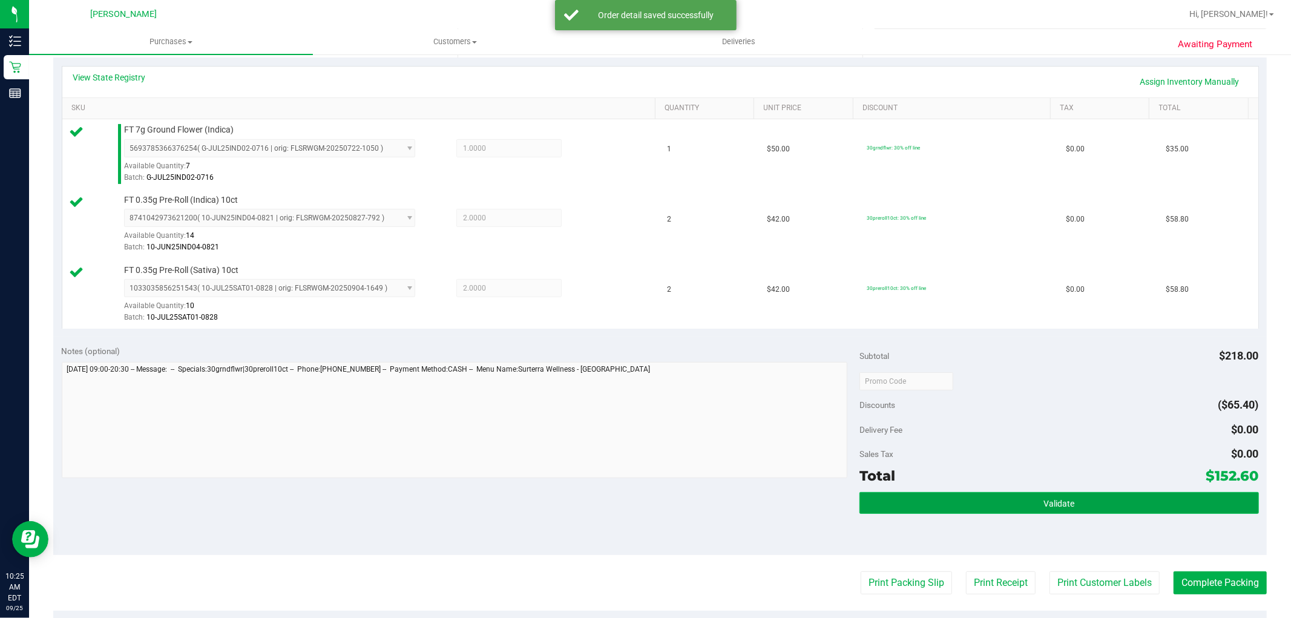
click at [1068, 508] on button "Validate" at bounding box center [1058, 503] width 399 height 22
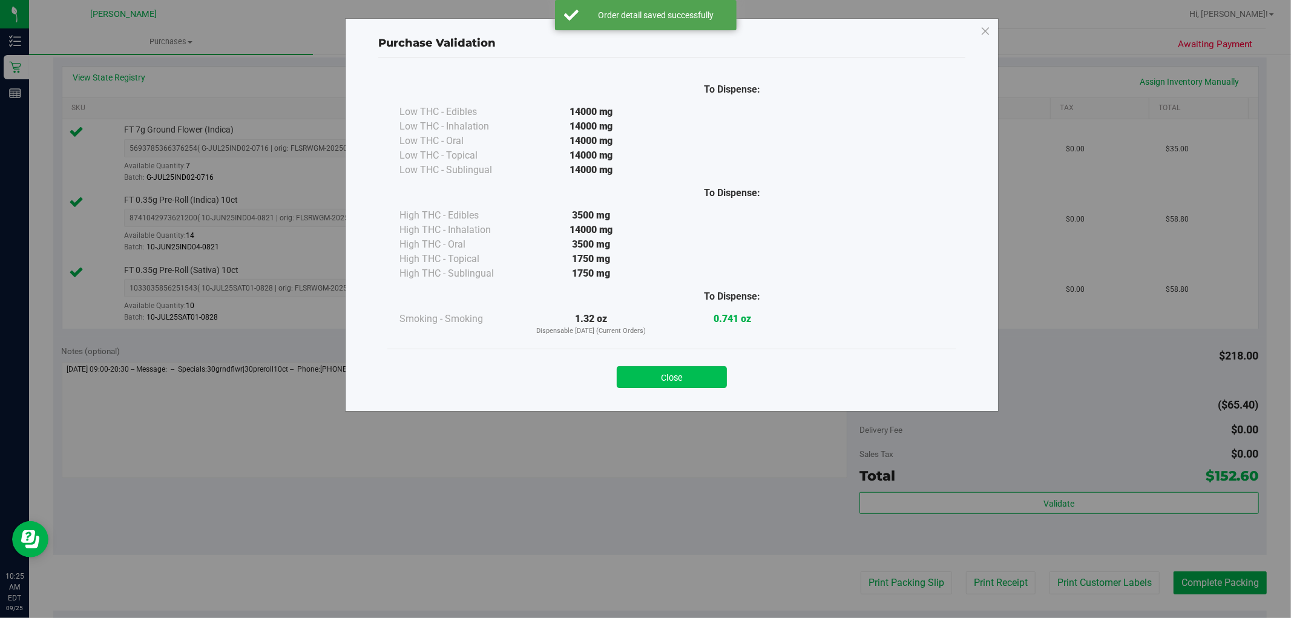
click at [687, 380] on button "Close" at bounding box center [672, 377] width 110 height 22
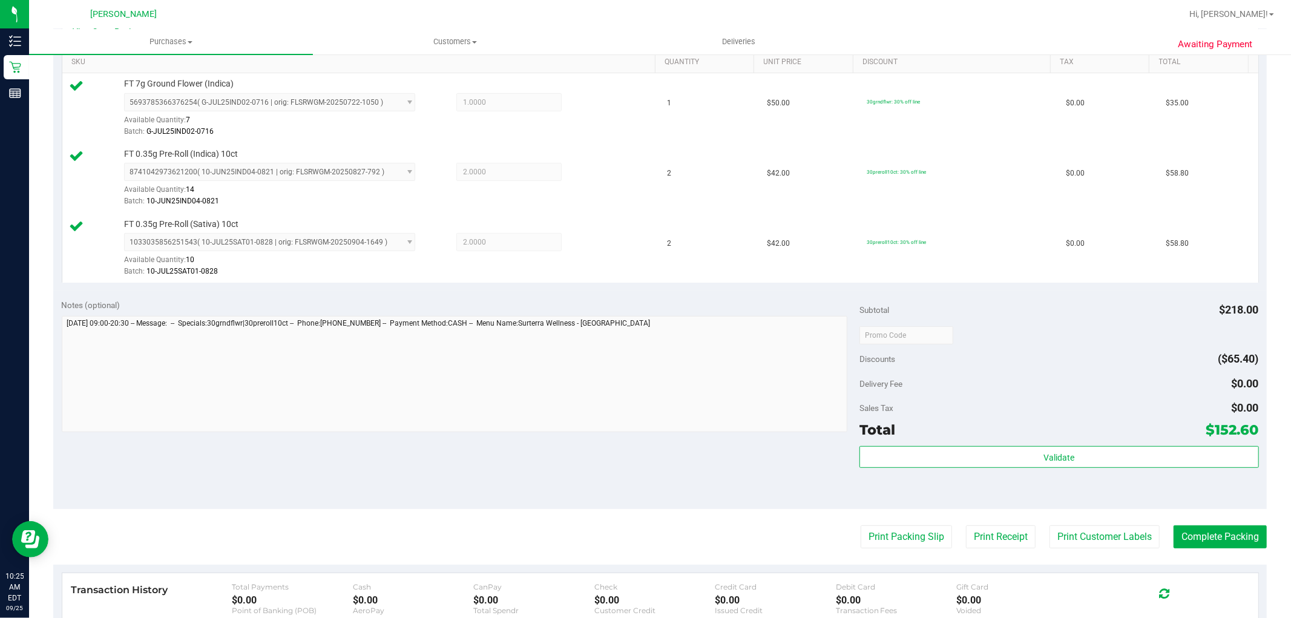
scroll to position [336, 0]
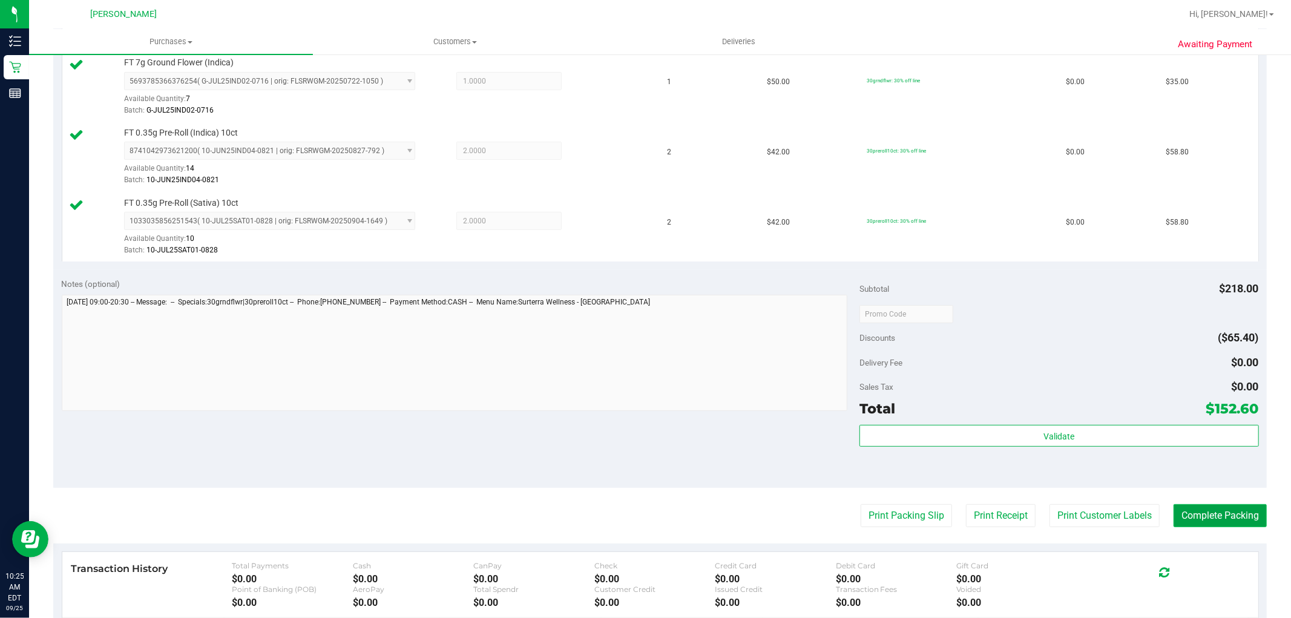
click at [1206, 518] on button "Complete Packing" at bounding box center [1219, 515] width 93 height 23
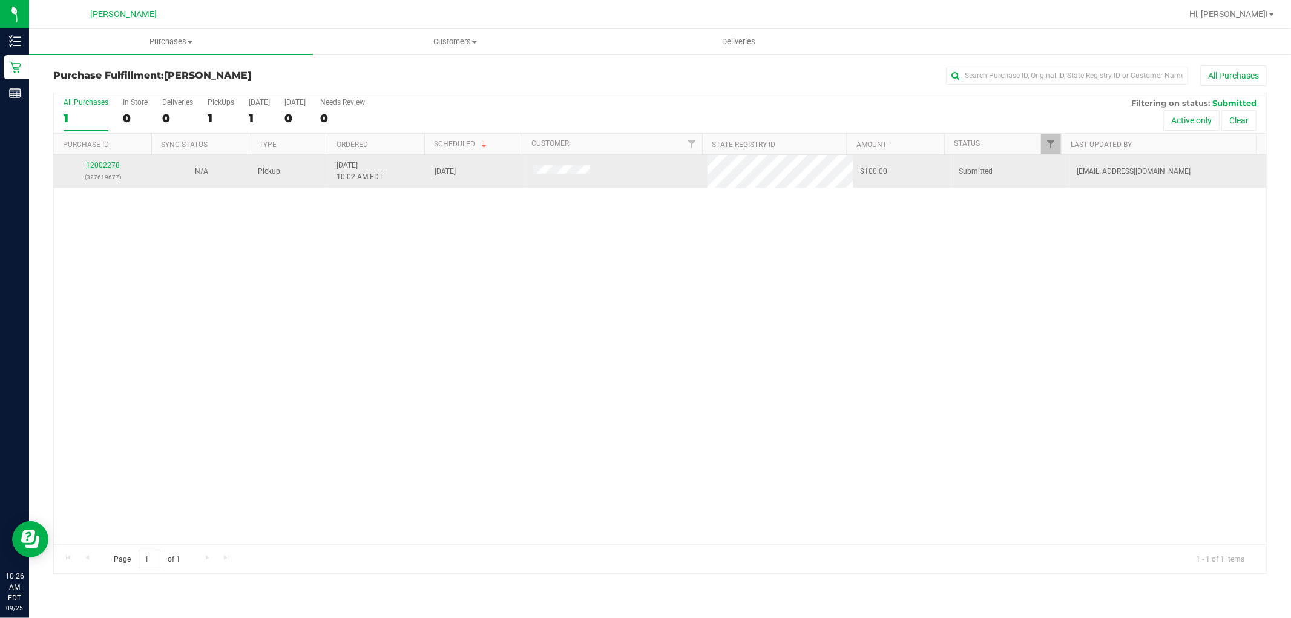
click at [106, 165] on link "12002278" at bounding box center [103, 165] width 34 height 8
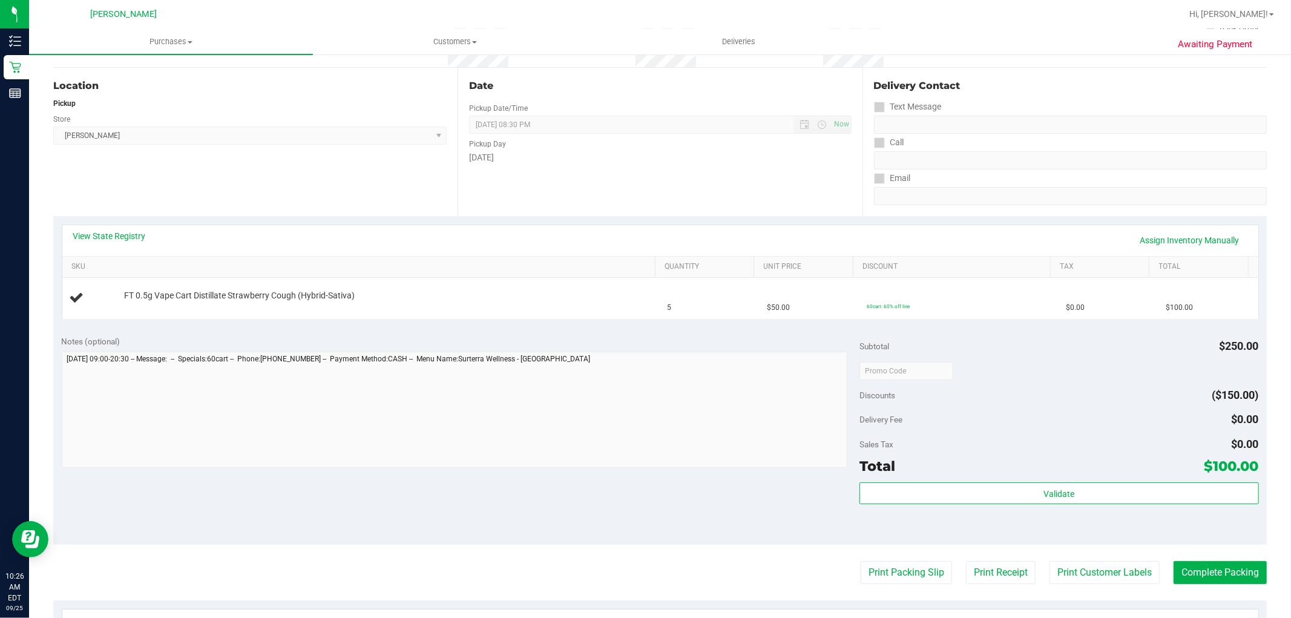
scroll to position [134, 0]
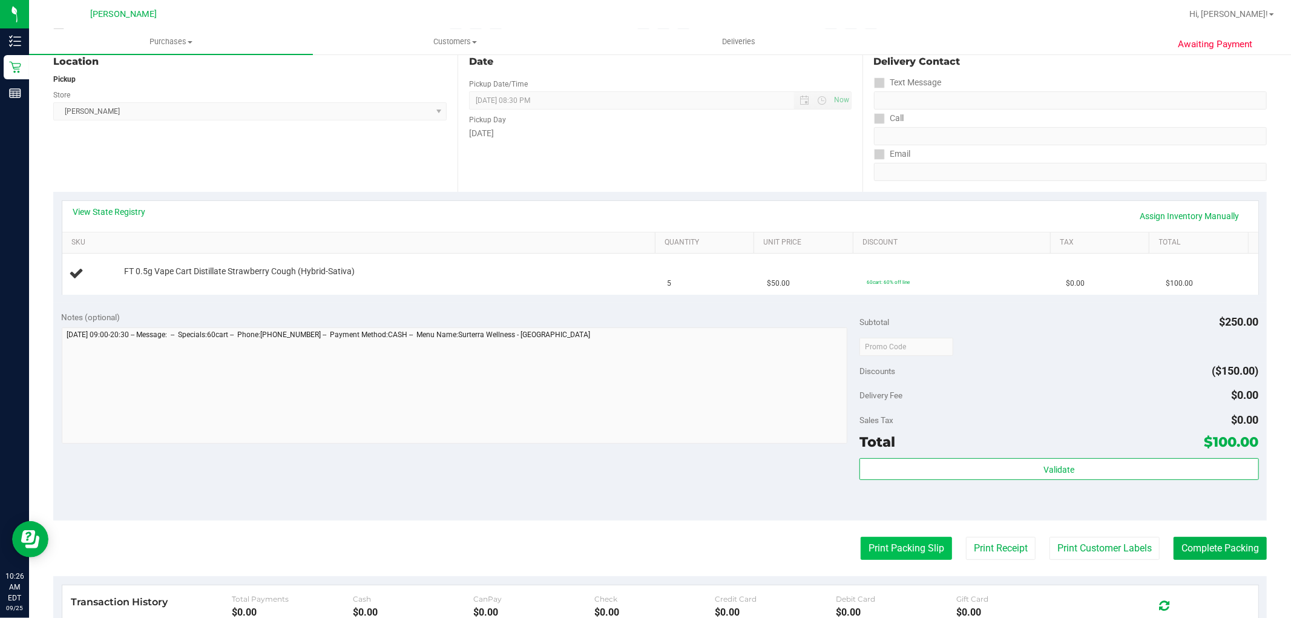
click at [867, 554] on button "Print Packing Slip" at bounding box center [905, 548] width 91 height 23
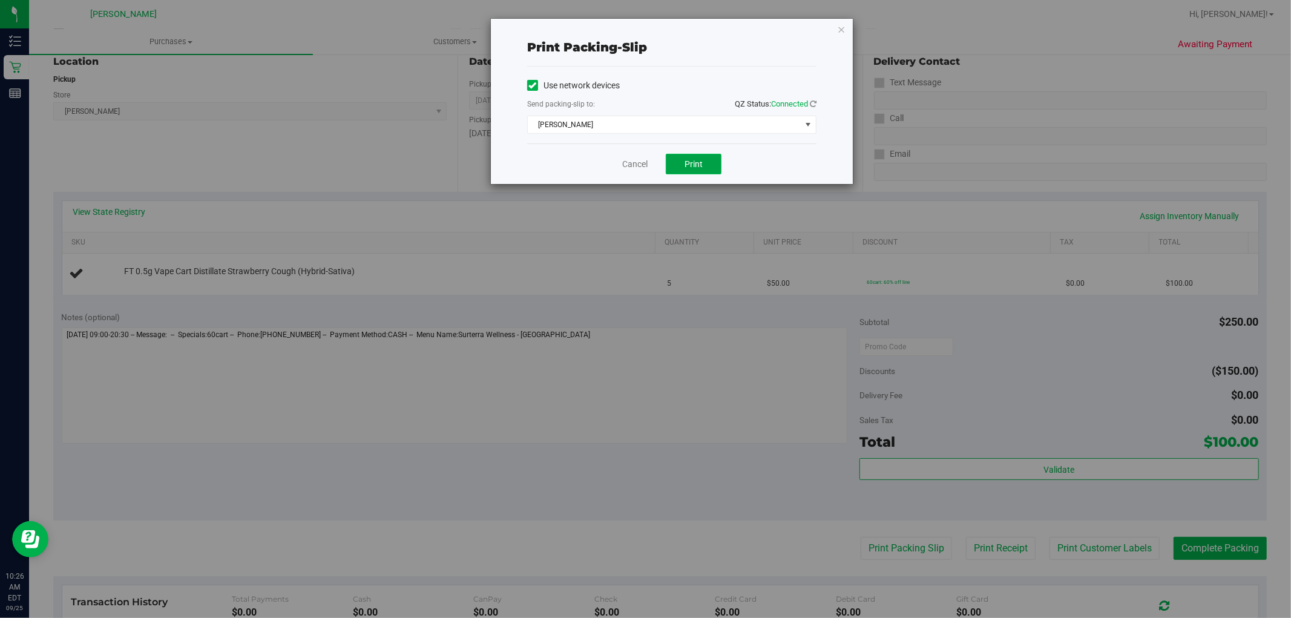
click at [700, 166] on span "Print" at bounding box center [693, 164] width 18 height 10
click at [623, 165] on link "Cancel" at bounding box center [634, 164] width 25 height 13
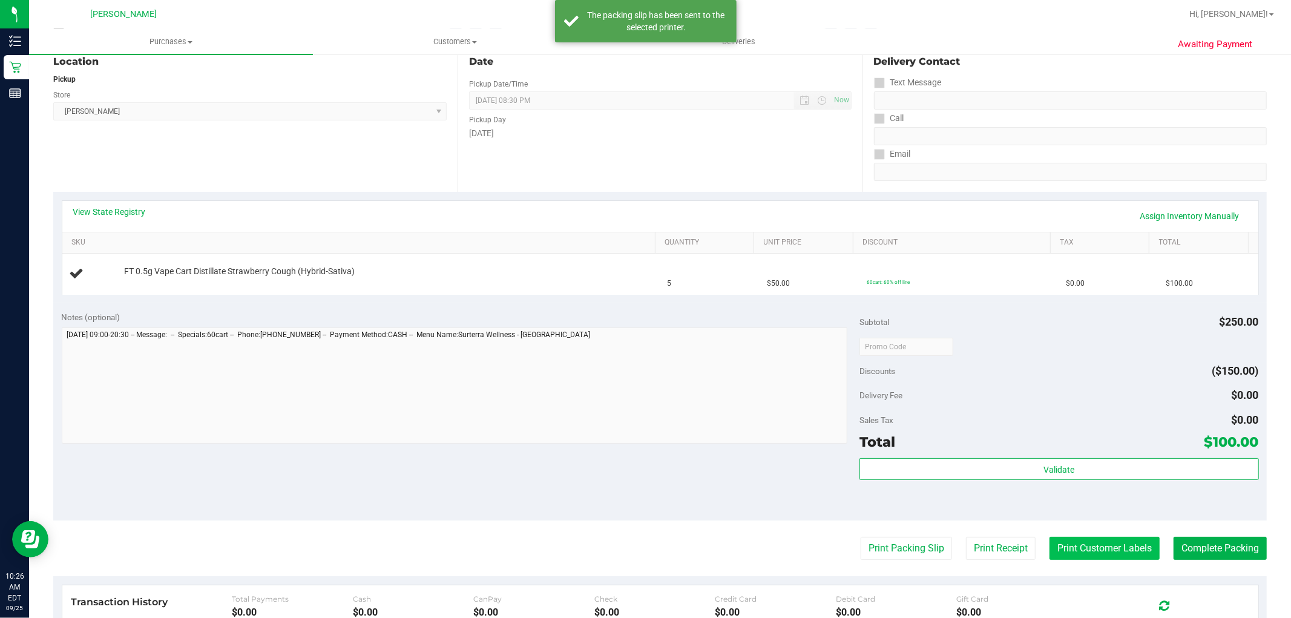
click at [1075, 545] on button "Print Customer Labels" at bounding box center [1104, 548] width 110 height 23
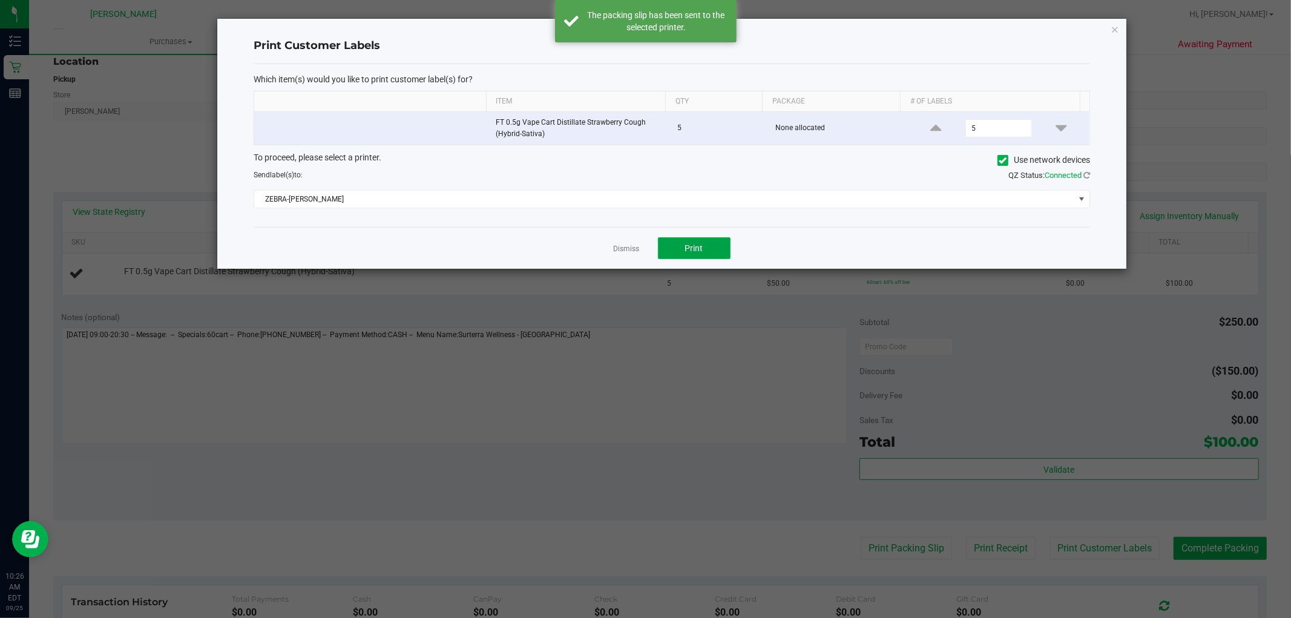
click at [691, 254] on button "Print" at bounding box center [694, 248] width 73 height 22
click at [631, 255] on app-cancel-button "Dismiss" at bounding box center [626, 248] width 26 height 13
click at [627, 253] on link "Dismiss" at bounding box center [626, 249] width 26 height 10
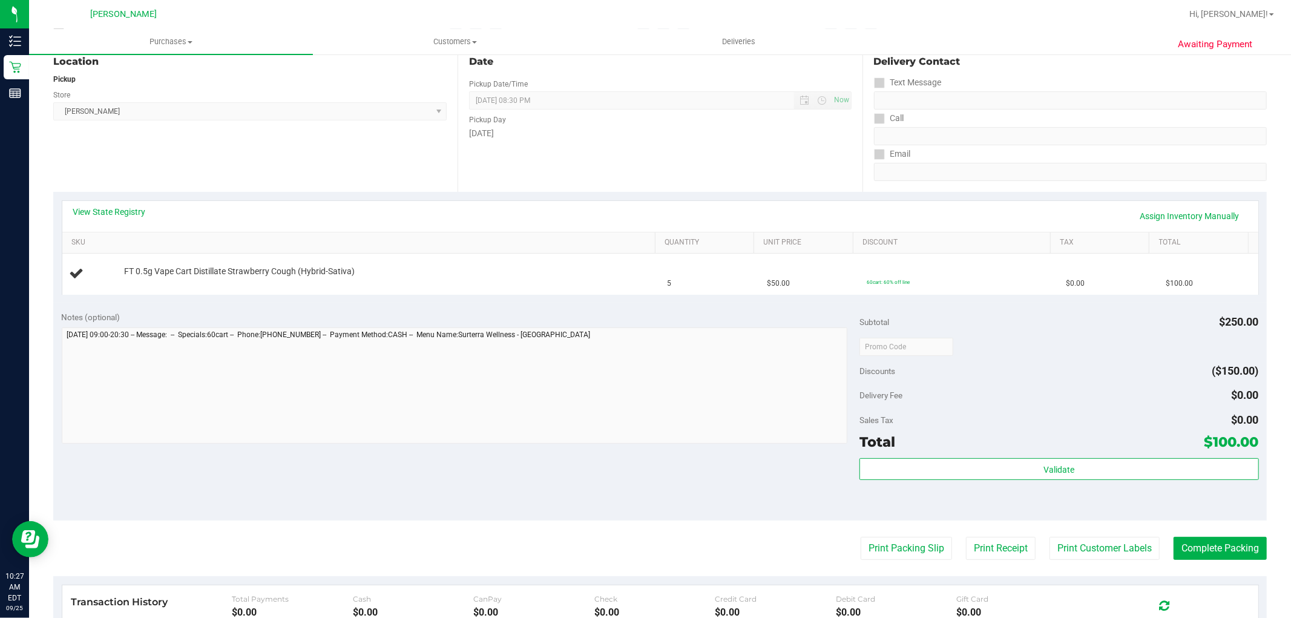
click at [711, 461] on div "Notes (optional) Subtotal $250.00 Discounts ($150.00) Delivery Fee $0.00 Sales …" at bounding box center [659, 412] width 1213 height 218
click at [564, 275] on div "FT 0.5g Vape Cart Distillate Strawberry Cough (Hybrid-Sativa)" at bounding box center [383, 272] width 531 height 12
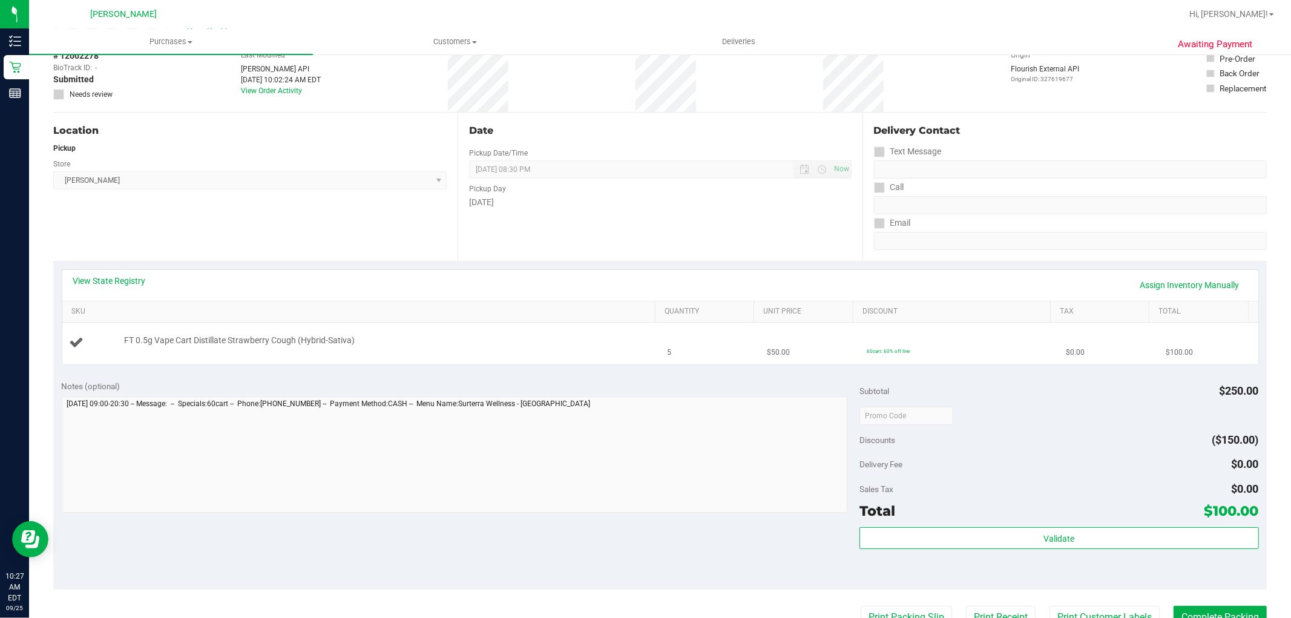
scroll to position [0, 0]
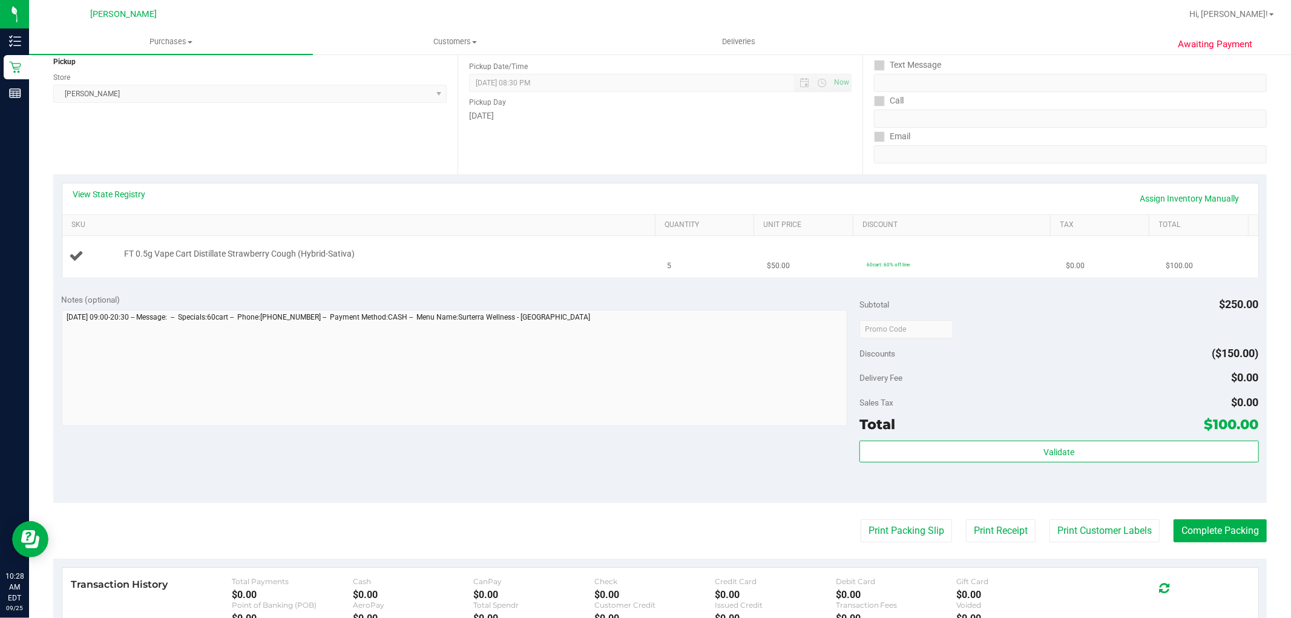
scroll to position [201, 0]
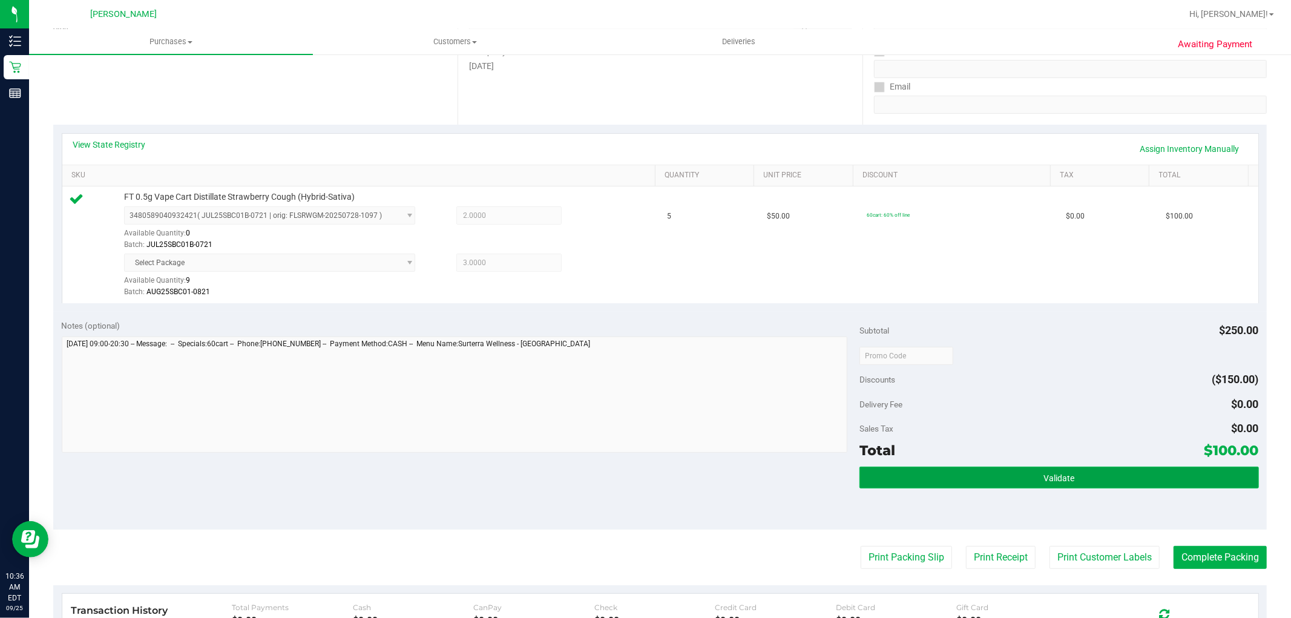
click at [1047, 469] on button "Validate" at bounding box center [1058, 477] width 399 height 22
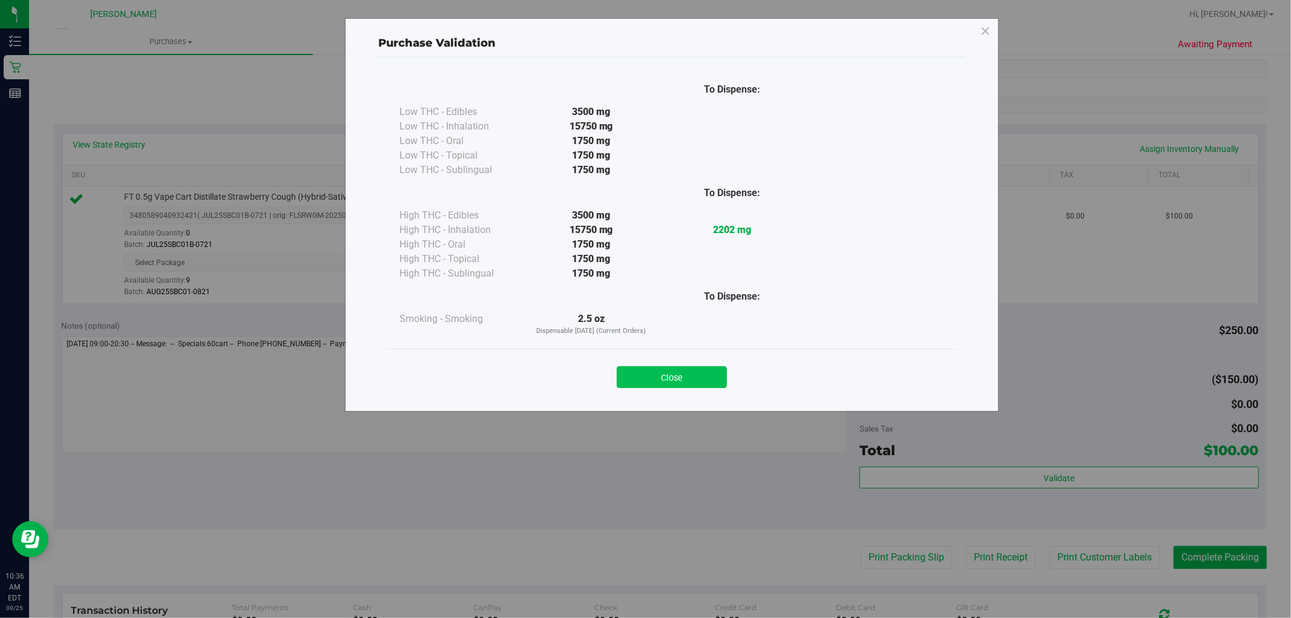
click at [675, 372] on button "Close" at bounding box center [672, 377] width 110 height 22
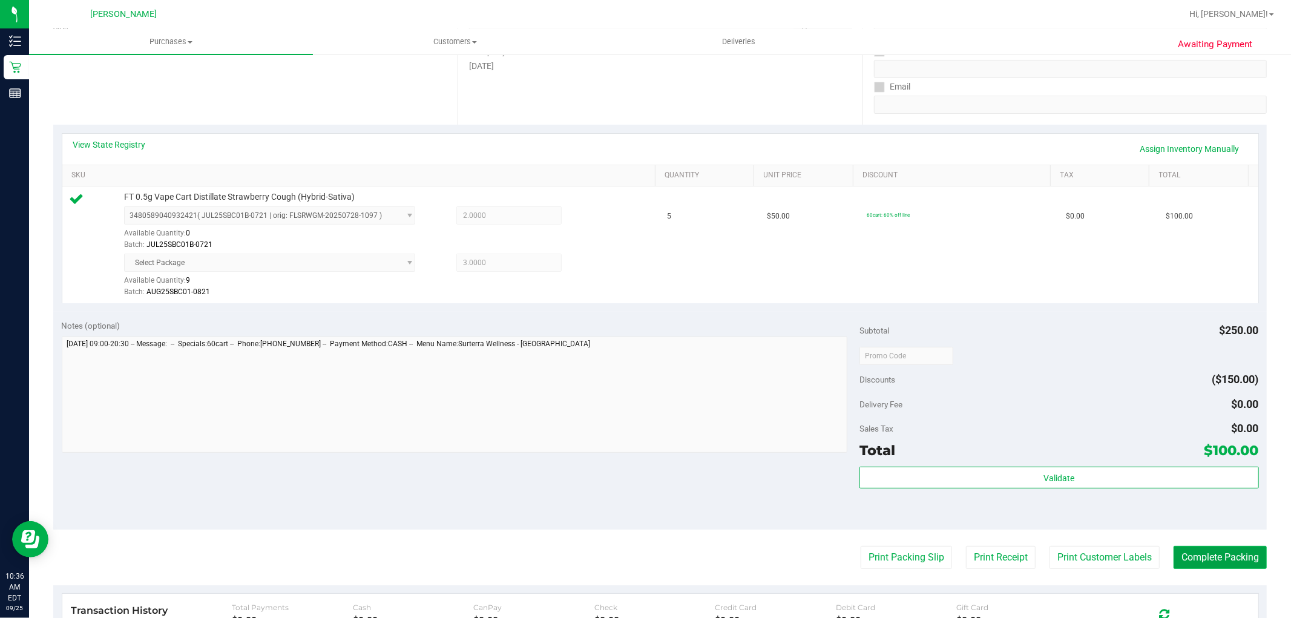
click at [1219, 557] on button "Complete Packing" at bounding box center [1219, 557] width 93 height 23
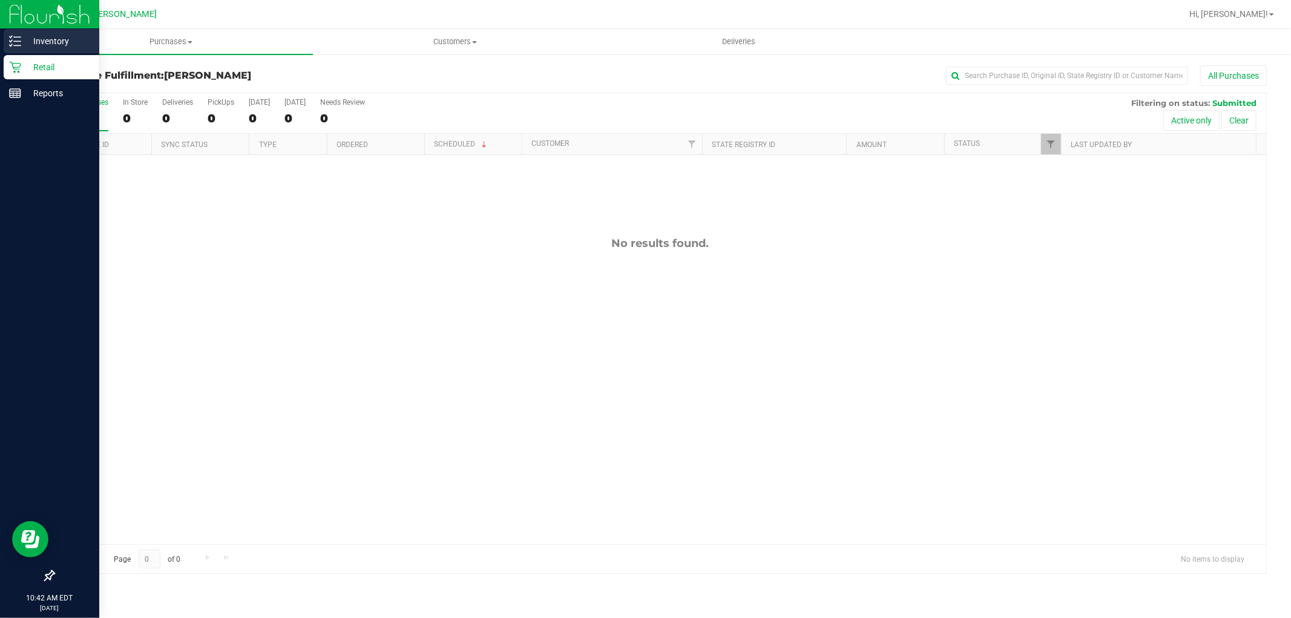
click at [20, 44] on icon at bounding box center [15, 41] width 12 height 12
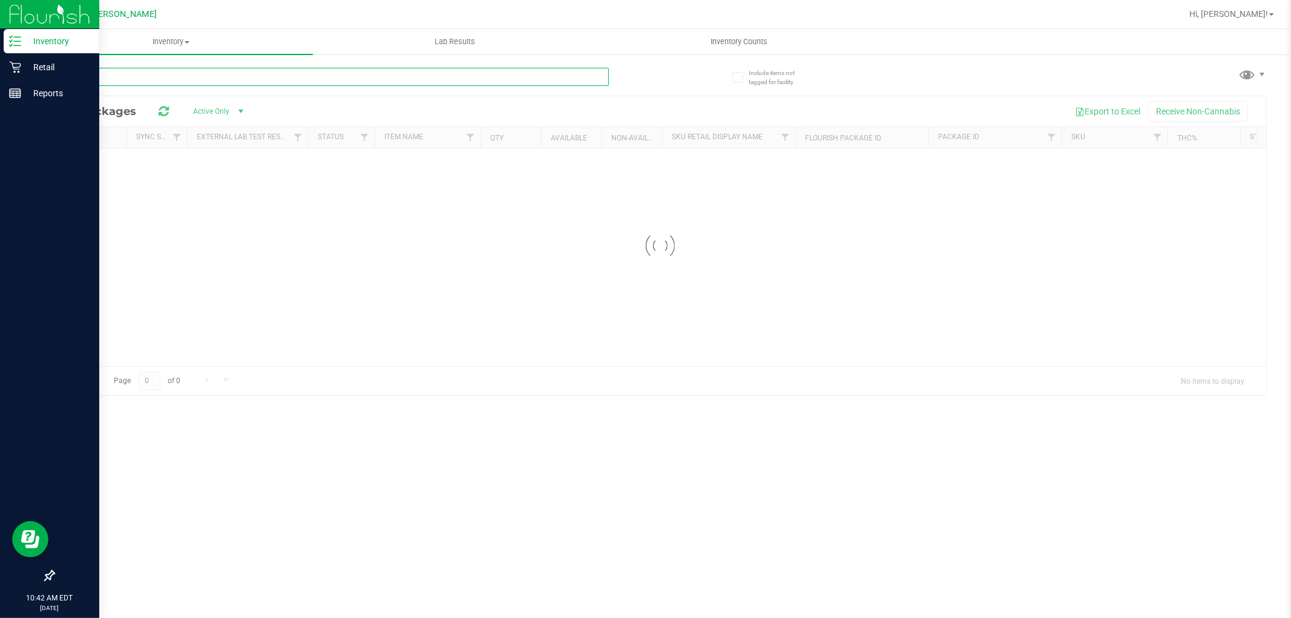
click at [180, 80] on input "text" at bounding box center [330, 77] width 555 height 18
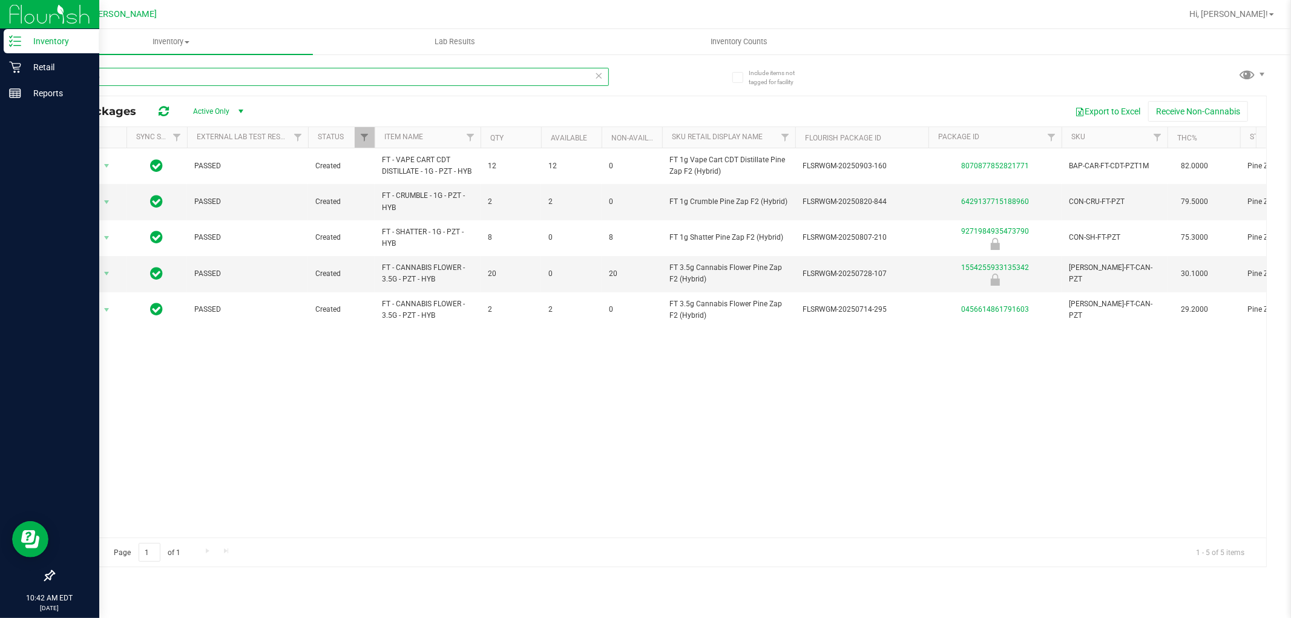
type input "pine zap"
